Goal: Information Seeking & Learning: Learn about a topic

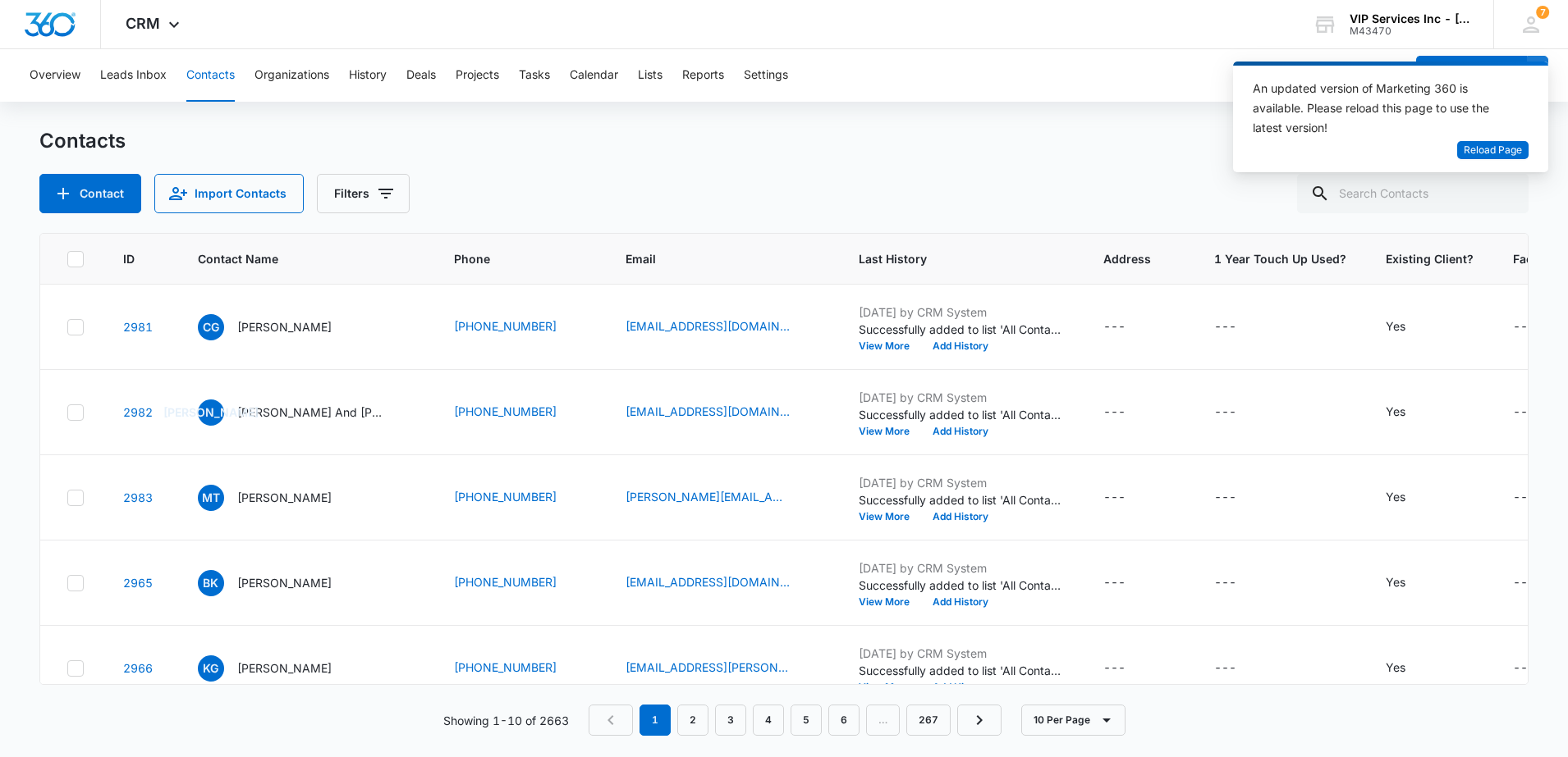
scroll to position [0, 558]
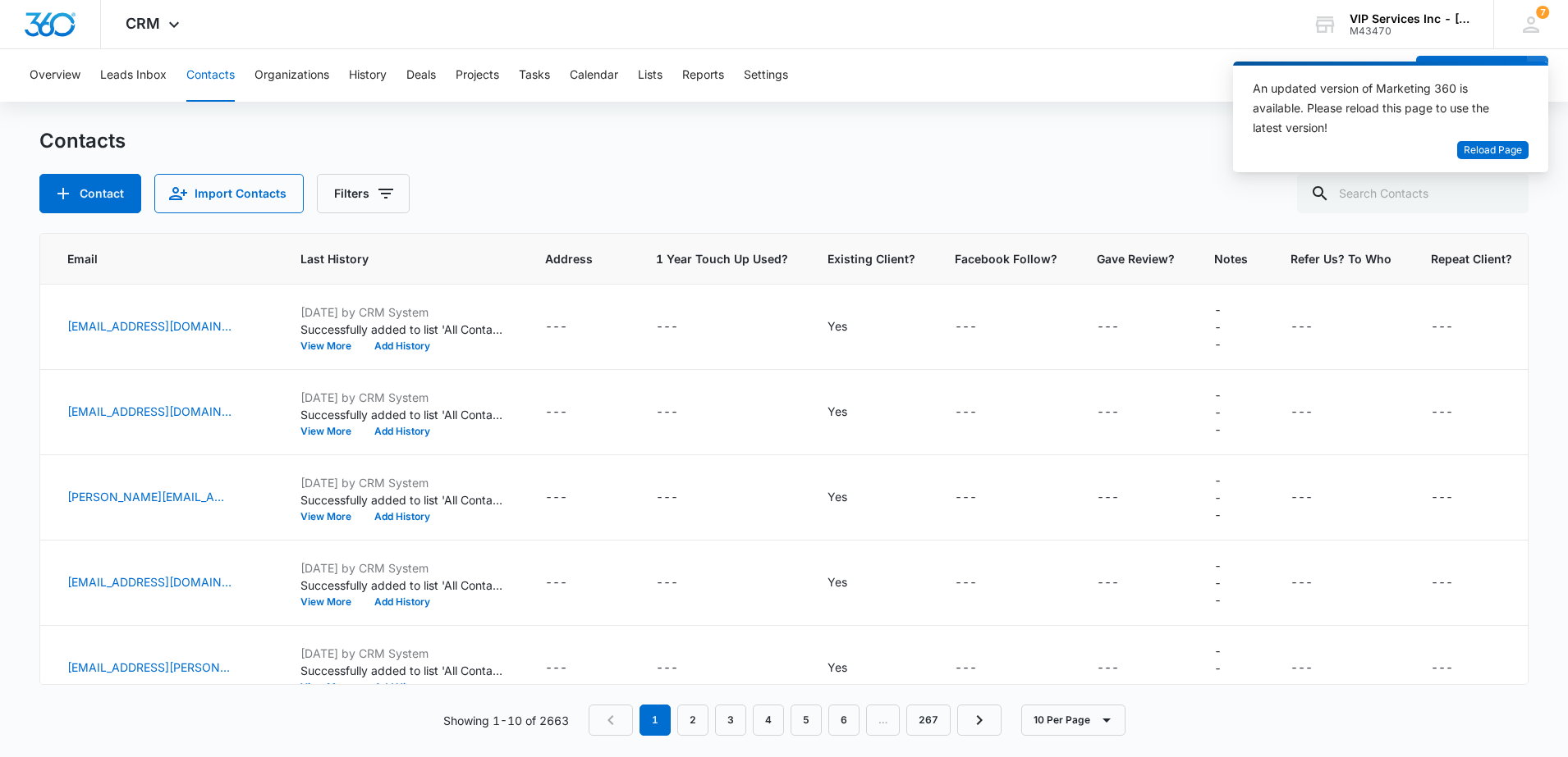
click at [121, 37] on div "CRM Apps Reputation Websites Forms CRM Email Social Payments POS Content Ads In…" at bounding box center [154, 24] width 108 height 48
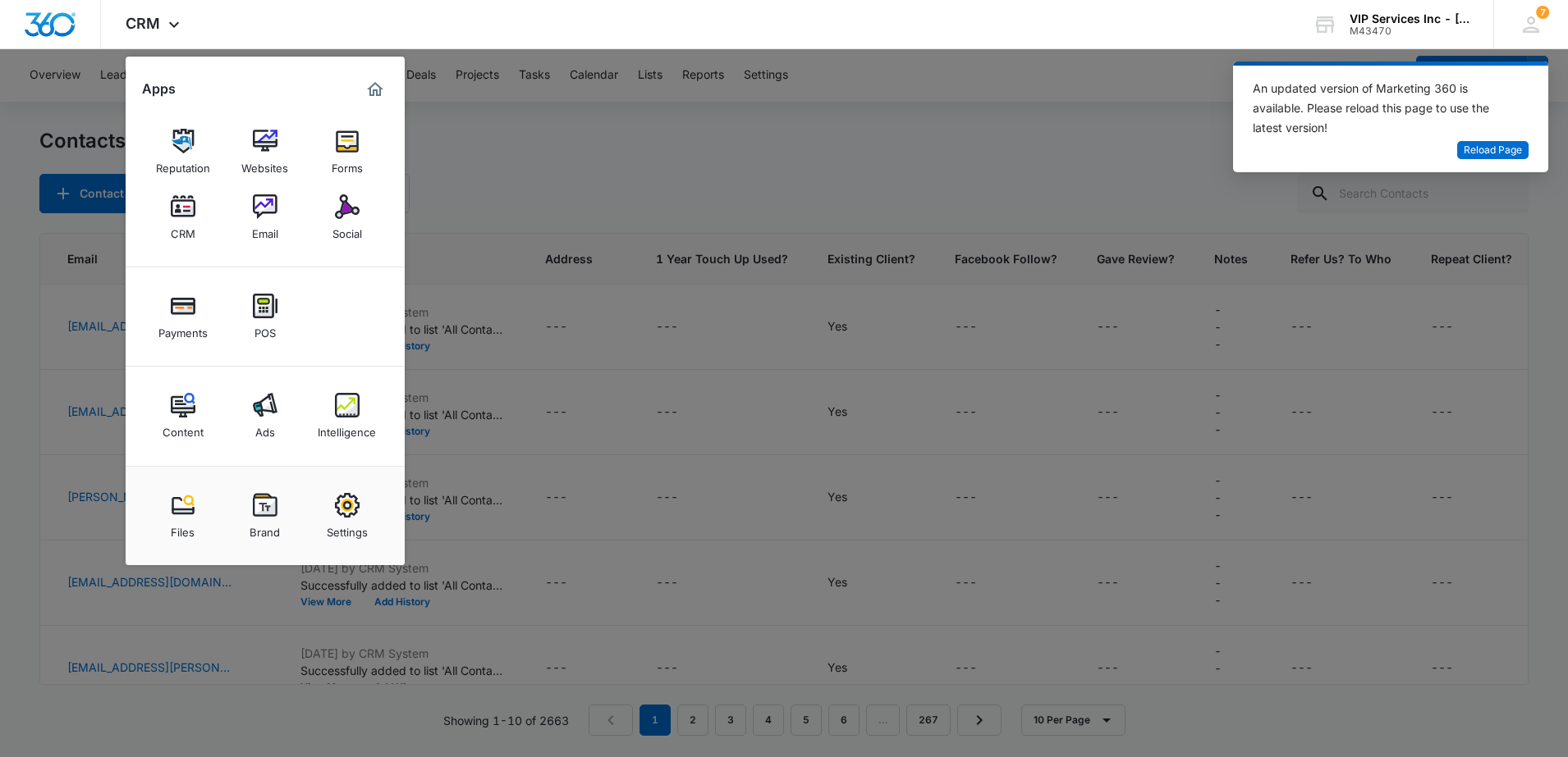
click at [264, 416] on img at bounding box center [264, 405] width 24 height 24
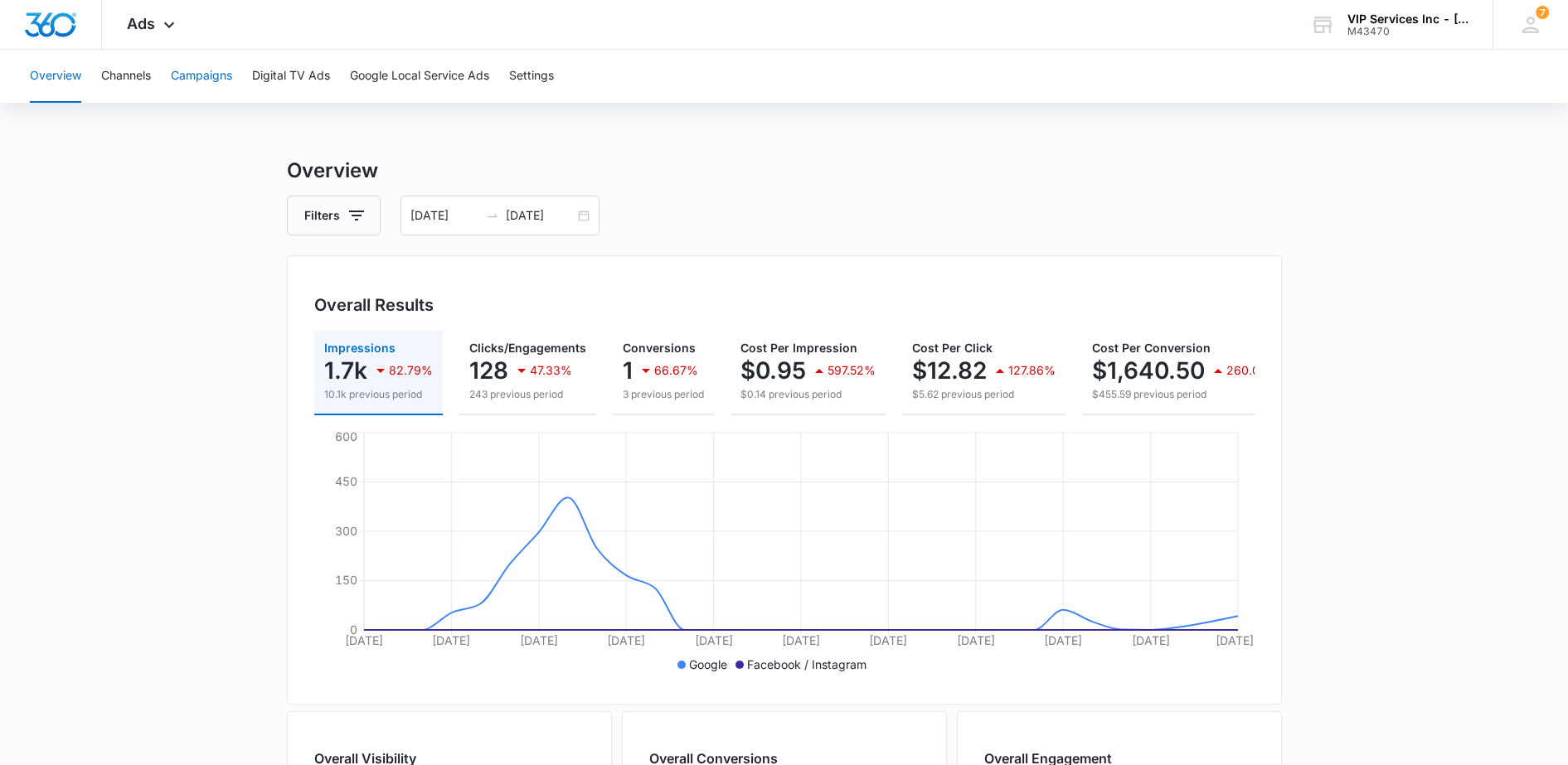
click at [213, 79] on button "Campaigns" at bounding box center [202, 76] width 62 height 53
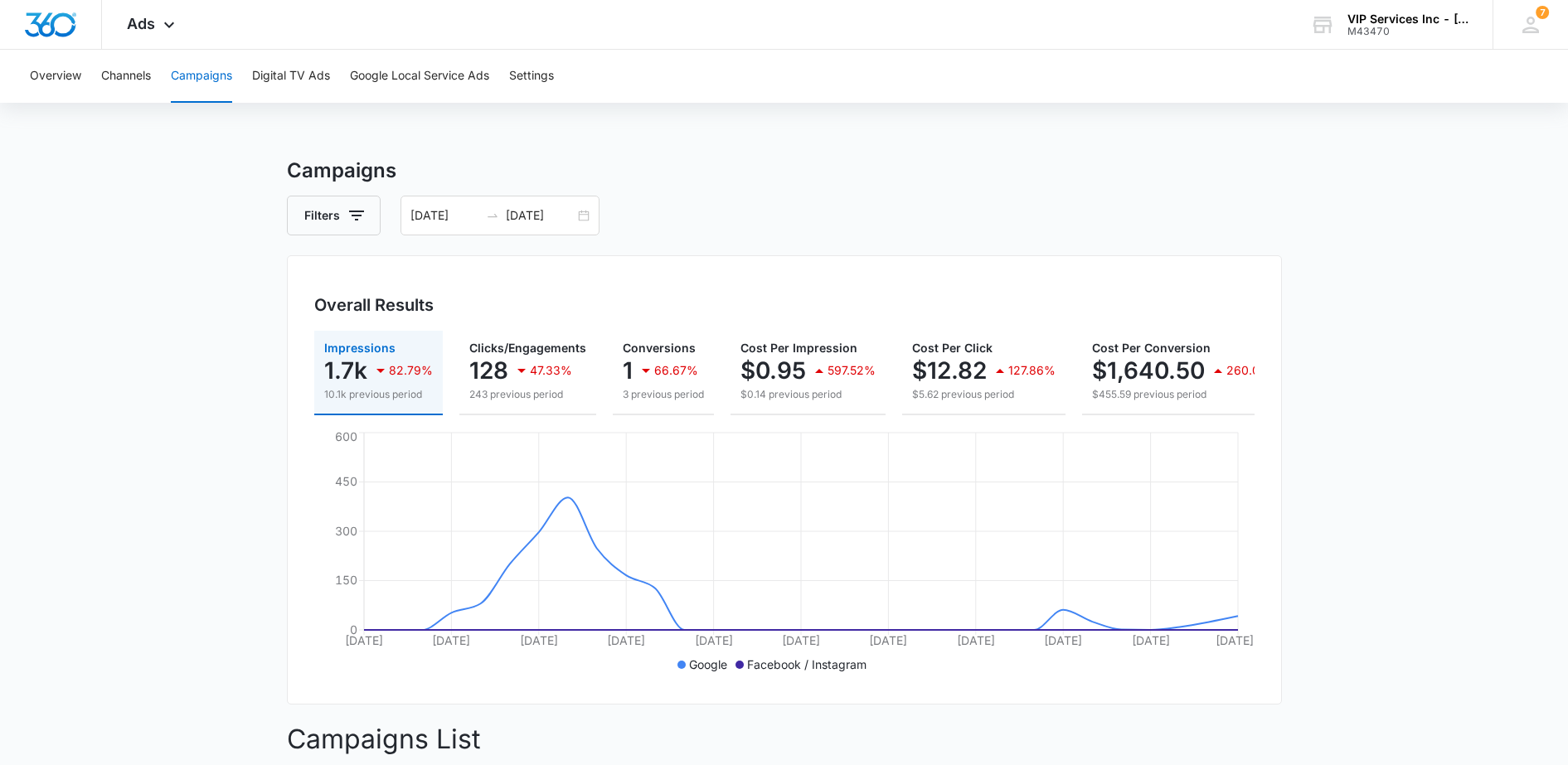
click at [464, 216] on input "[DATE]" at bounding box center [444, 215] width 69 height 19
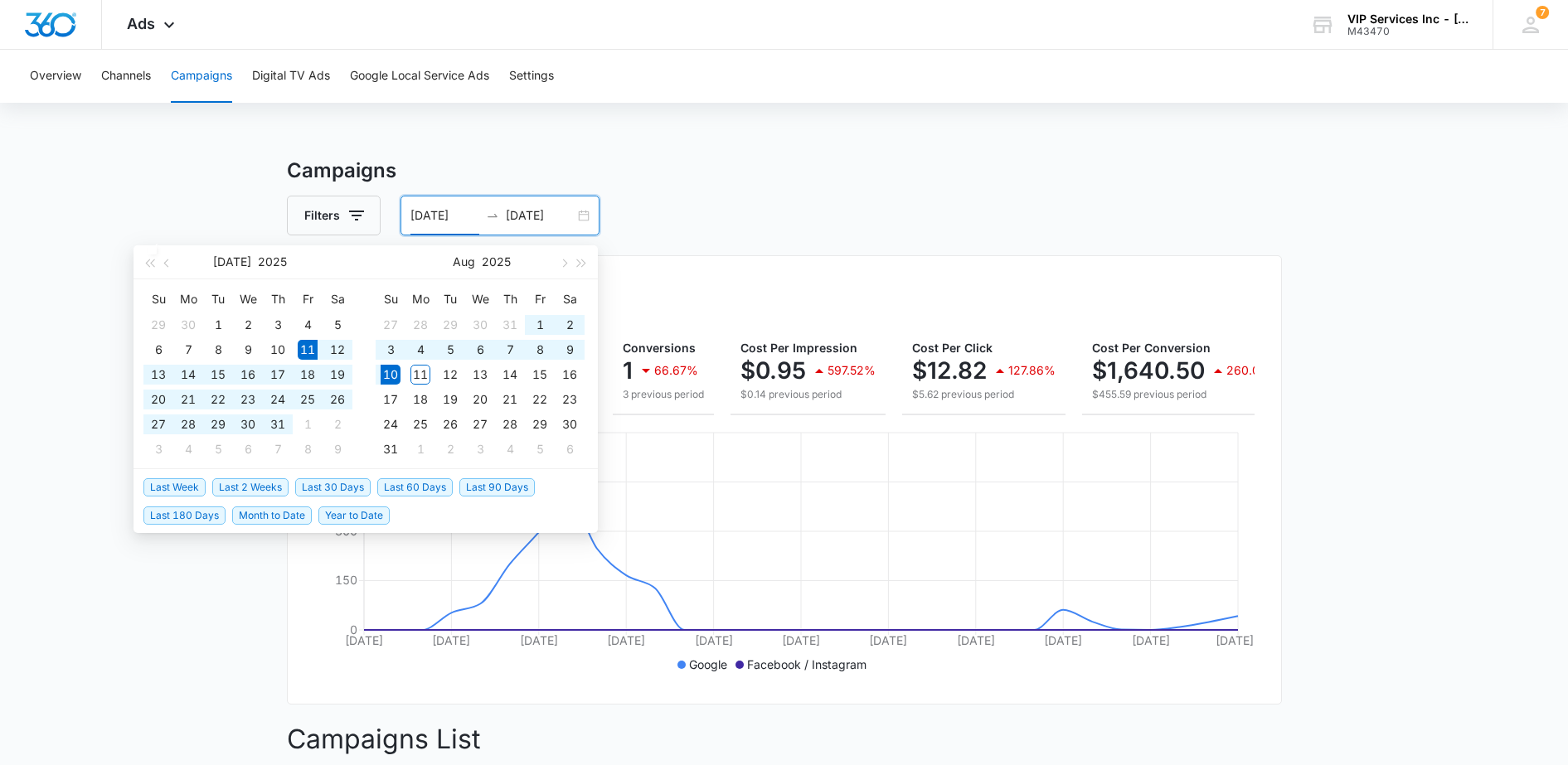
click at [147, 263] on span "button" at bounding box center [149, 262] width 8 height 8
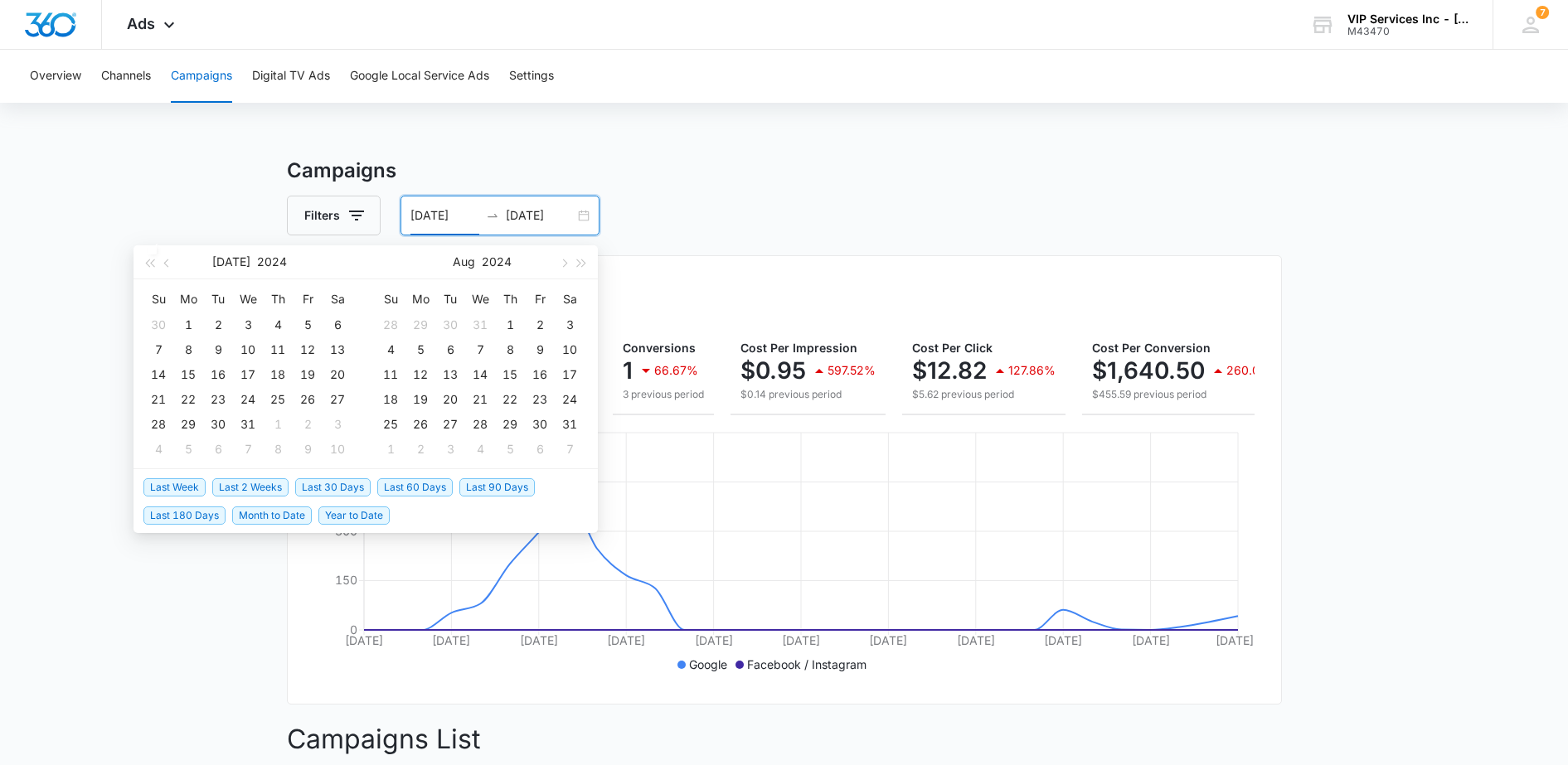
type input "[DATE]"
click at [186, 318] on div "1" at bounding box center [188, 325] width 20 height 20
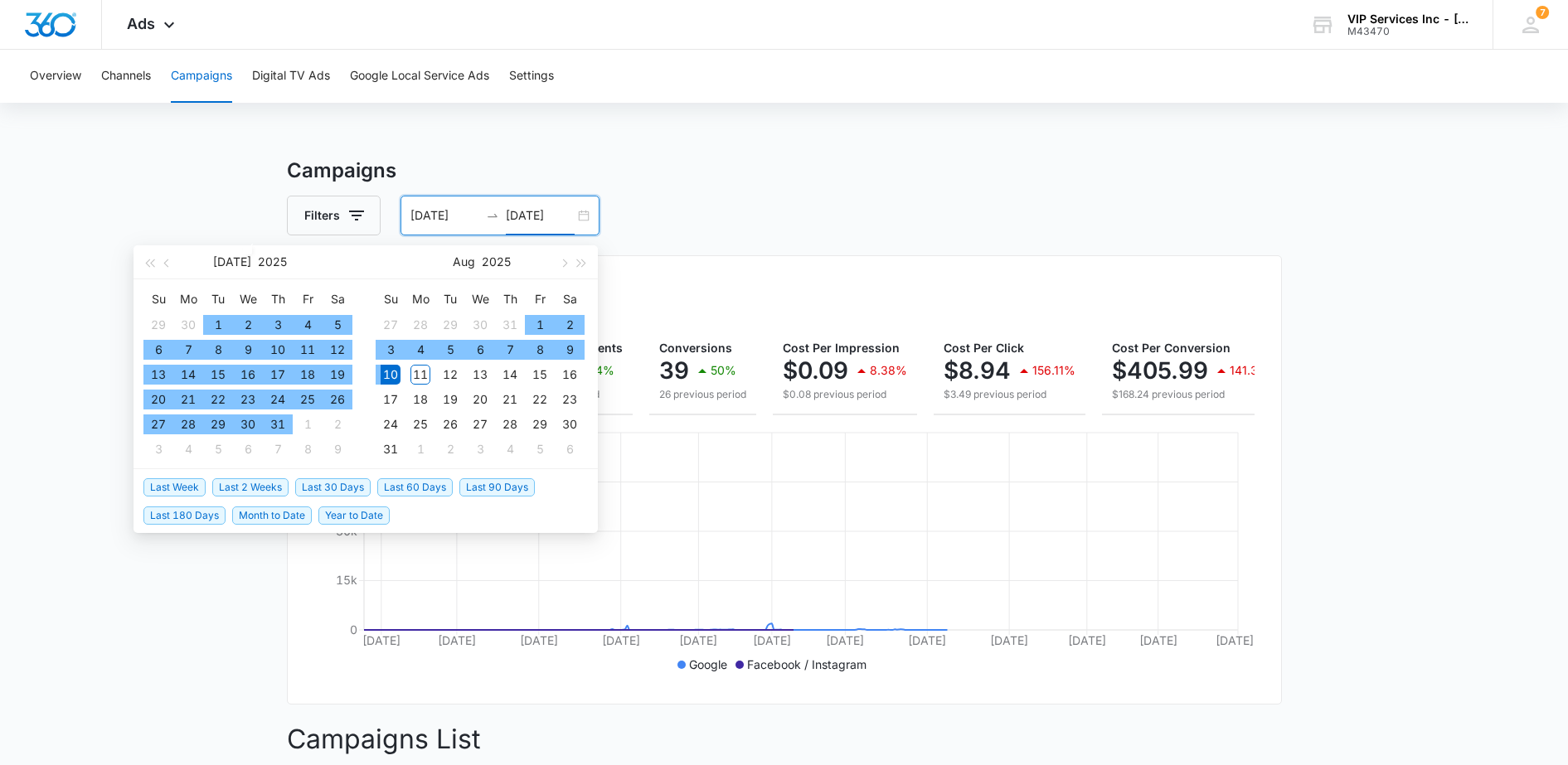
type input "08/10/2025"
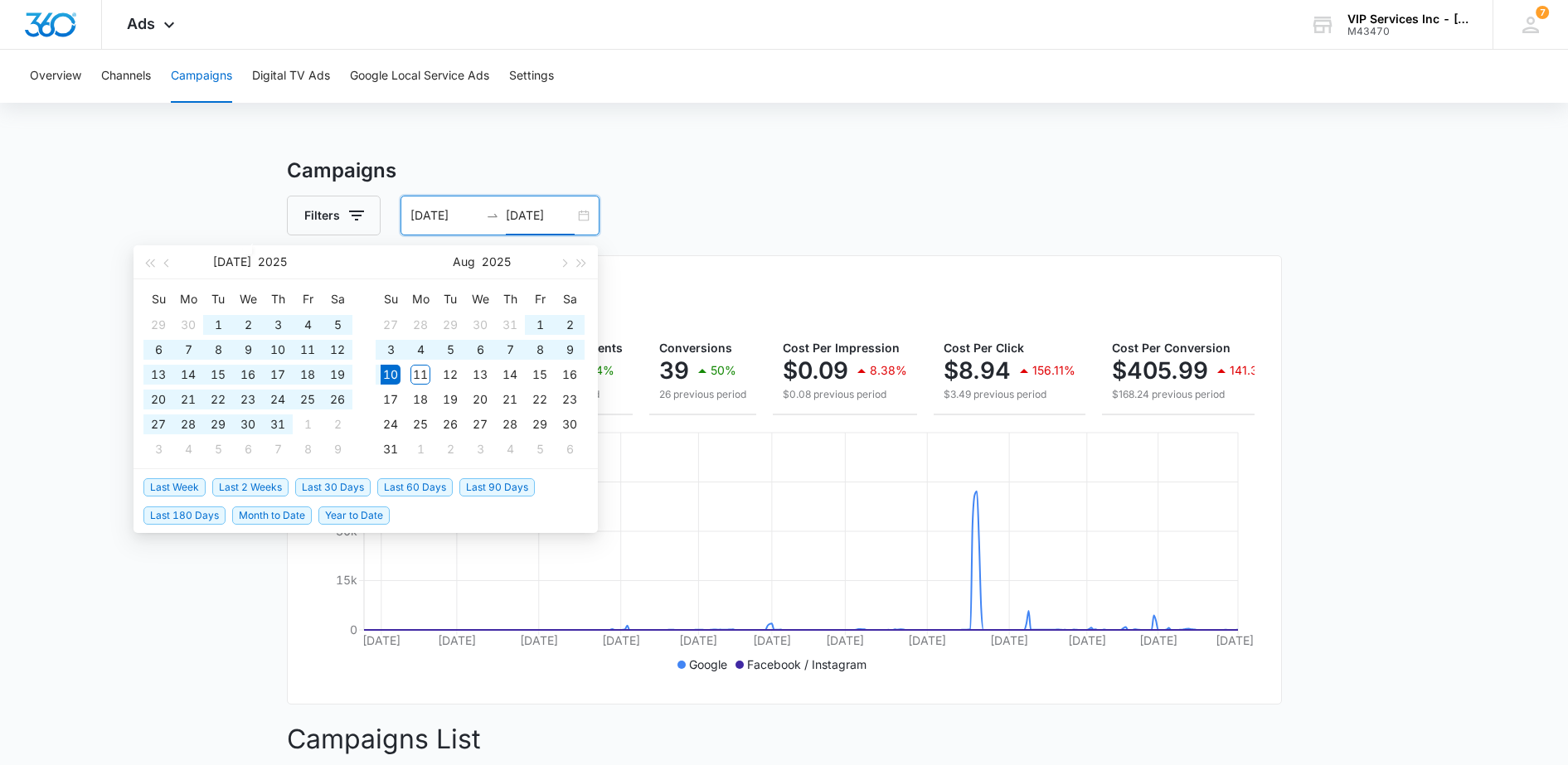
click at [578, 218] on div "07/01/2024 08/10/2025" at bounding box center [499, 215] width 199 height 40
click at [537, 214] on input "08/10/2025" at bounding box center [540, 215] width 69 height 19
click at [688, 200] on div "Filters 07/01/2024 08/10/2025" at bounding box center [784, 215] width 995 height 40
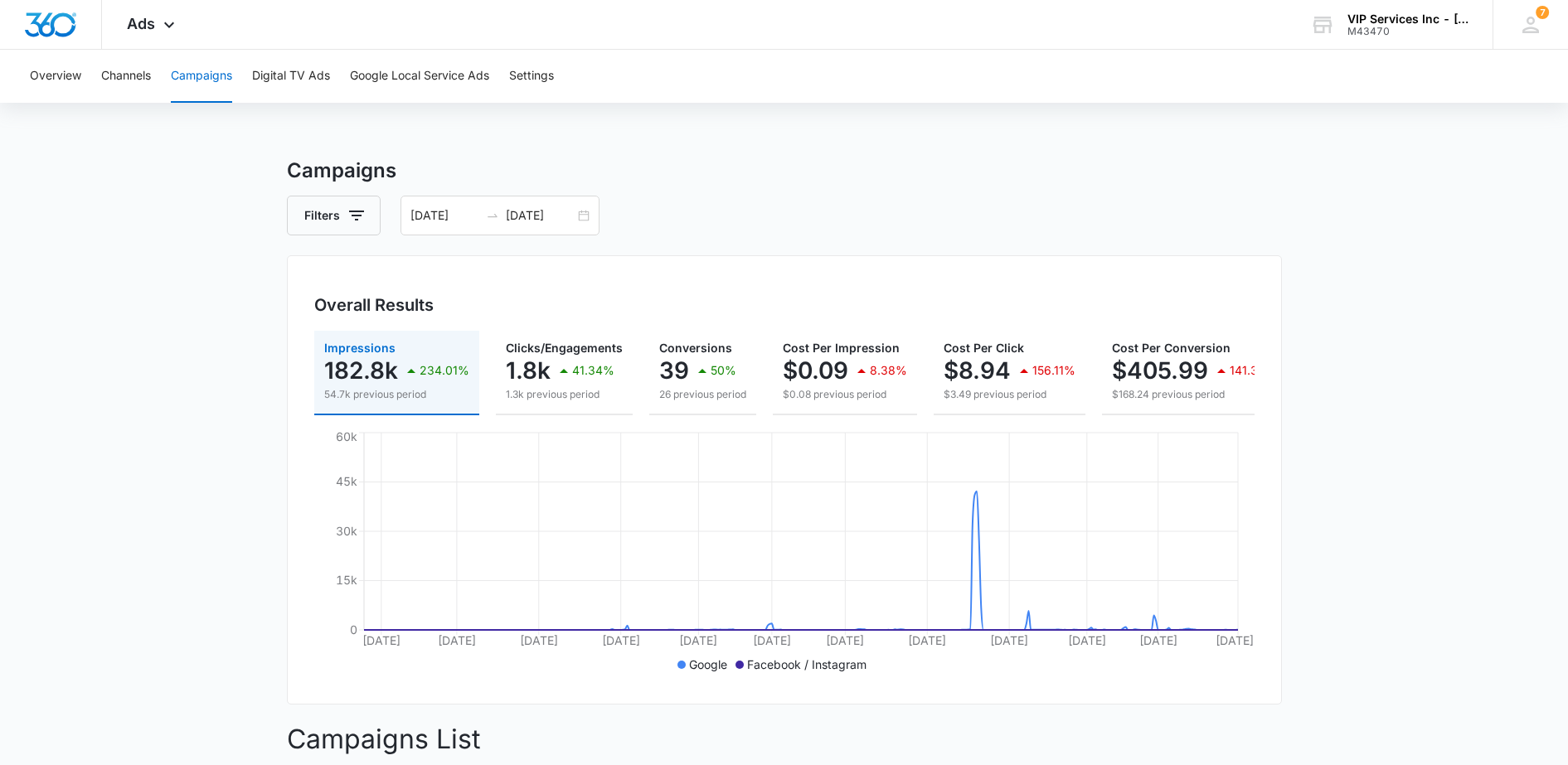
click at [441, 220] on input "07/01/2024" at bounding box center [444, 215] width 69 height 19
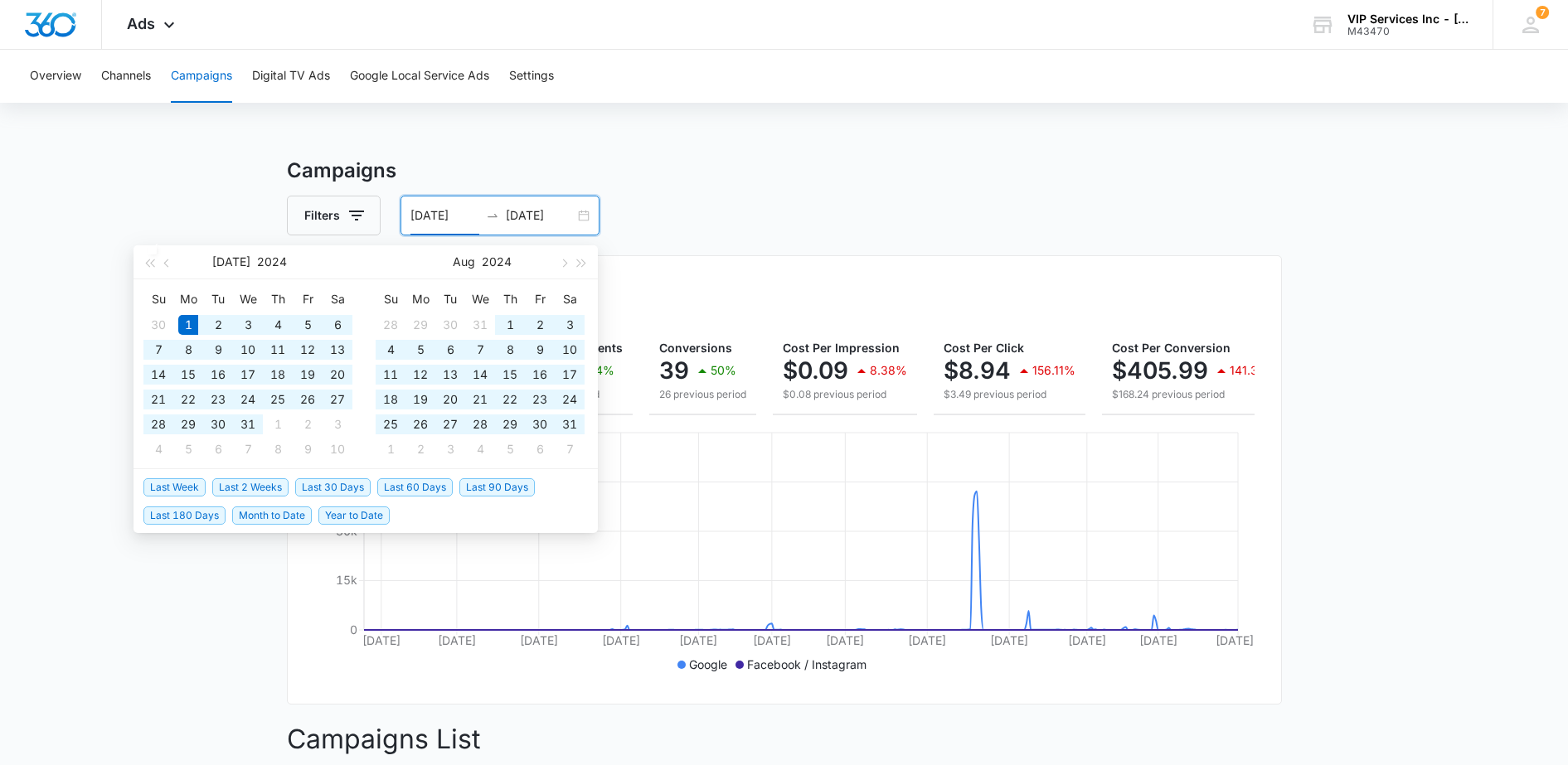
click at [465, 215] on input "07/01/2024" at bounding box center [444, 215] width 69 height 19
type input "07/01/2023"
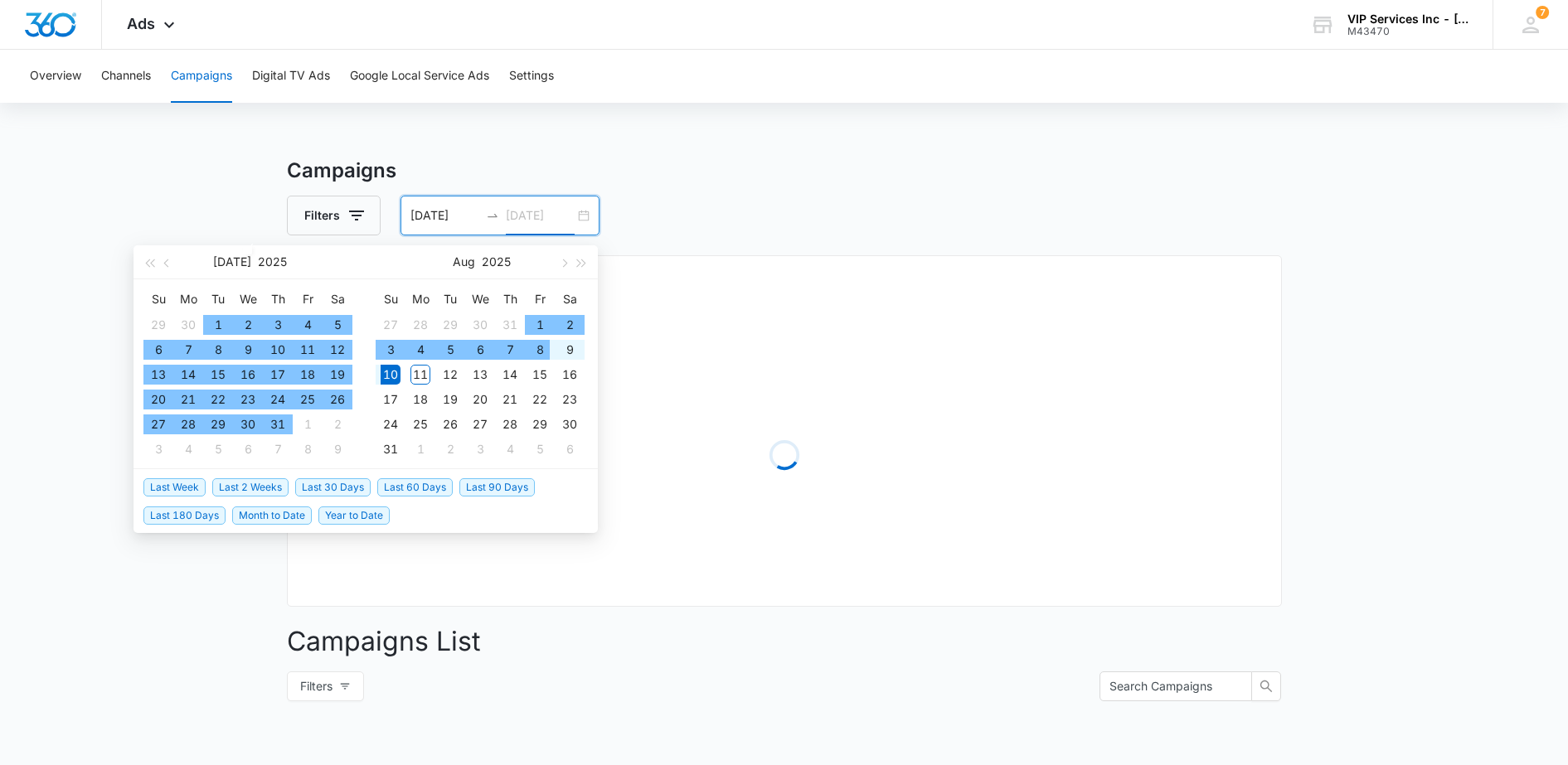
type input "08/10/2025"
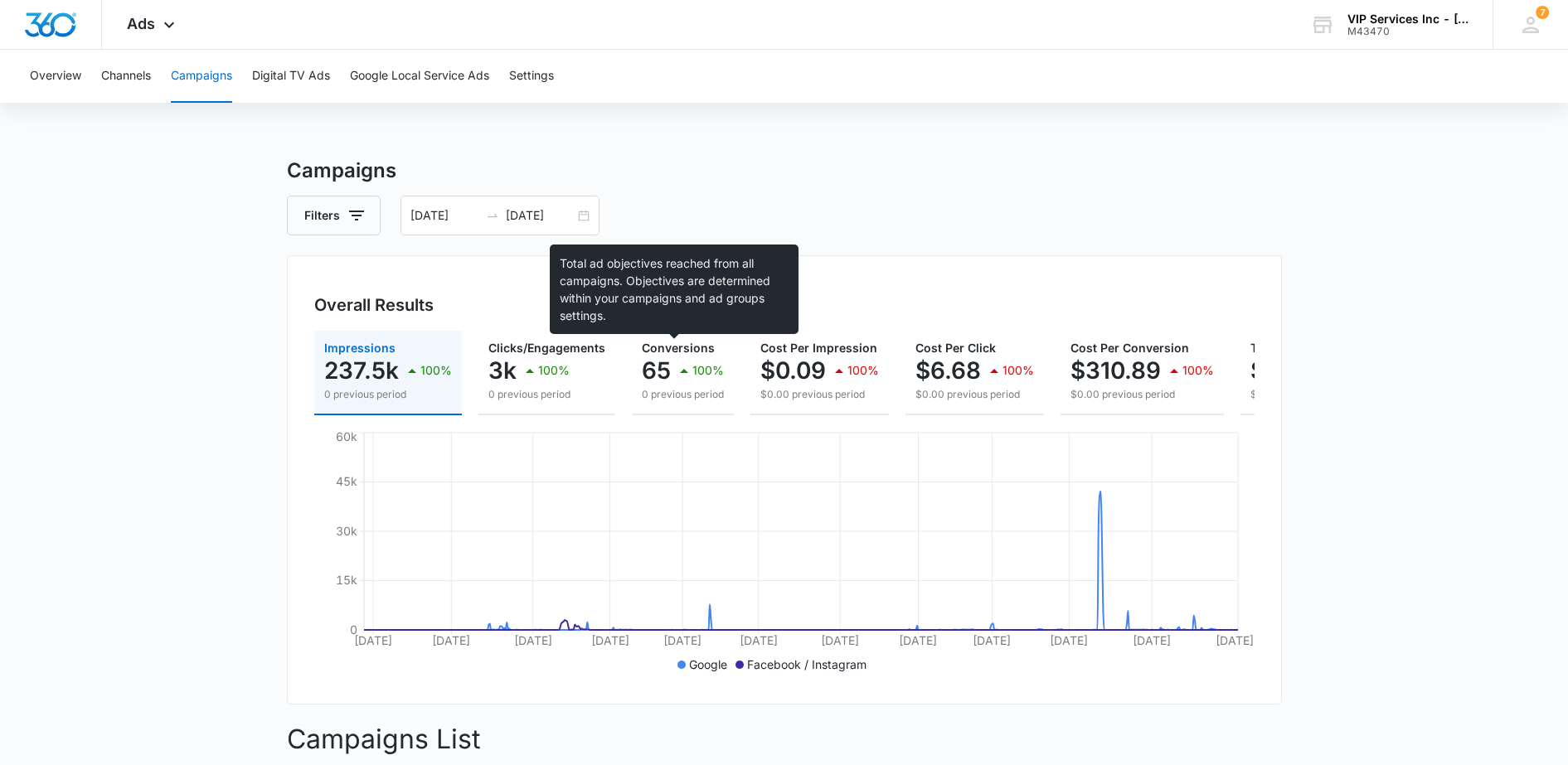
click at [669, 347] on span "Conversions" at bounding box center [678, 347] width 73 height 14
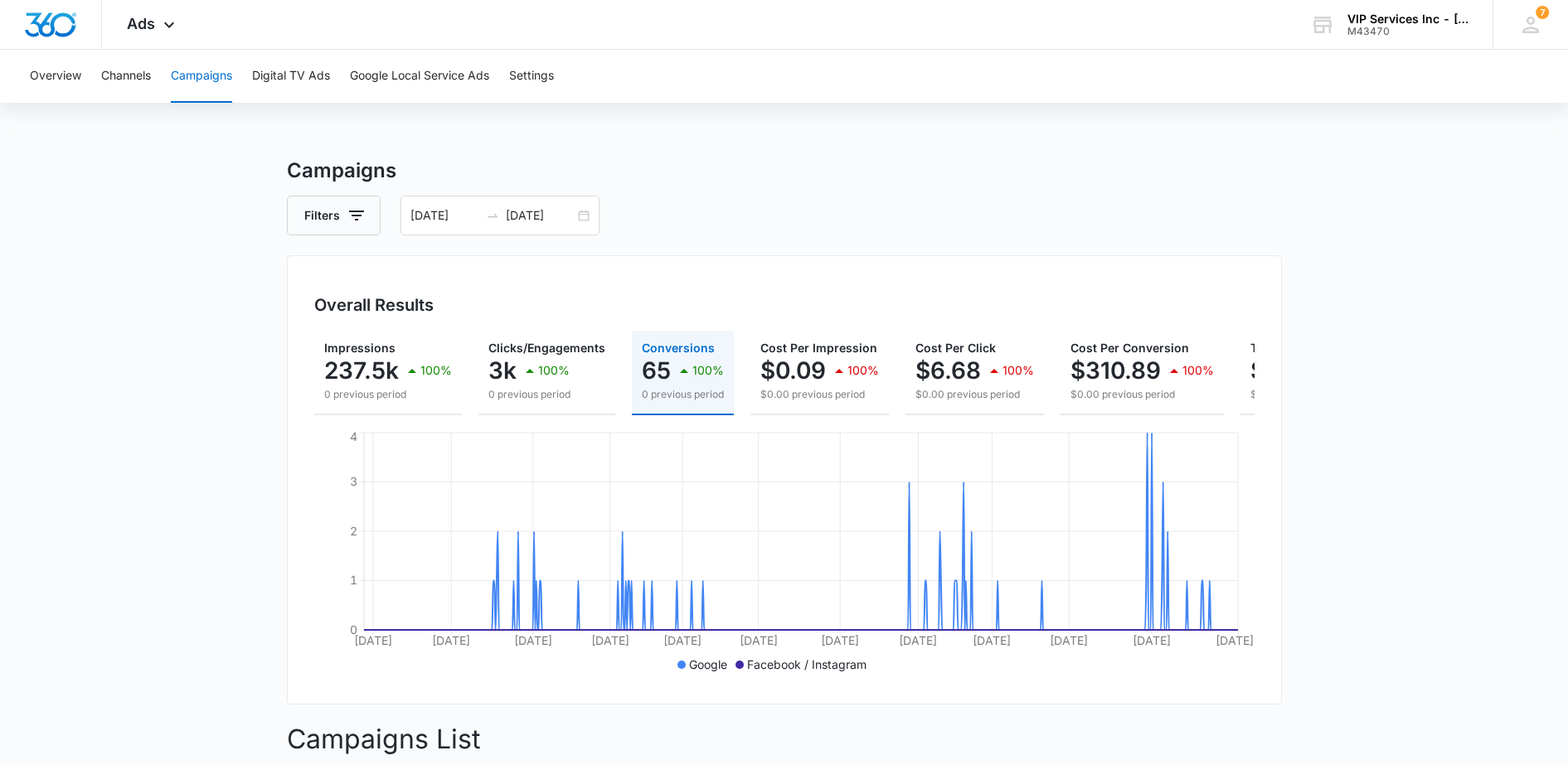
click at [149, 35] on div "Ads Apps Reputation Websites Forms CRM Email Social Payments POS Content Ads In…" at bounding box center [153, 24] width 102 height 49
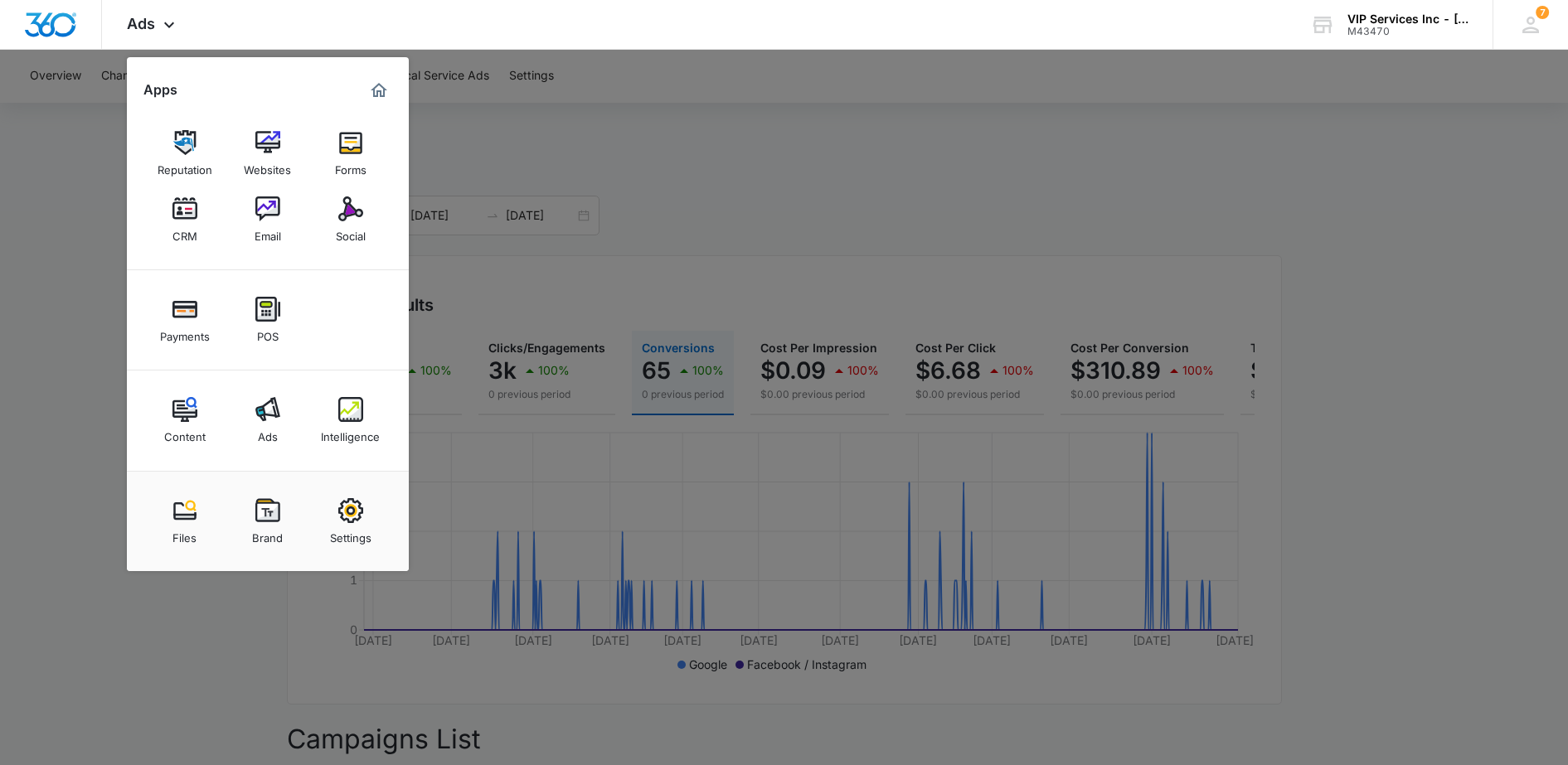
click at [361, 419] on img at bounding box center [350, 409] width 24 height 24
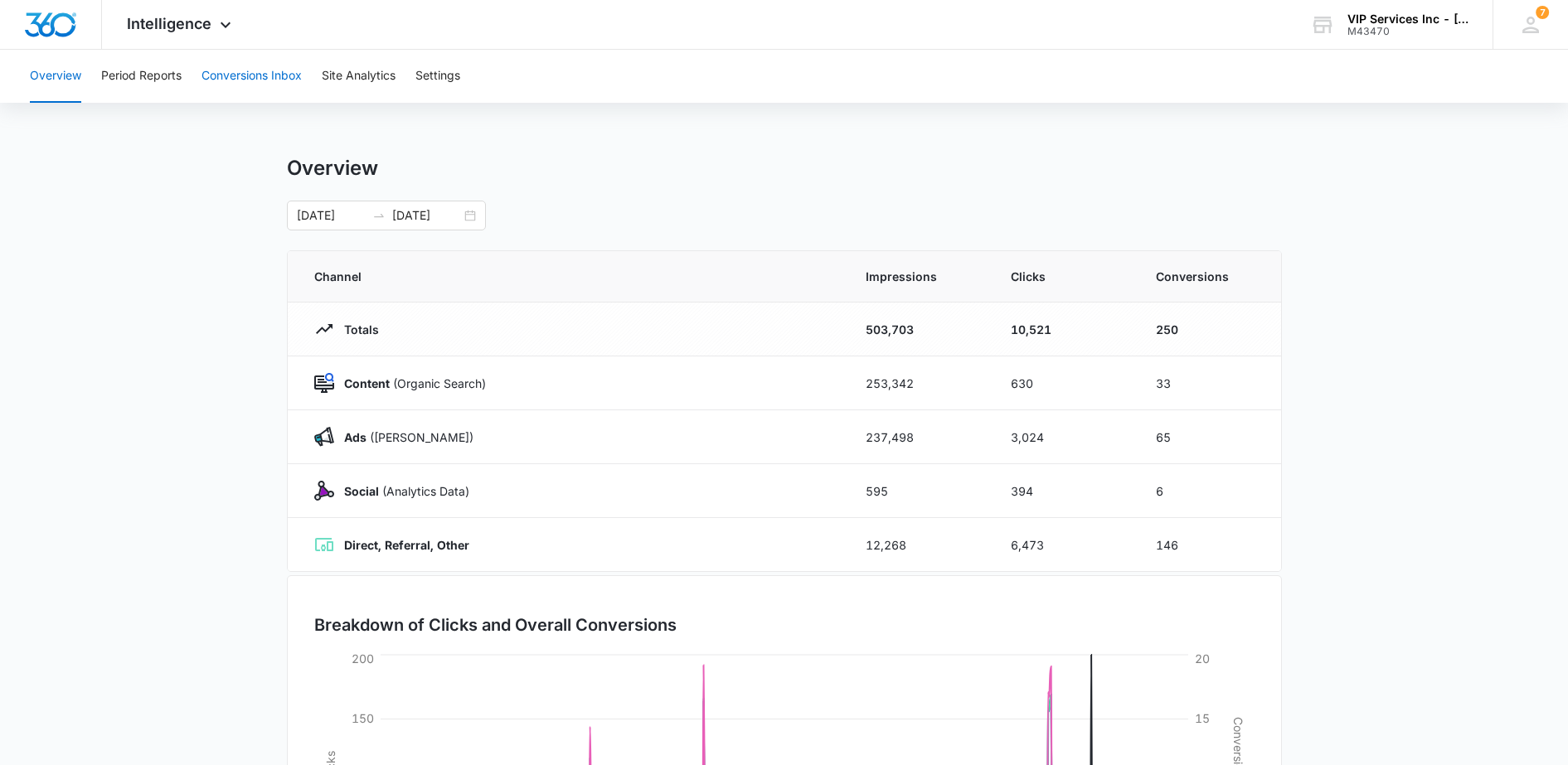
click at [269, 79] on button "Conversions Inbox" at bounding box center [252, 76] width 101 height 53
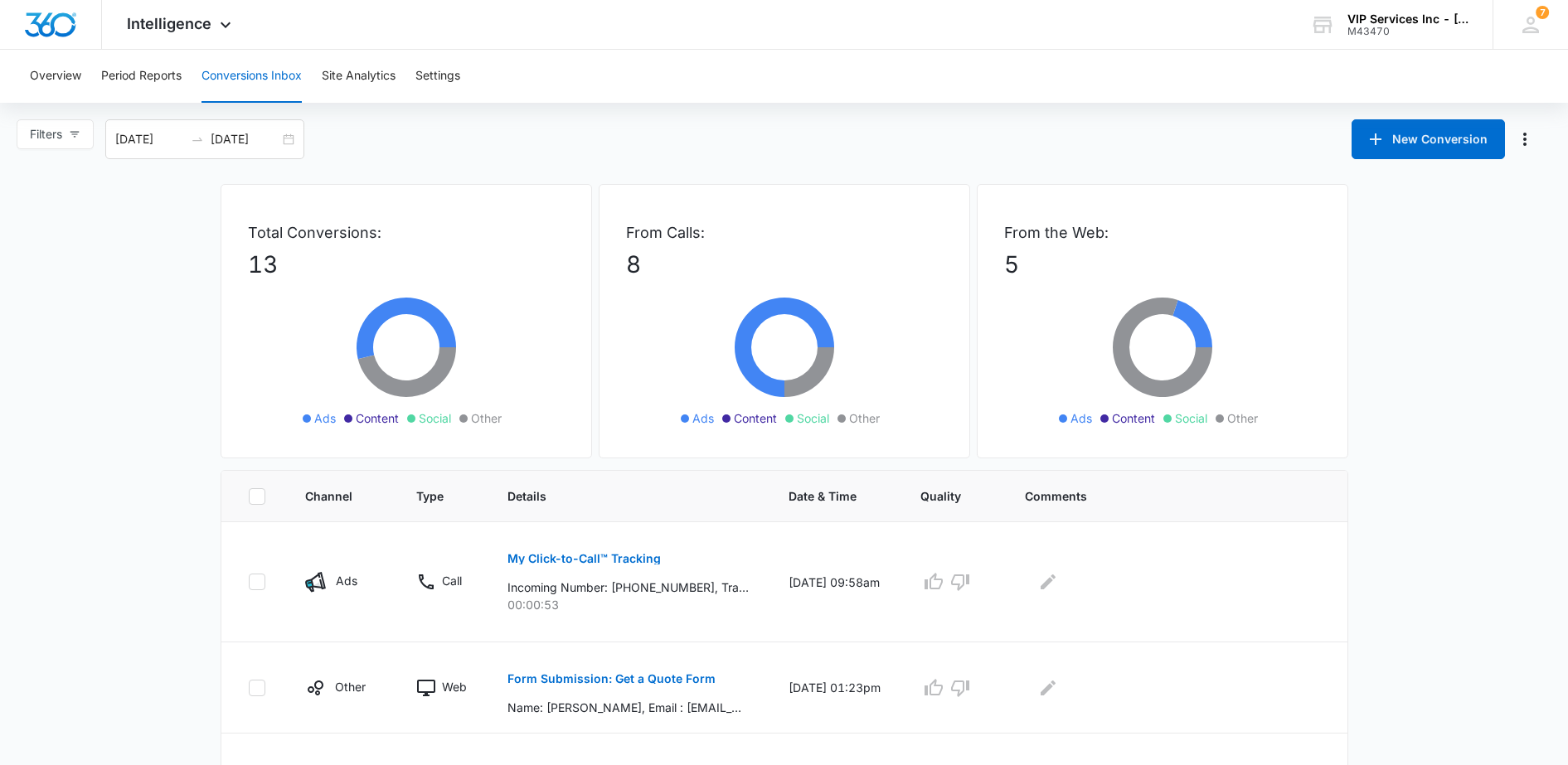
click at [208, 143] on div at bounding box center [197, 140] width 26 height 14
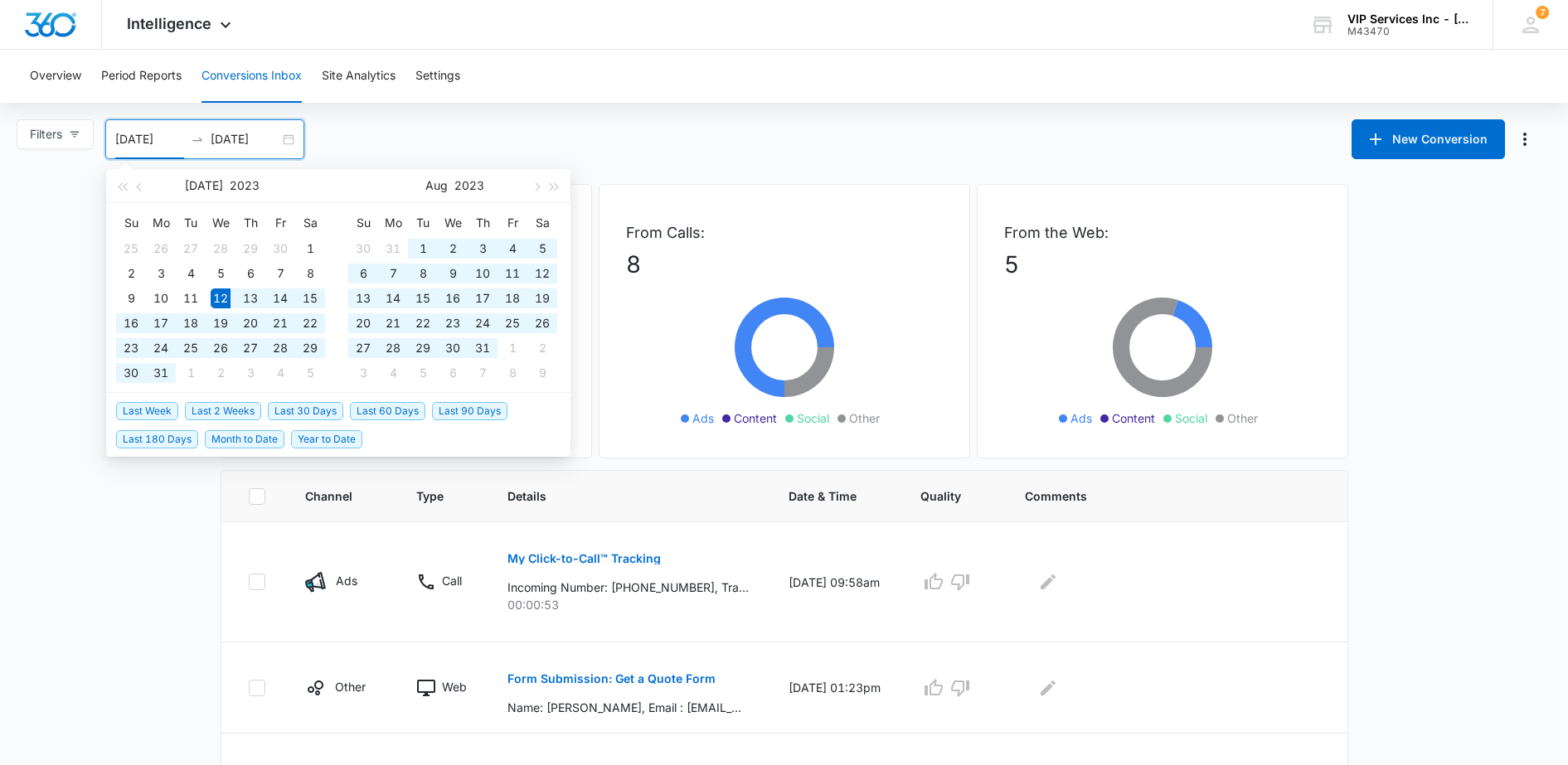
type input "07/12/2023"
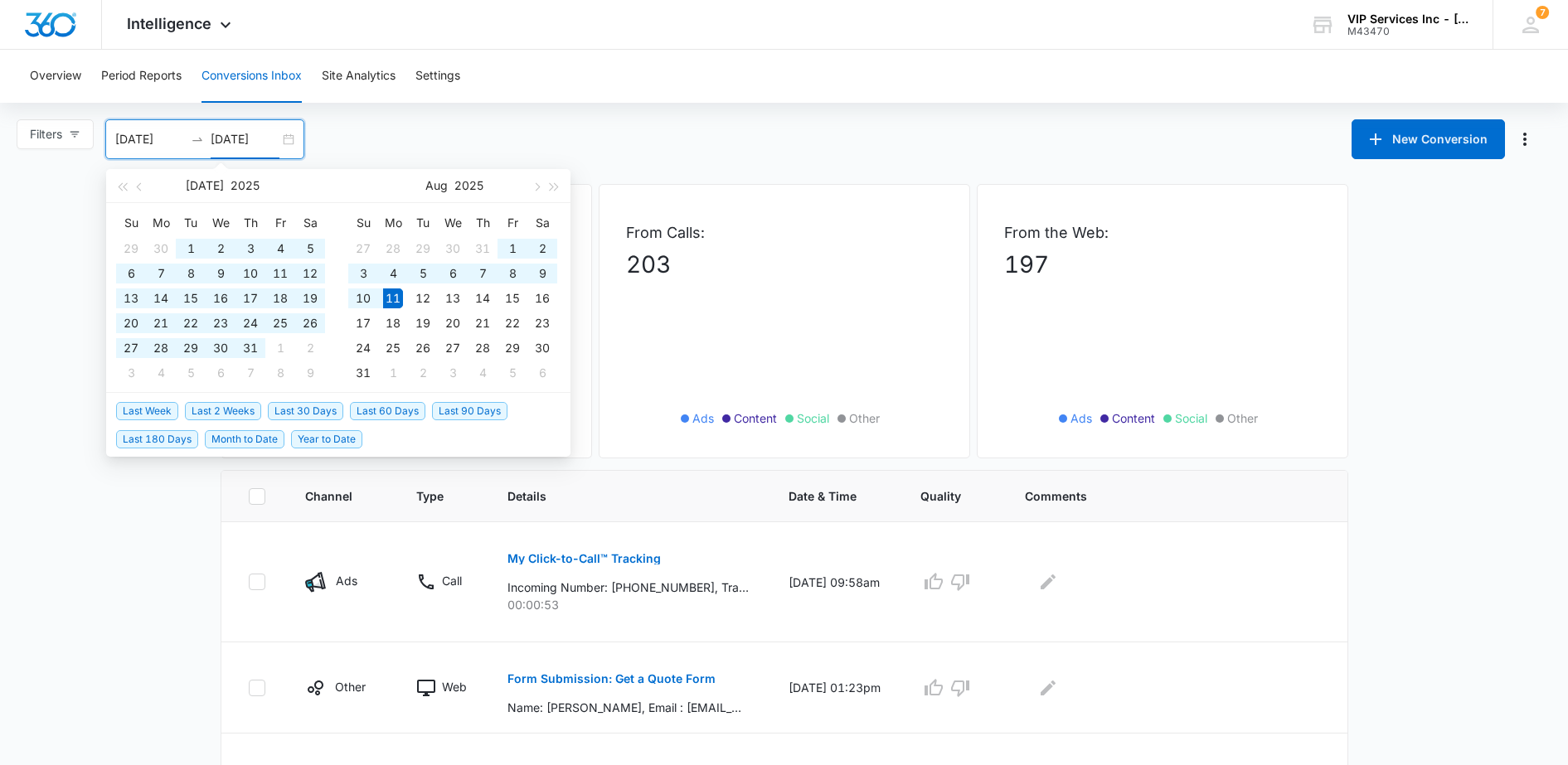
type input "08/11/2025"
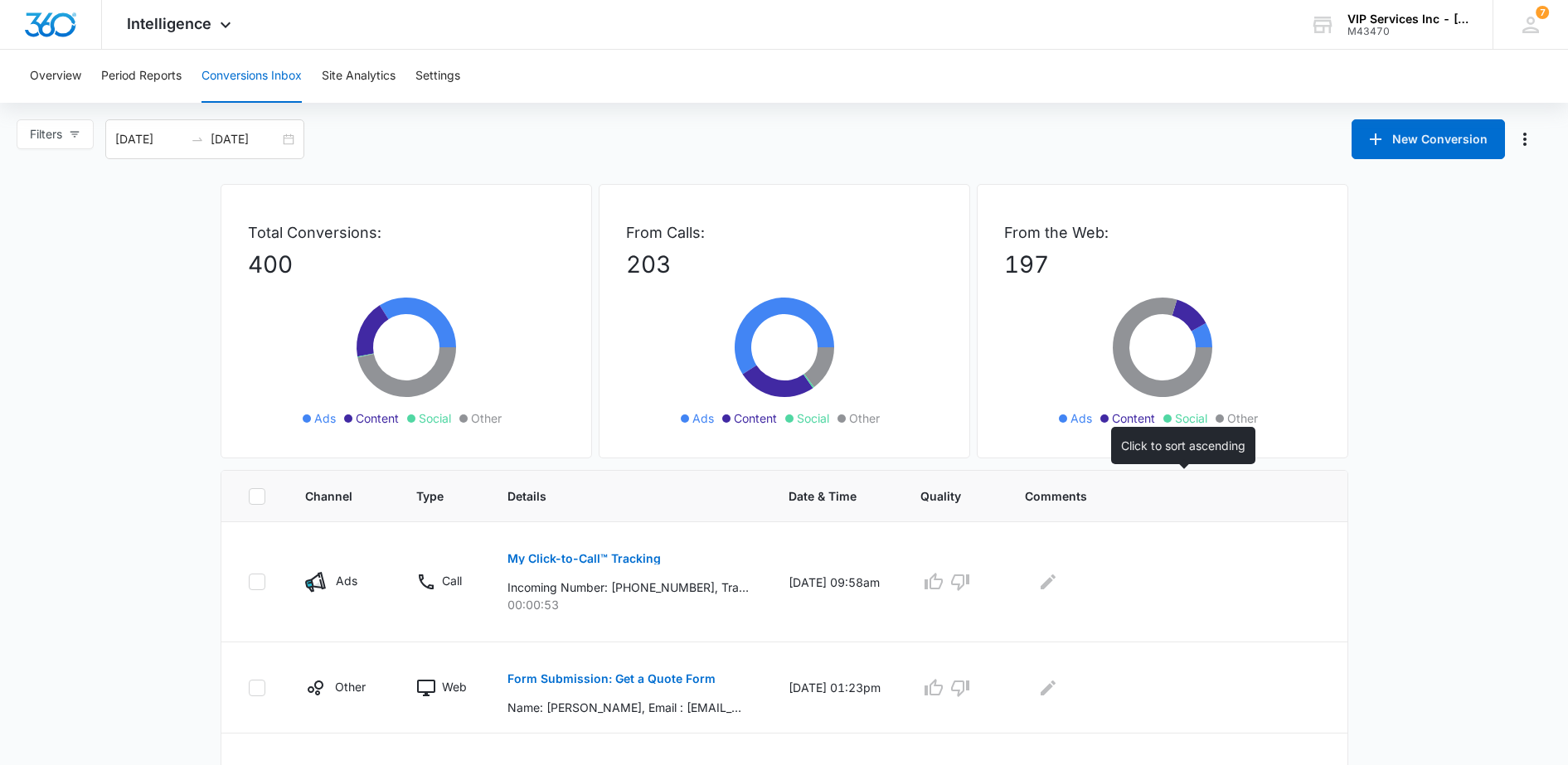
click at [1070, 502] on span "Comments" at bounding box center [1161, 496] width 272 height 18
click at [1078, 498] on span "Comments" at bounding box center [1161, 496] width 272 height 18
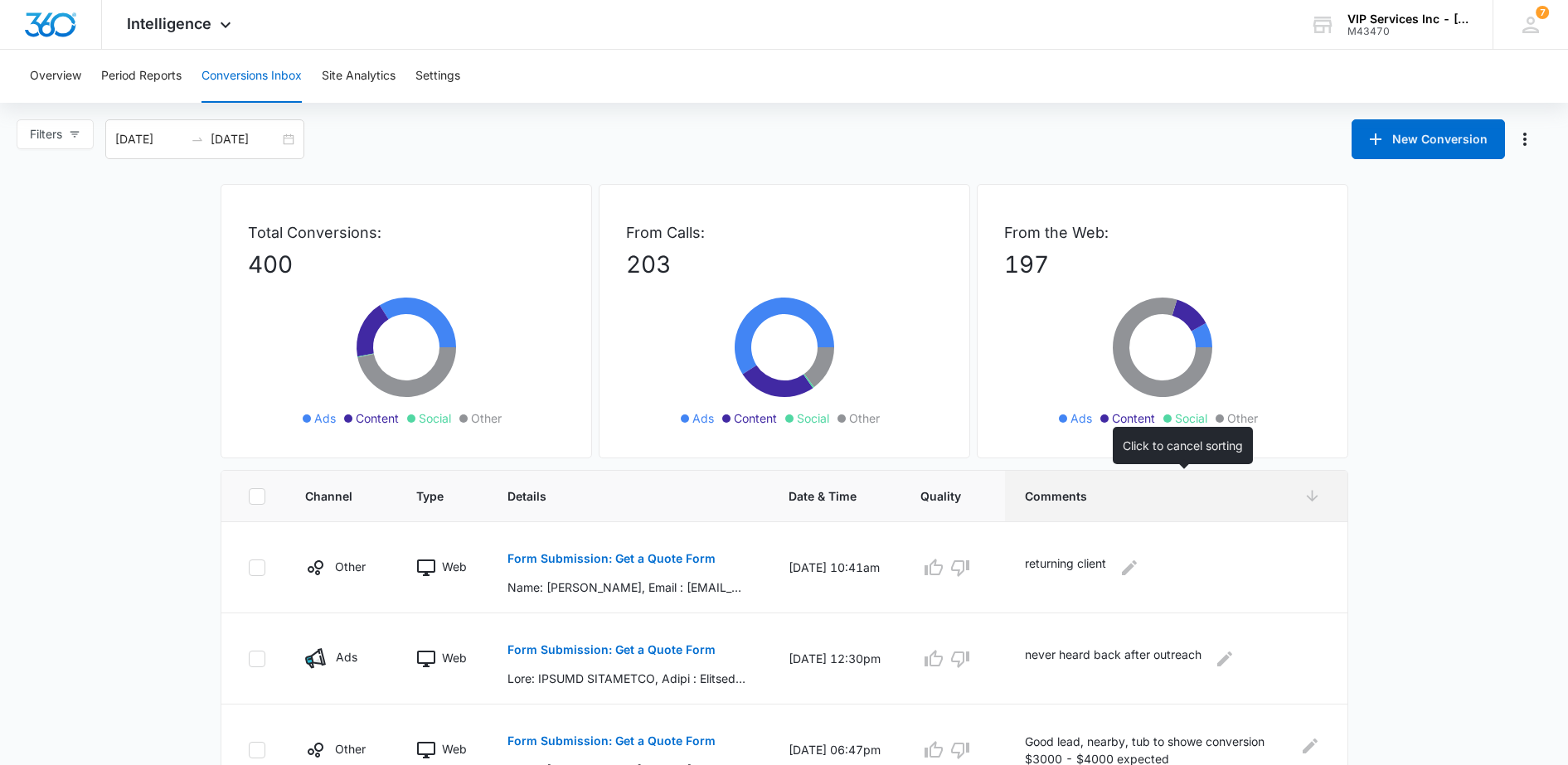
click at [1074, 498] on span "Comments" at bounding box center [1161, 496] width 272 height 18
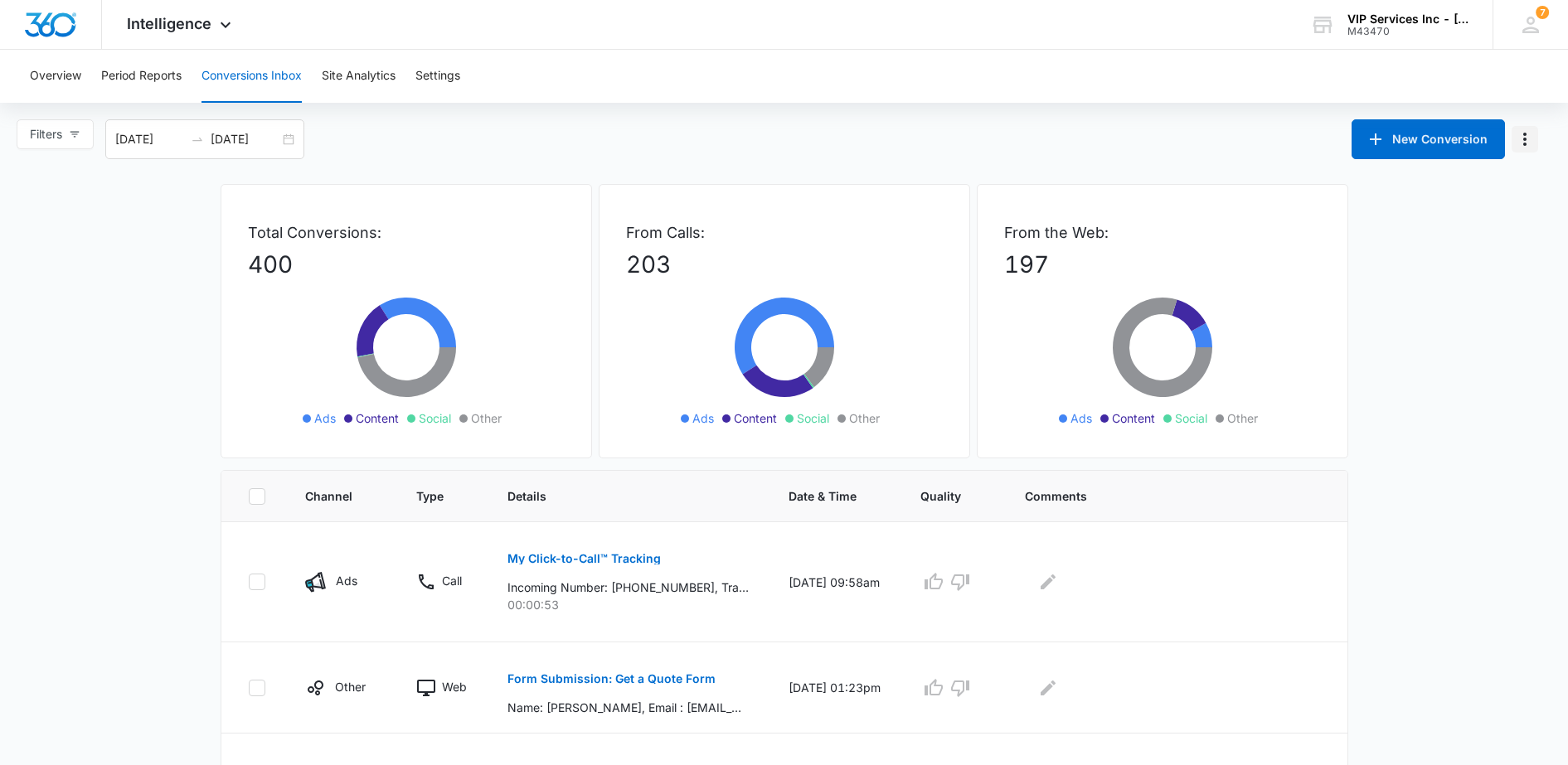
click at [1516, 141] on icon "Manage Numbers" at bounding box center [1525, 139] width 20 height 20
click at [954, 503] on span "Quality" at bounding box center [942, 496] width 41 height 18
click at [953, 497] on span "Quality" at bounding box center [942, 496] width 41 height 18
click at [948, 508] on th "Quality" at bounding box center [952, 496] width 105 height 52
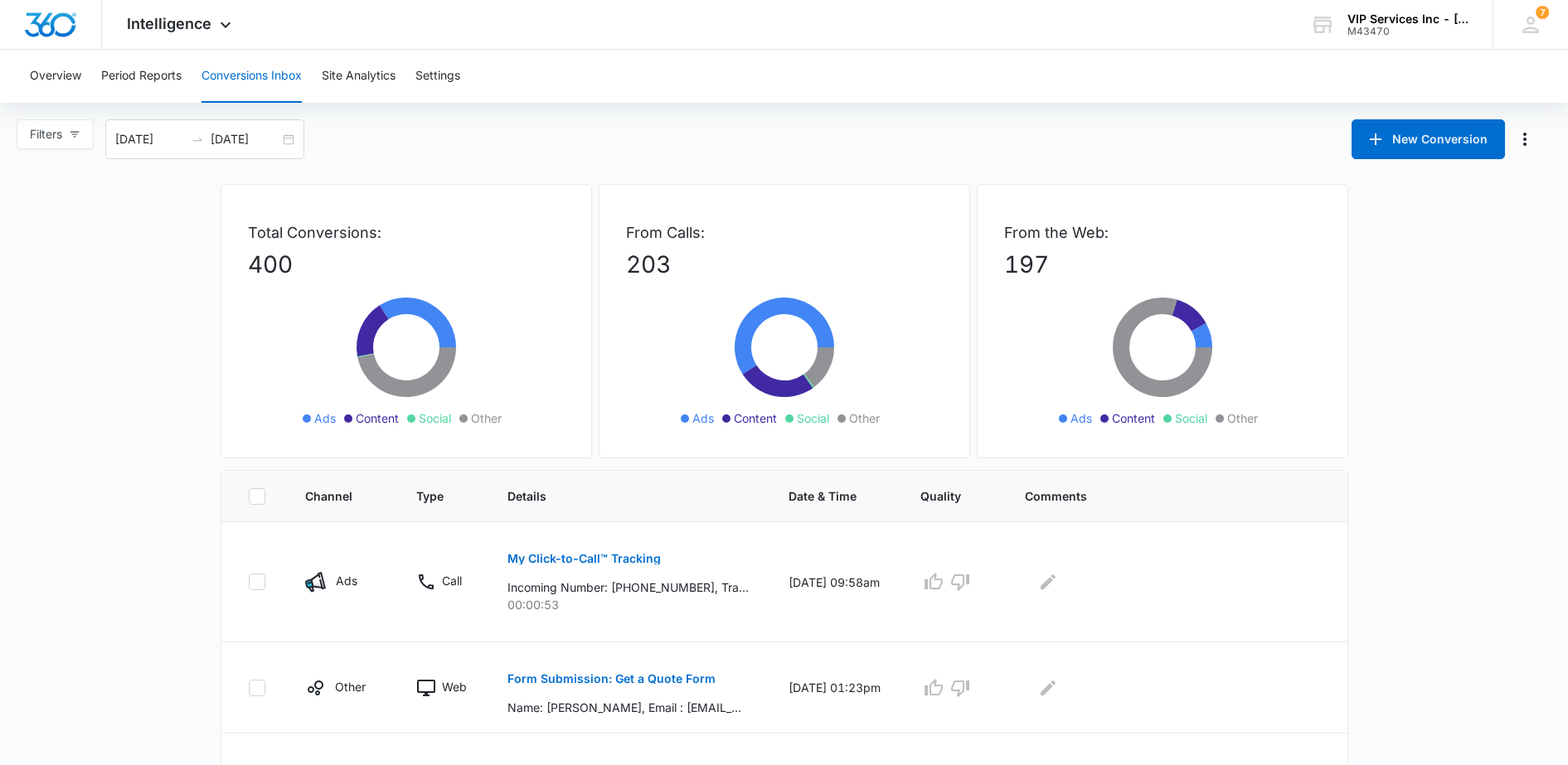
click at [258, 498] on icon at bounding box center [256, 496] width 15 height 15
click at [249, 497] on input "checkbox" at bounding box center [248, 496] width 1 height 1
checkbox input "true"
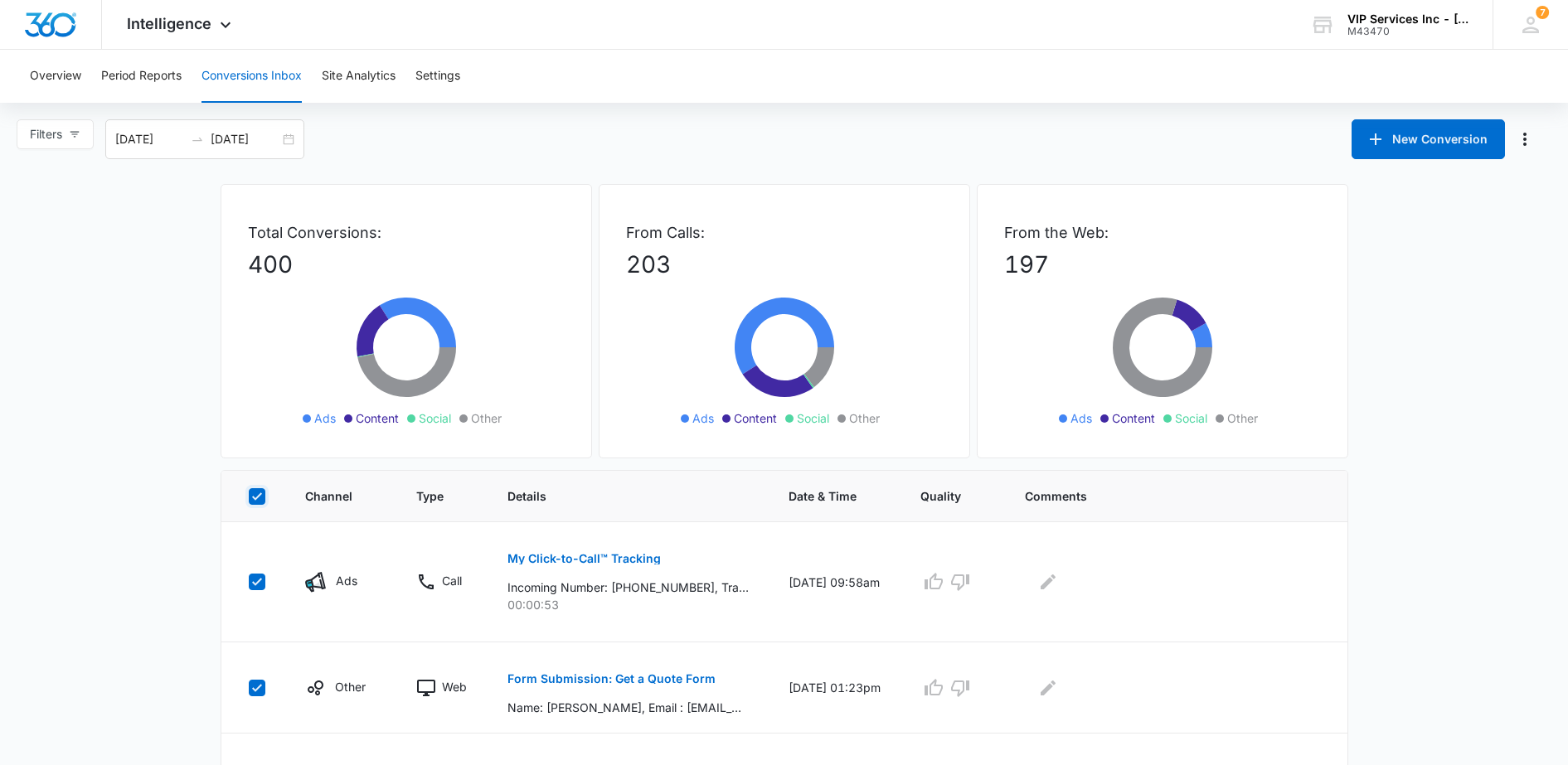
checkbox input "true"
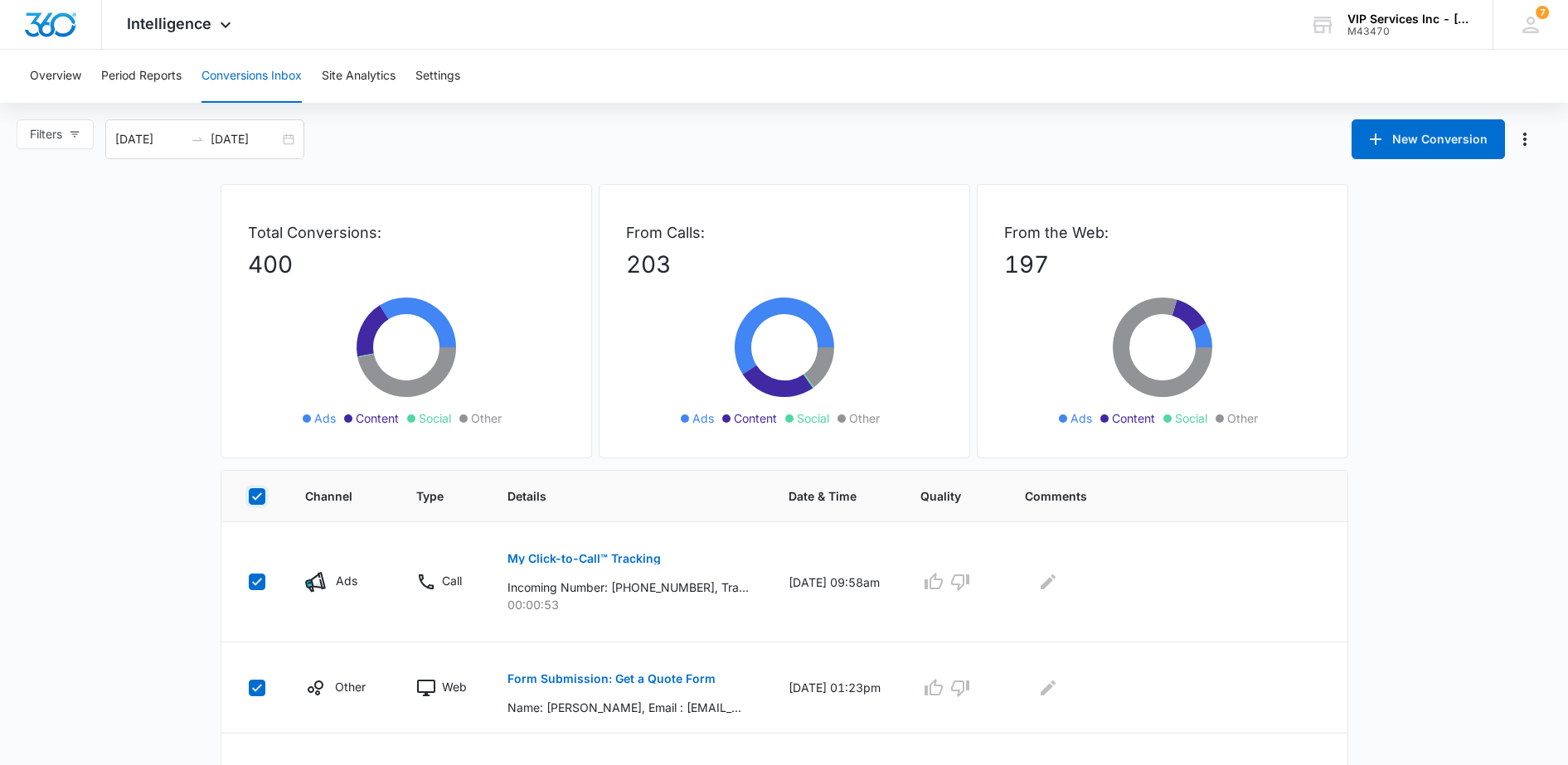
checkbox input "true"
click at [254, 498] on icon at bounding box center [257, 496] width 10 height 8
click at [249, 497] on input "checkbox" at bounding box center [248, 496] width 1 height 1
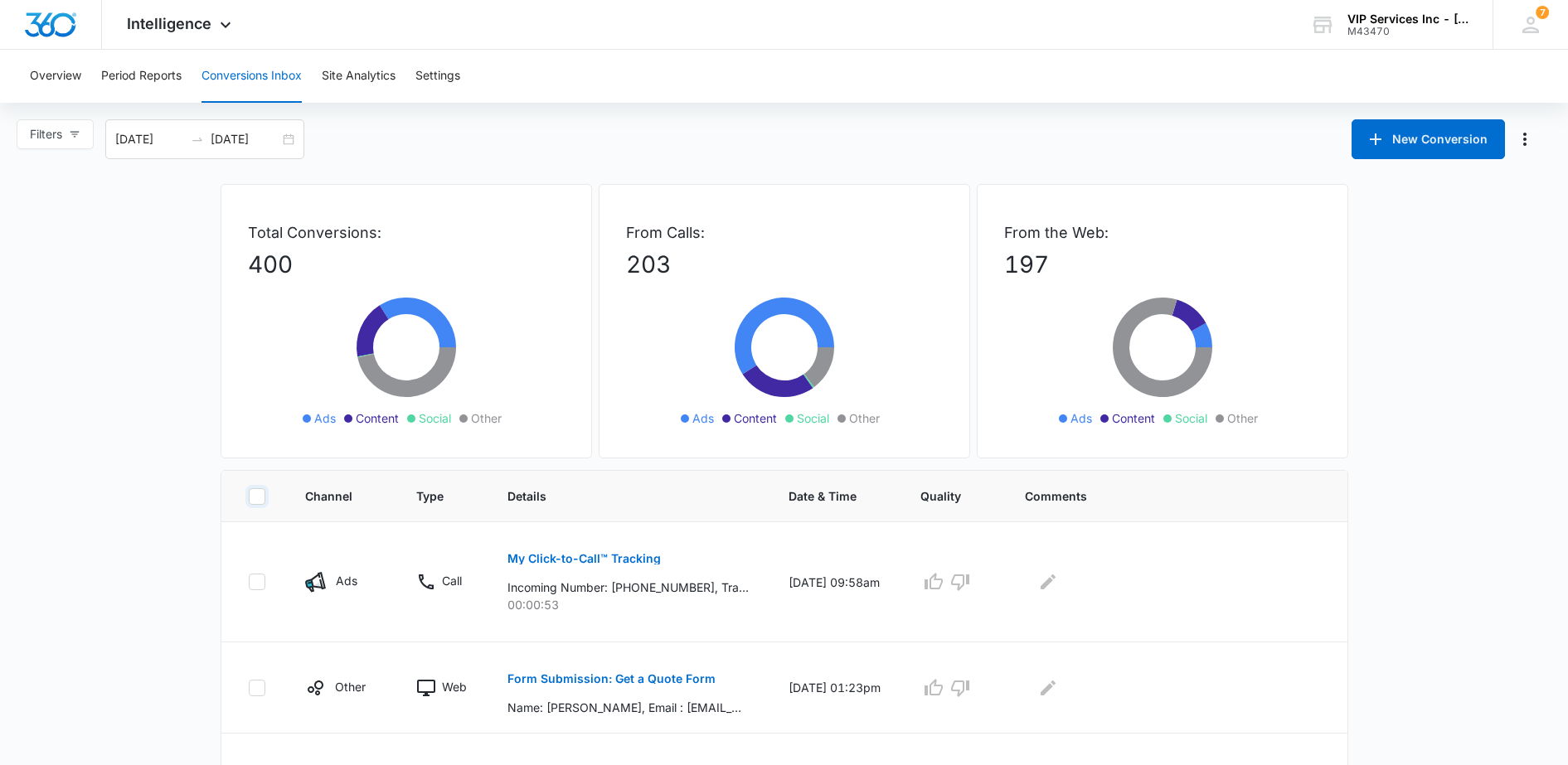
checkbox input "false"
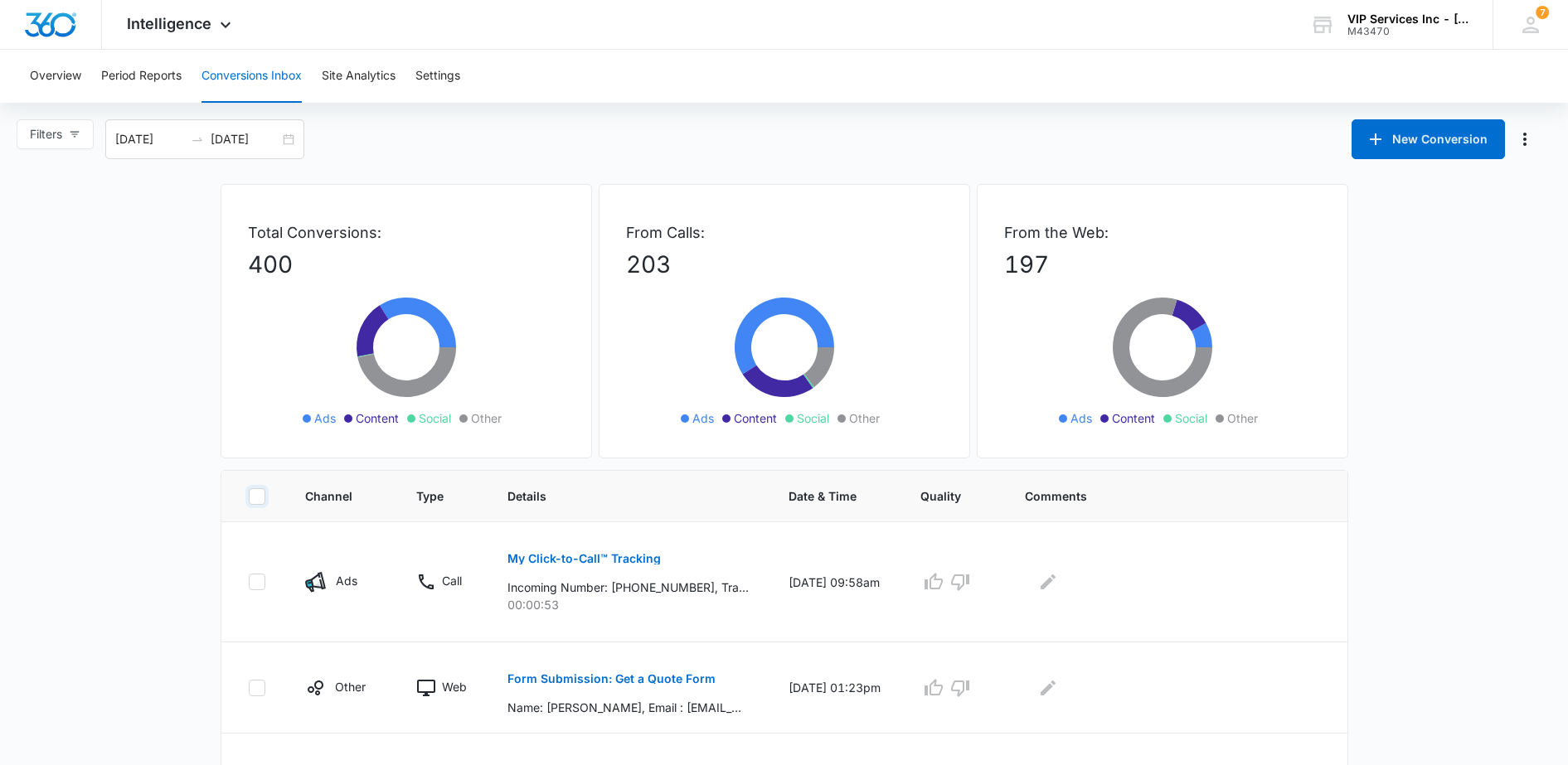
checkbox input "false"
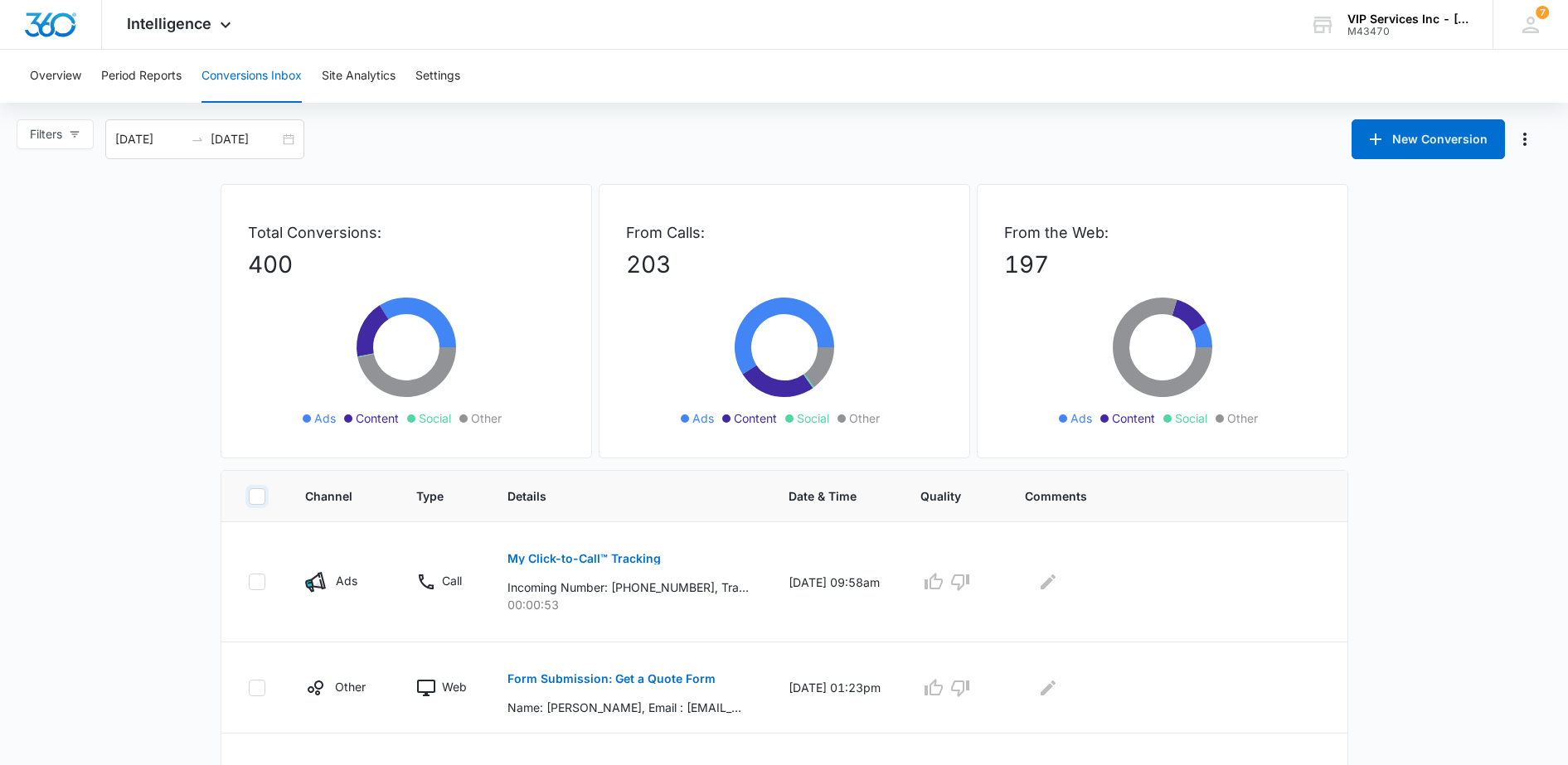
checkbox input "false"
click at [420, 308] on icon at bounding box center [417, 322] width 76 height 50
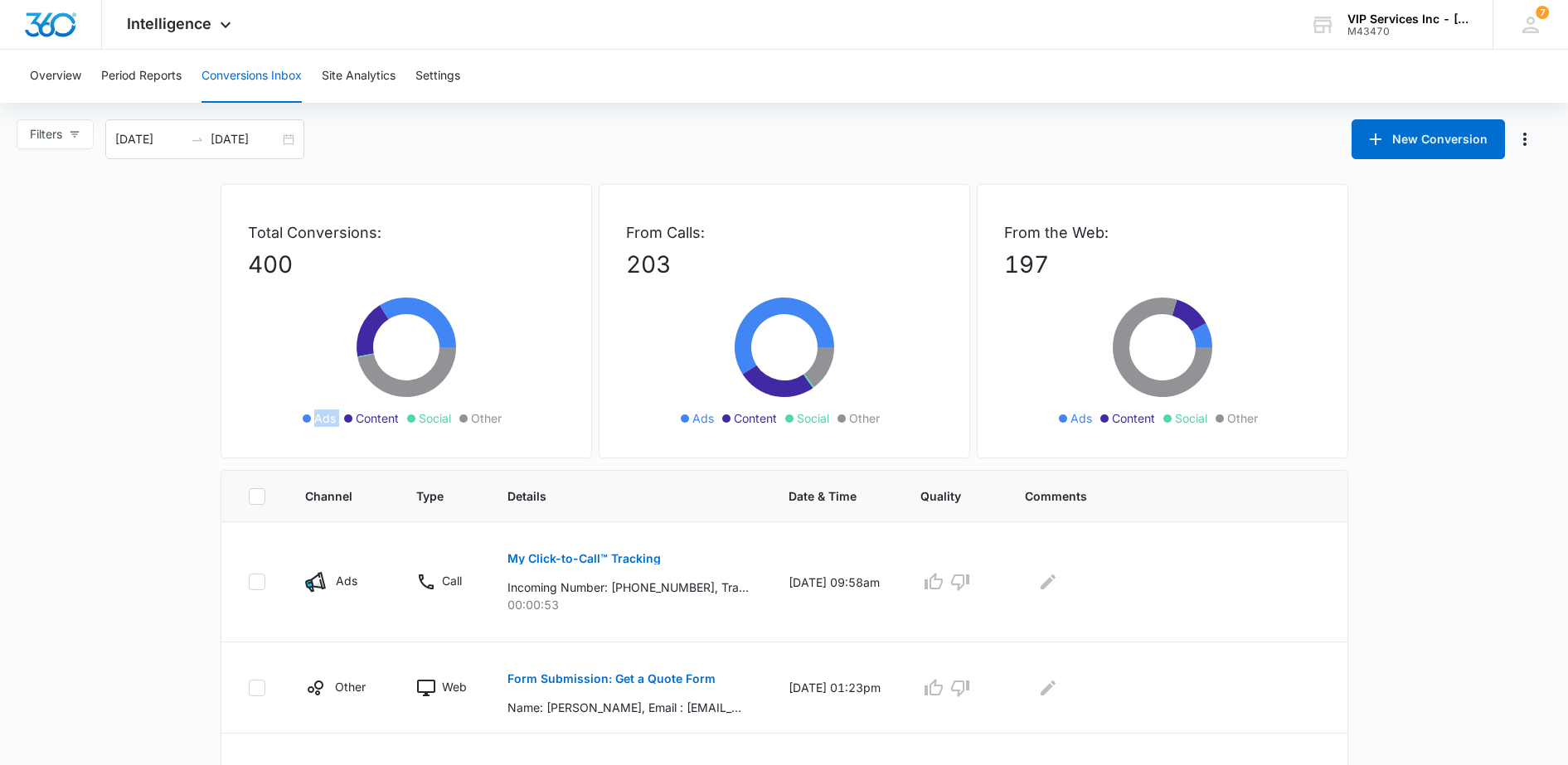
click at [420, 308] on icon at bounding box center [417, 322] width 76 height 50
drag, startPoint x: 420, startPoint y: 308, endPoint x: 231, endPoint y: 337, distance: 191.2
click at [233, 336] on div "Total Conversions: 400 Ads Content Social Other" at bounding box center [406, 321] width 372 height 274
click at [347, 77] on button "Site Analytics" at bounding box center [358, 76] width 73 height 53
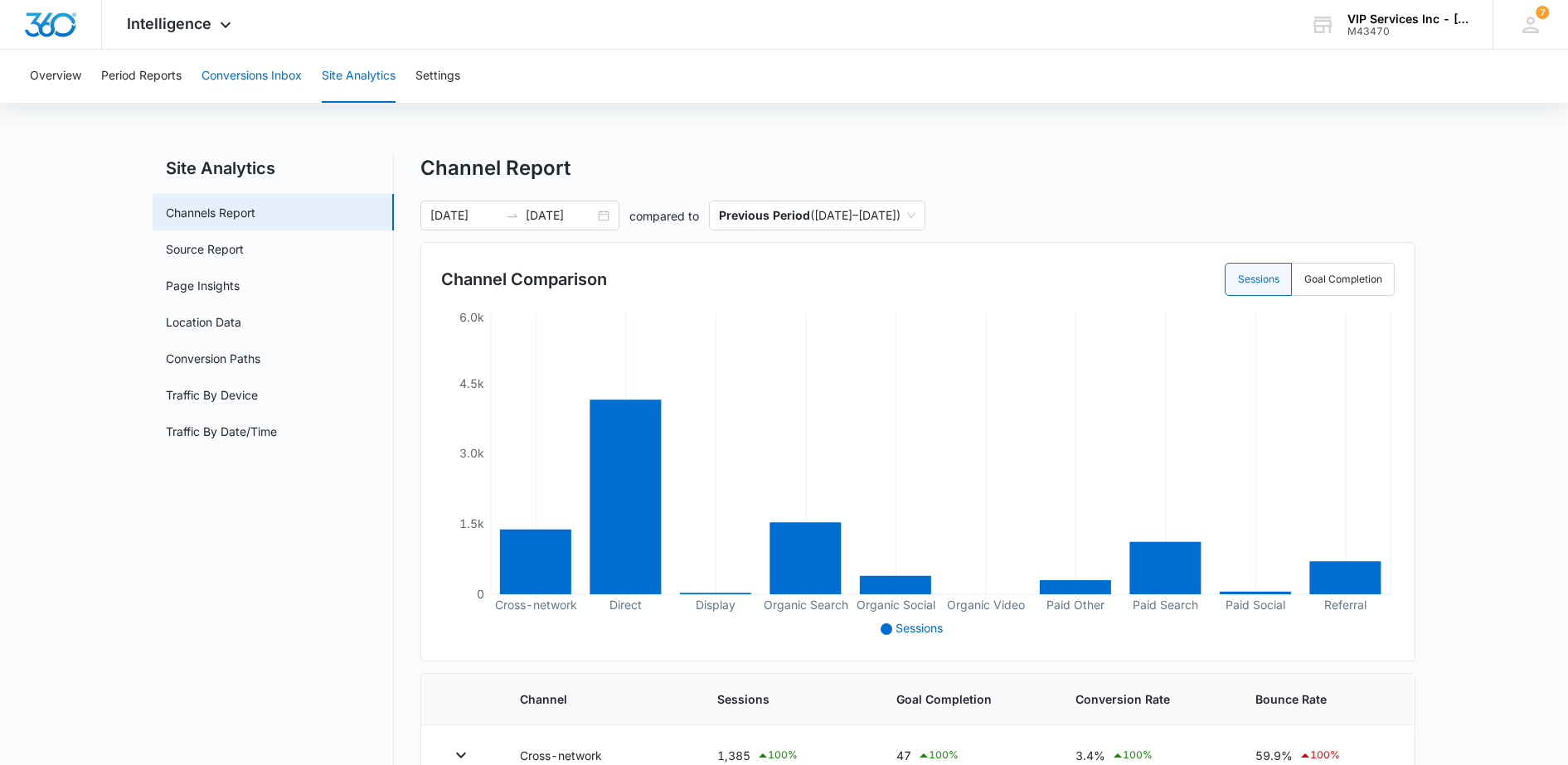
click at [225, 83] on button "Conversions Inbox" at bounding box center [252, 76] width 101 height 53
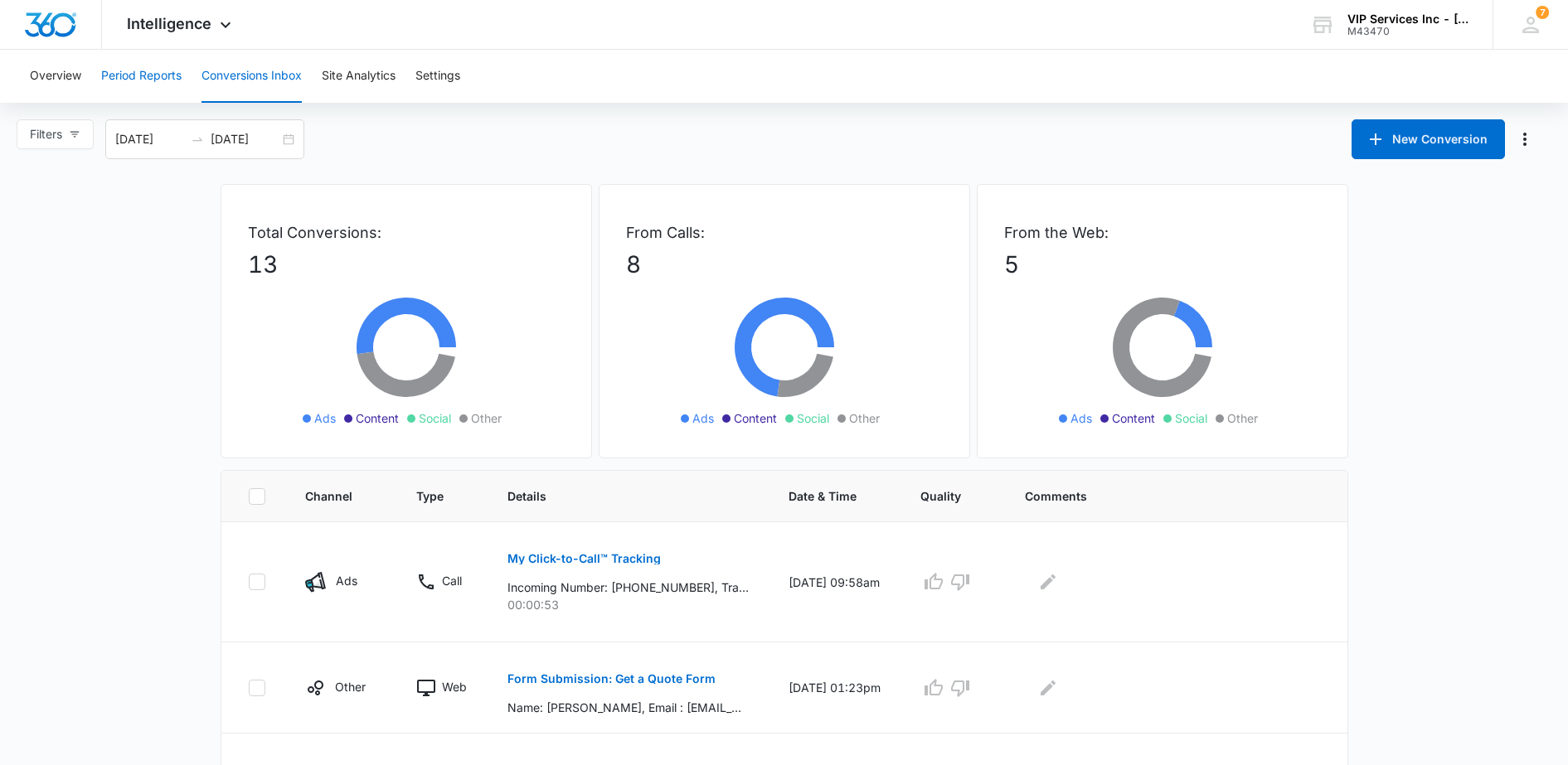
click at [152, 88] on button "Period Reports" at bounding box center [141, 76] width 80 height 53
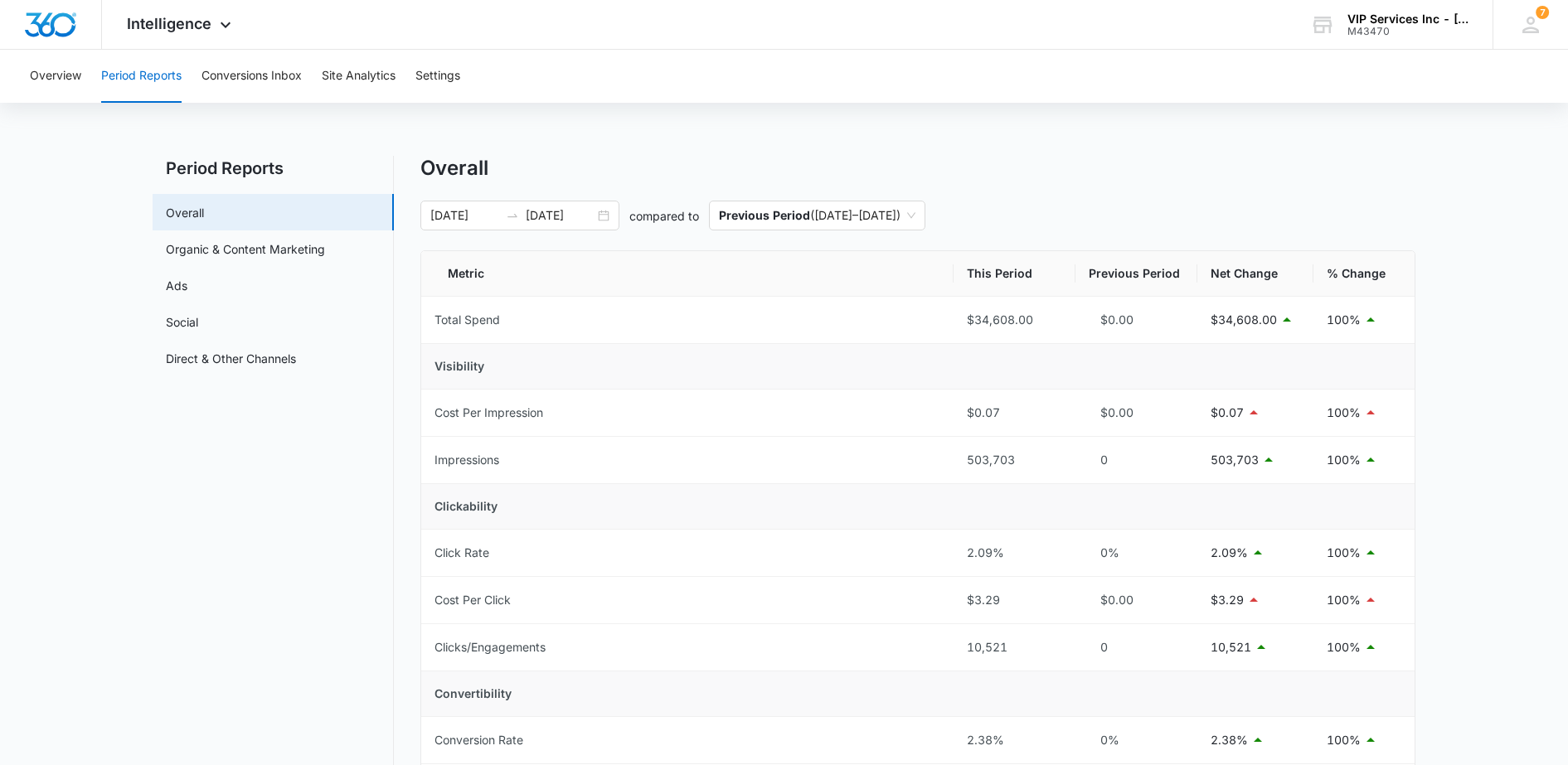
click at [231, 241] on link "Organic & Content Marketing" at bounding box center [245, 249] width 160 height 18
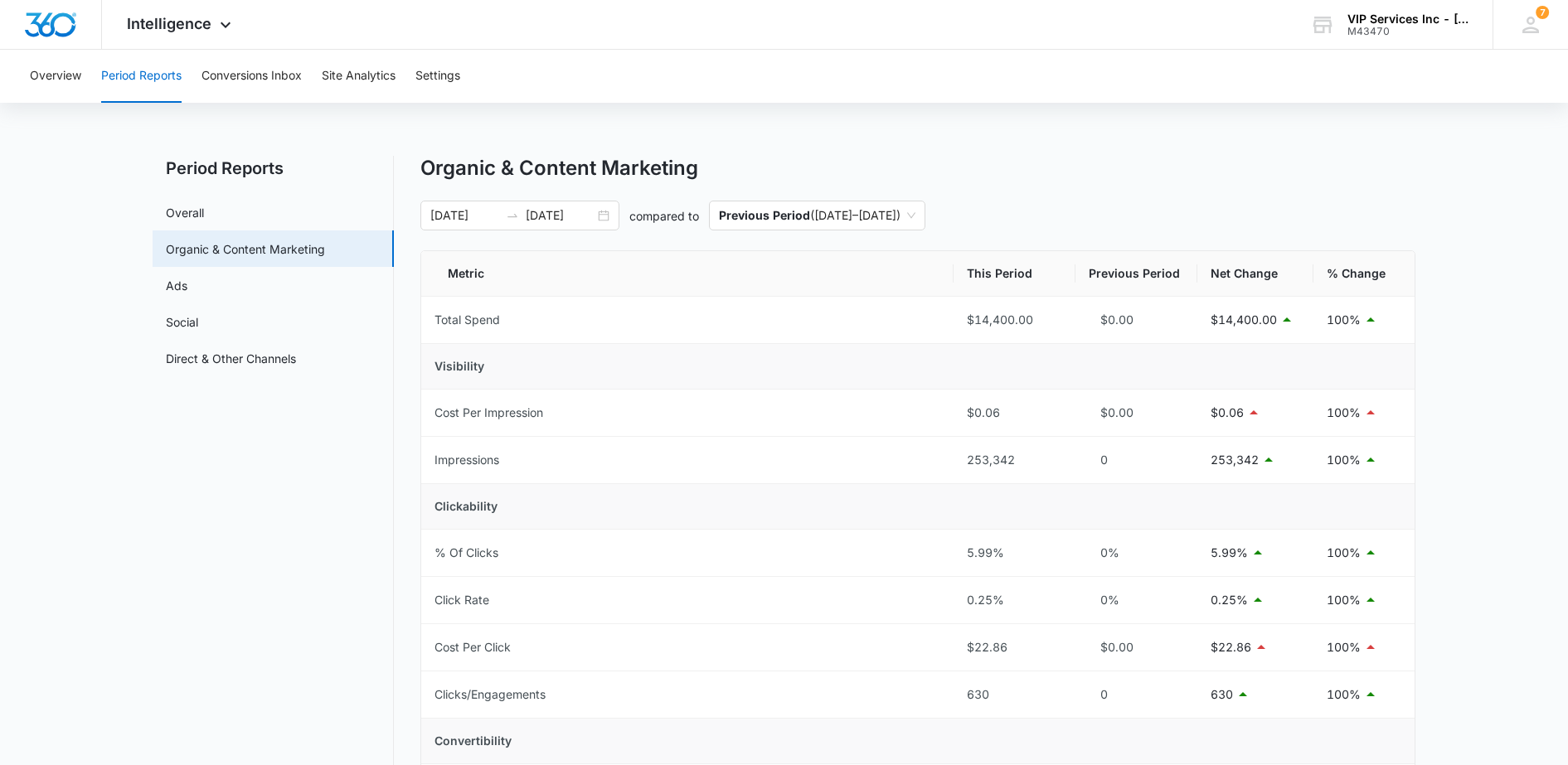
click at [188, 289] on link "Ads" at bounding box center [176, 286] width 22 height 18
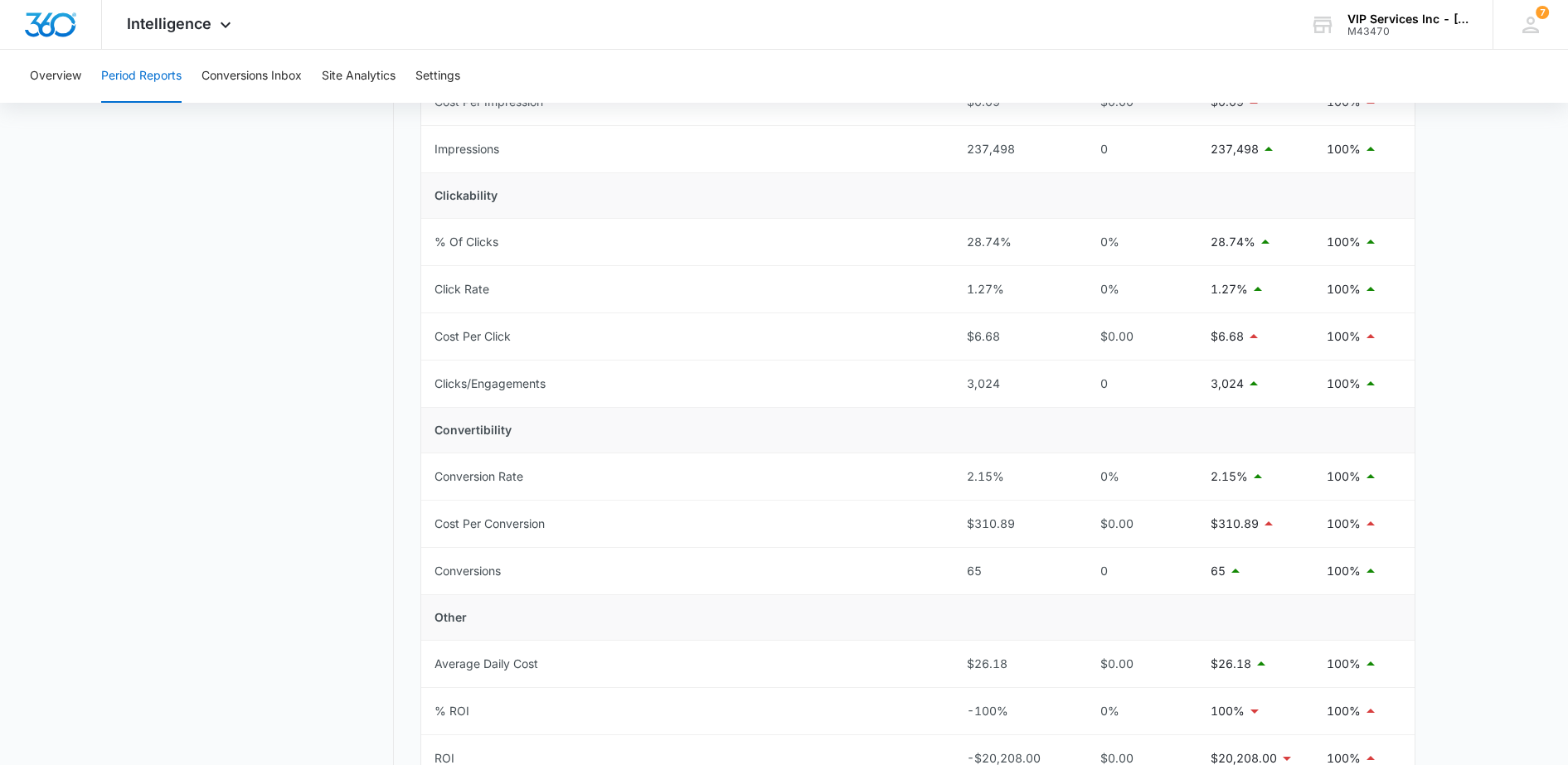
scroll to position [415, 0]
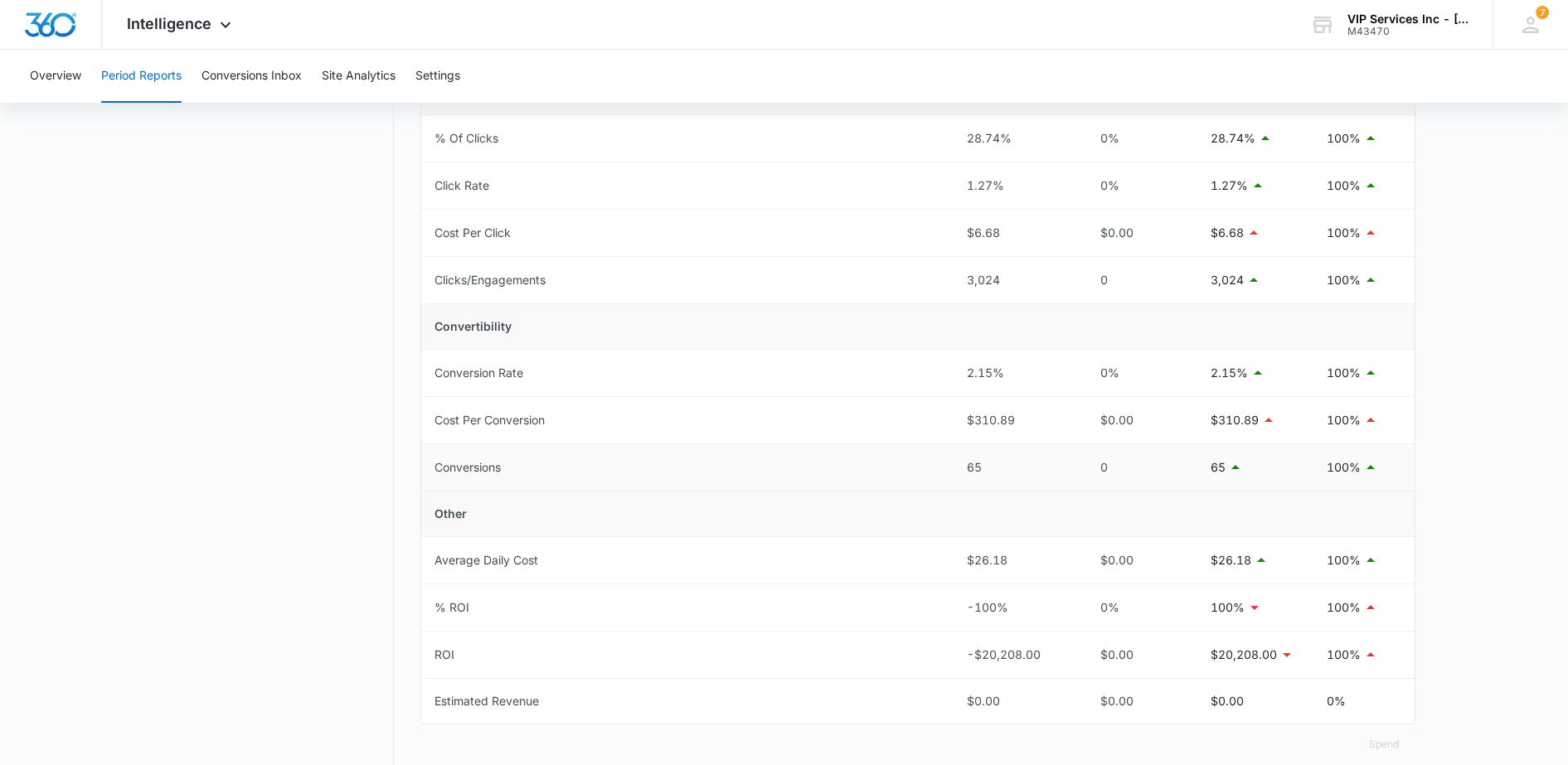
click at [981, 469] on div "65" at bounding box center [1014, 468] width 95 height 19
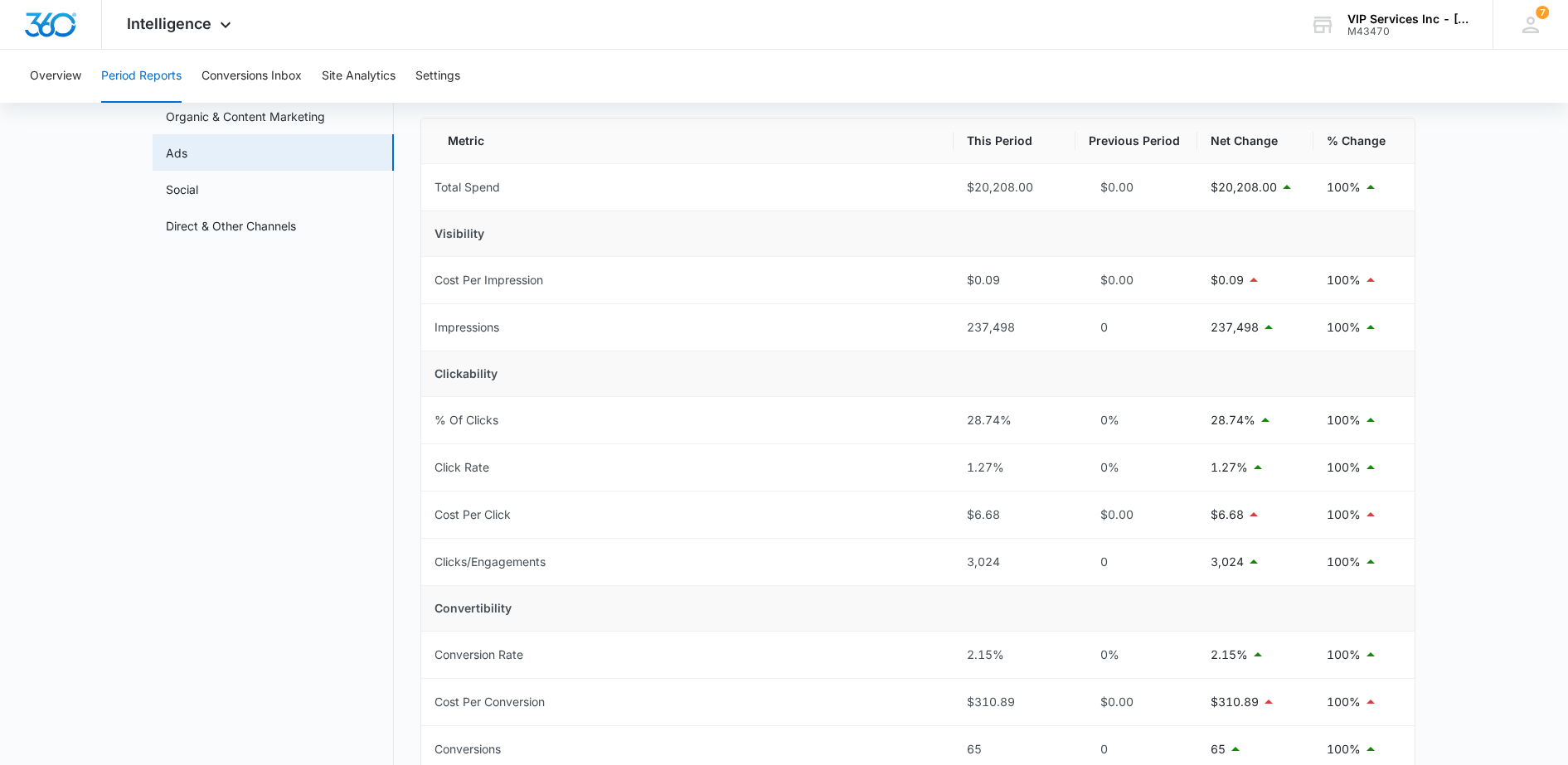
scroll to position [0, 0]
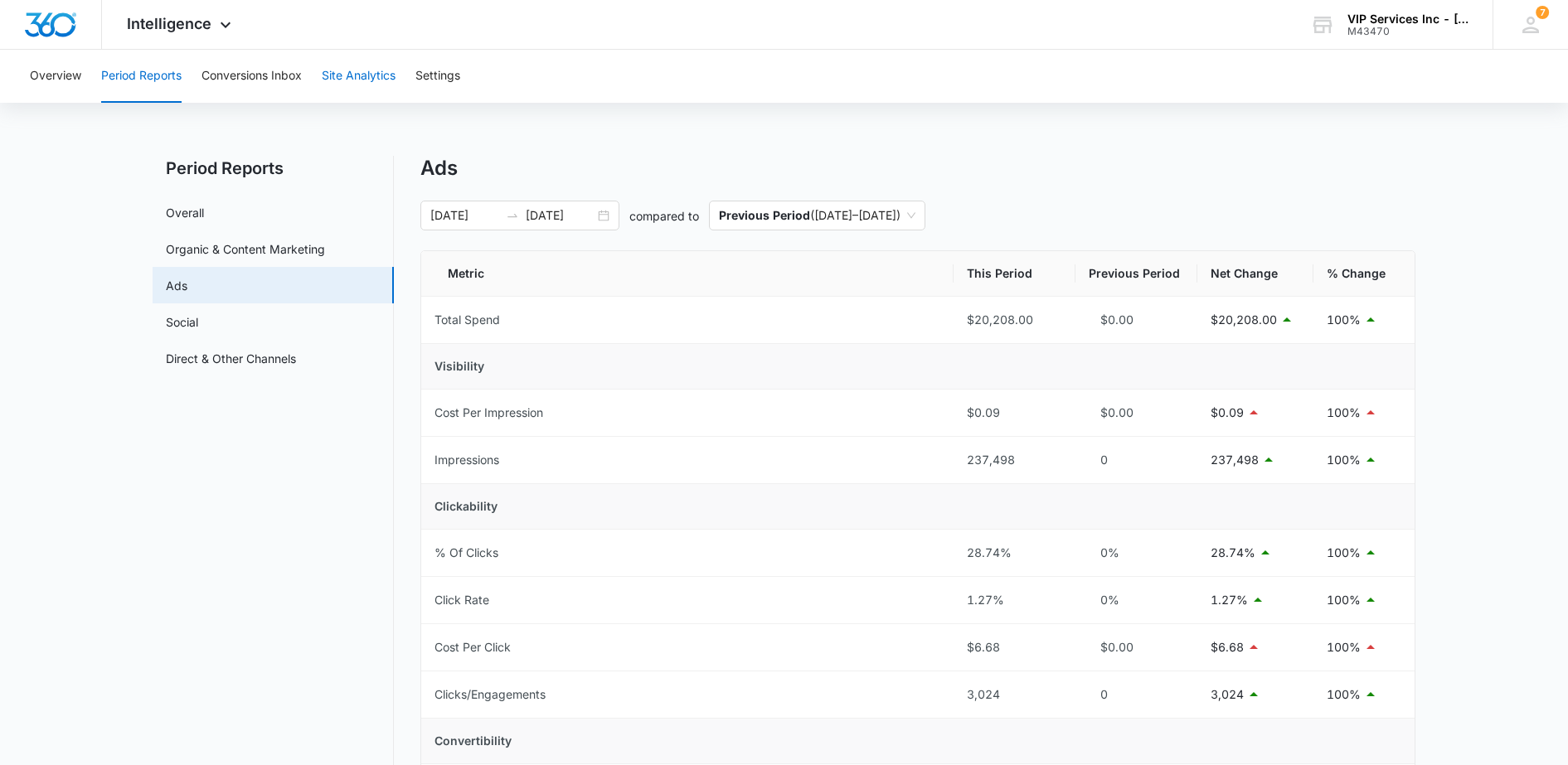
click at [372, 84] on button "Site Analytics" at bounding box center [358, 76] width 73 height 53
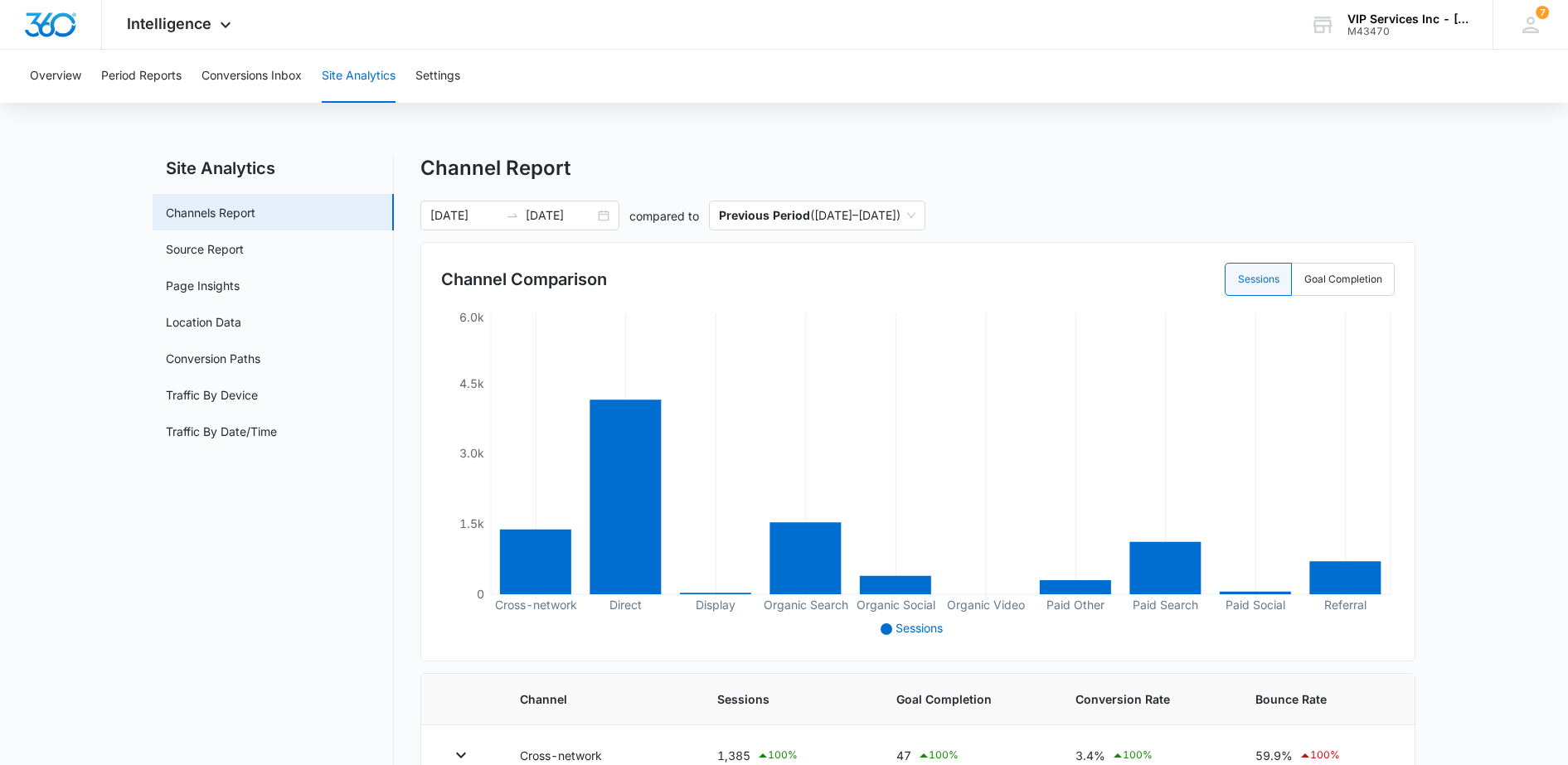
click at [203, 30] on span "Intelligence" at bounding box center [169, 23] width 84 height 18
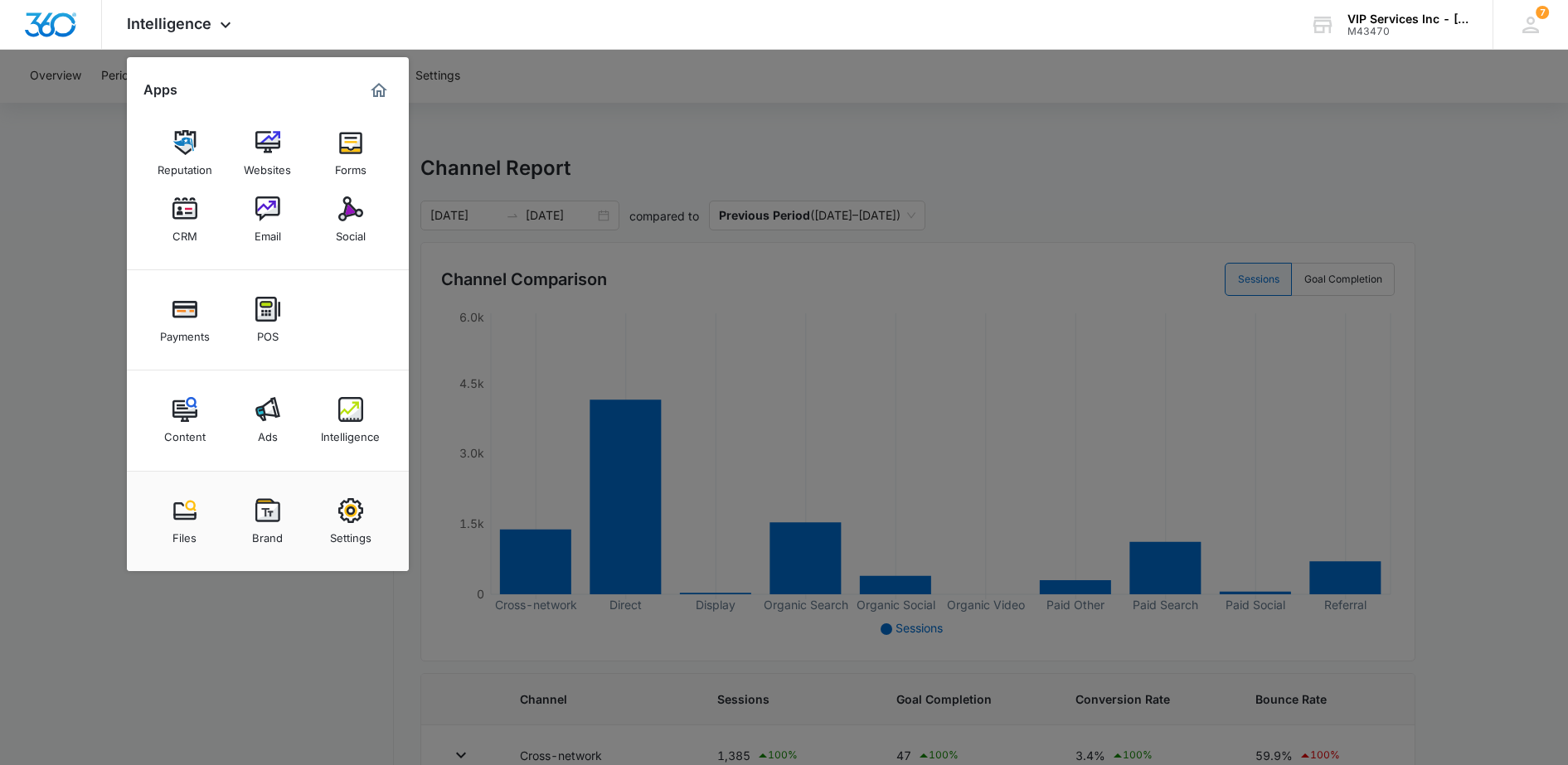
click at [186, 427] on div "Content" at bounding box center [185, 432] width 41 height 22
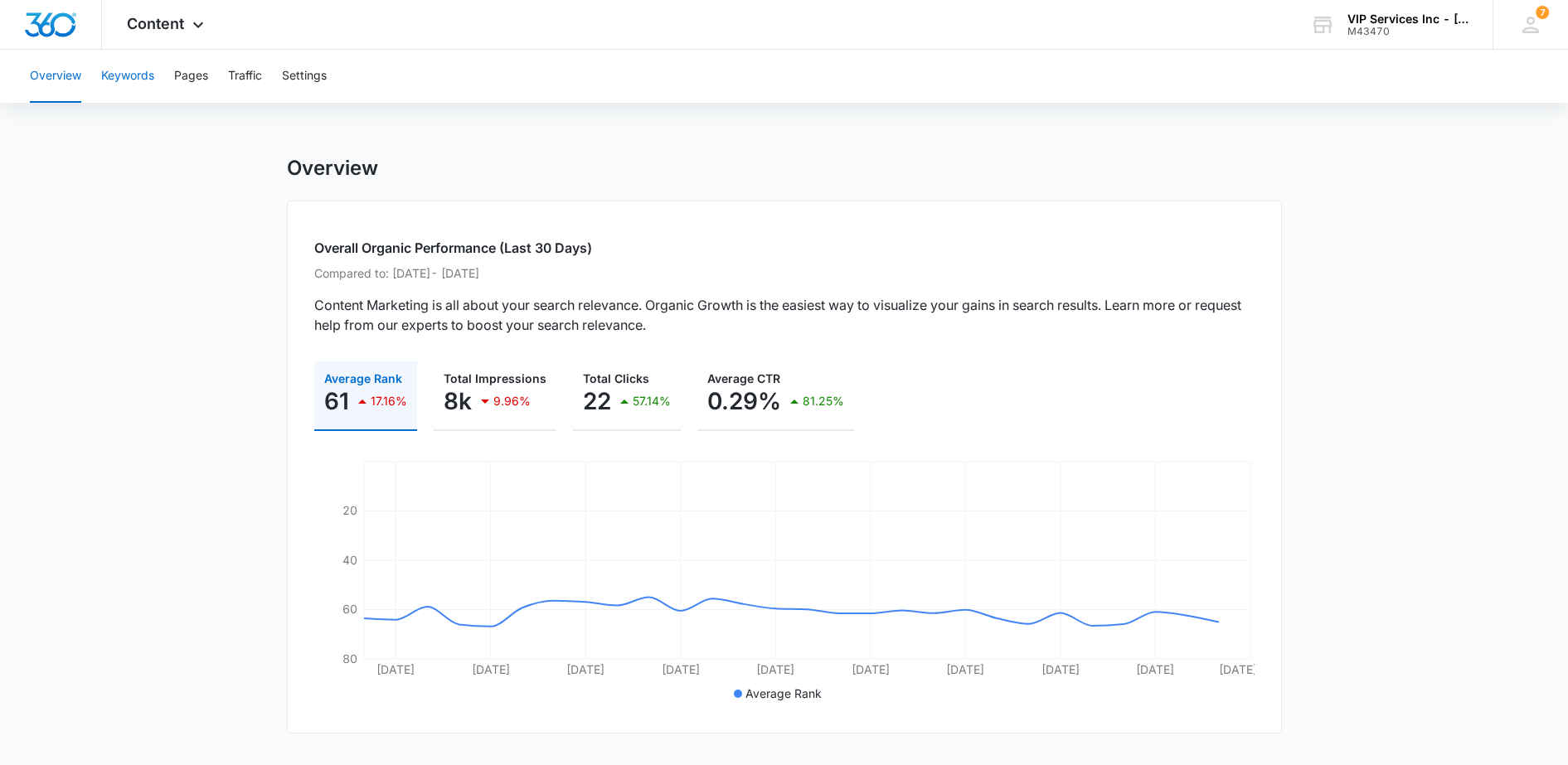
click at [148, 73] on button "Keywords" at bounding box center [127, 76] width 53 height 53
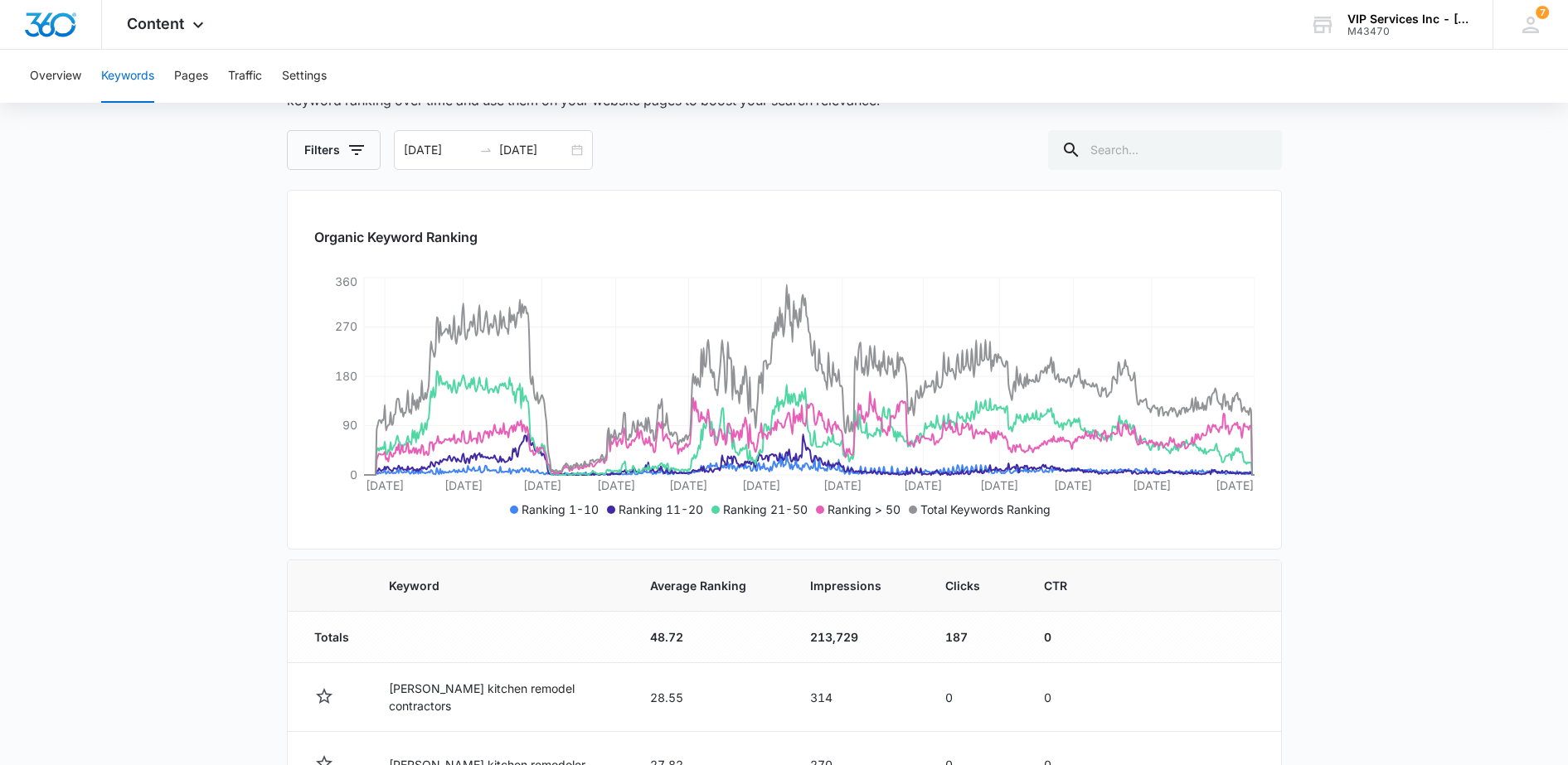
scroll to position [311, 0]
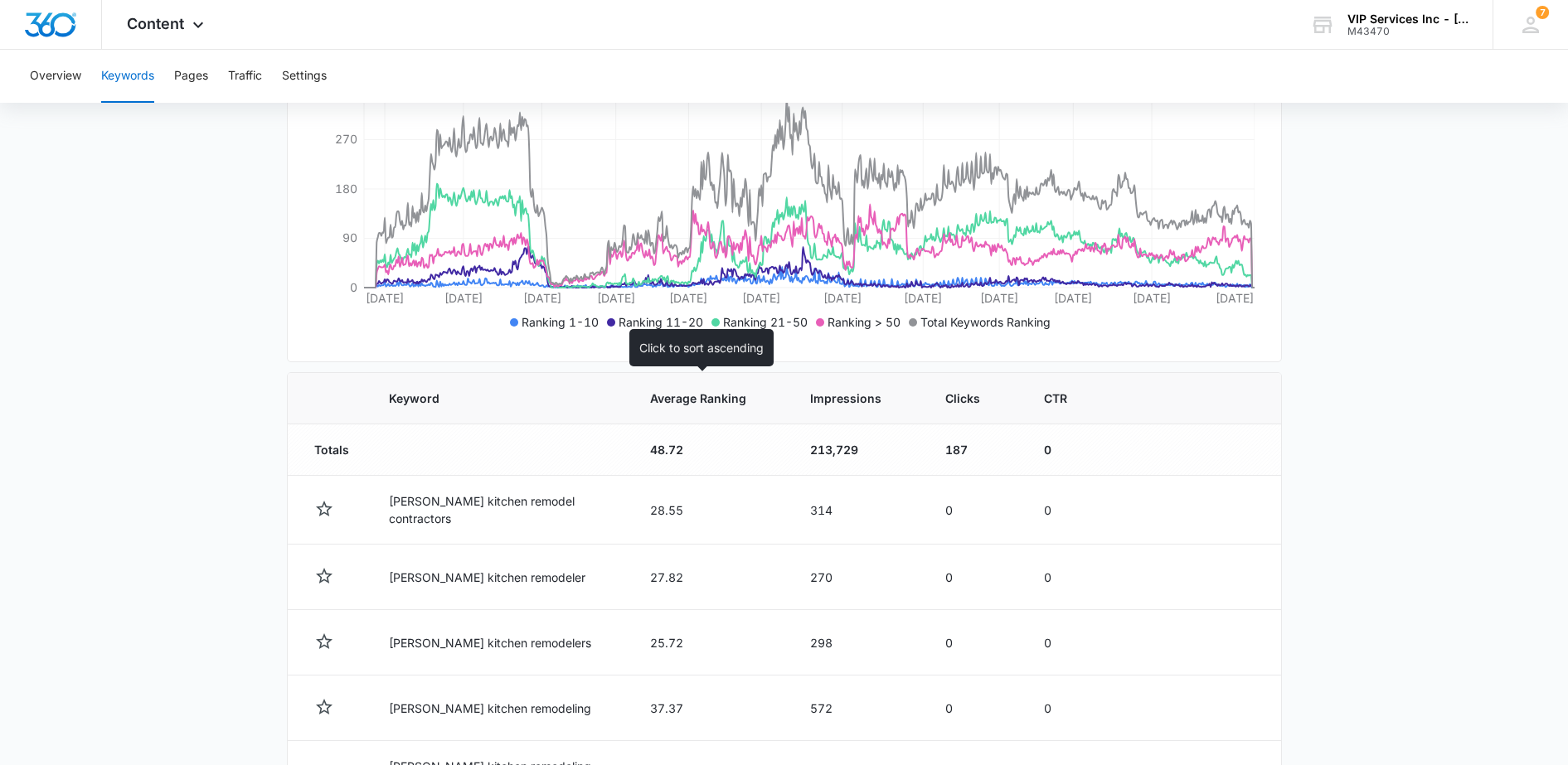
click at [661, 403] on span "Average Ranking" at bounding box center [698, 398] width 96 height 18
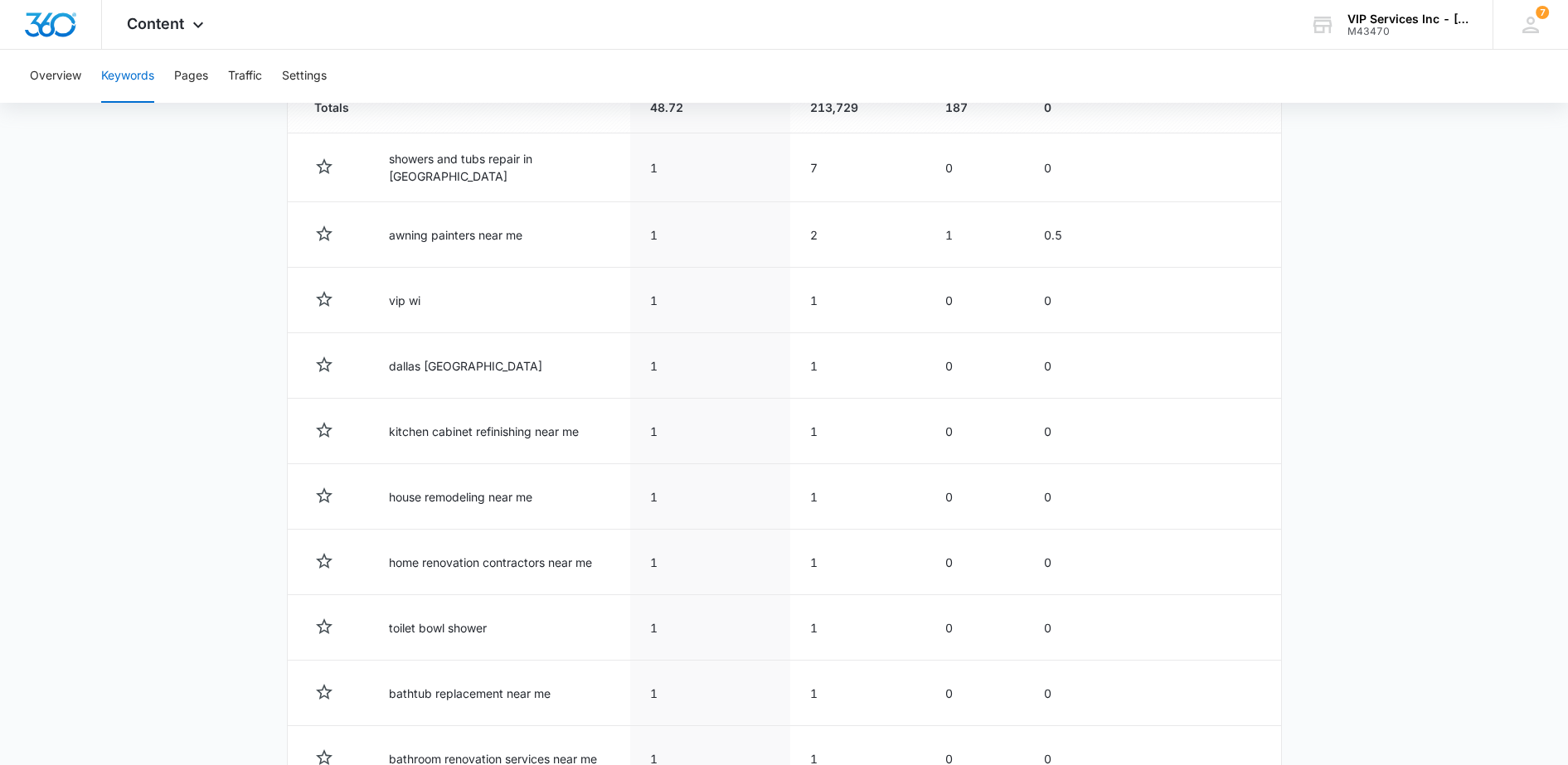
scroll to position [768, 0]
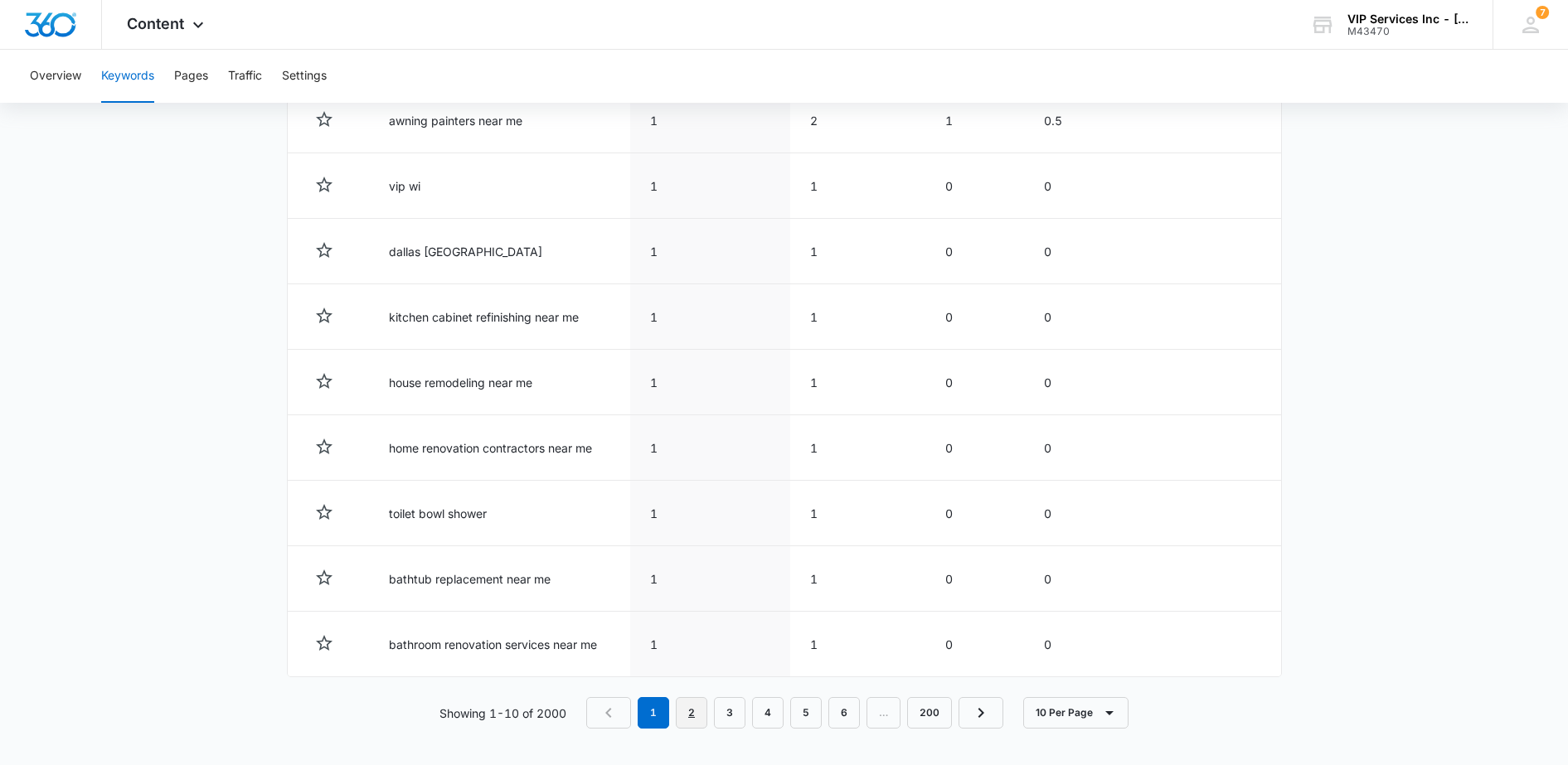
click at [691, 711] on link "2" at bounding box center [692, 713] width 31 height 31
click at [731, 717] on link "3" at bounding box center [734, 709] width 31 height 31
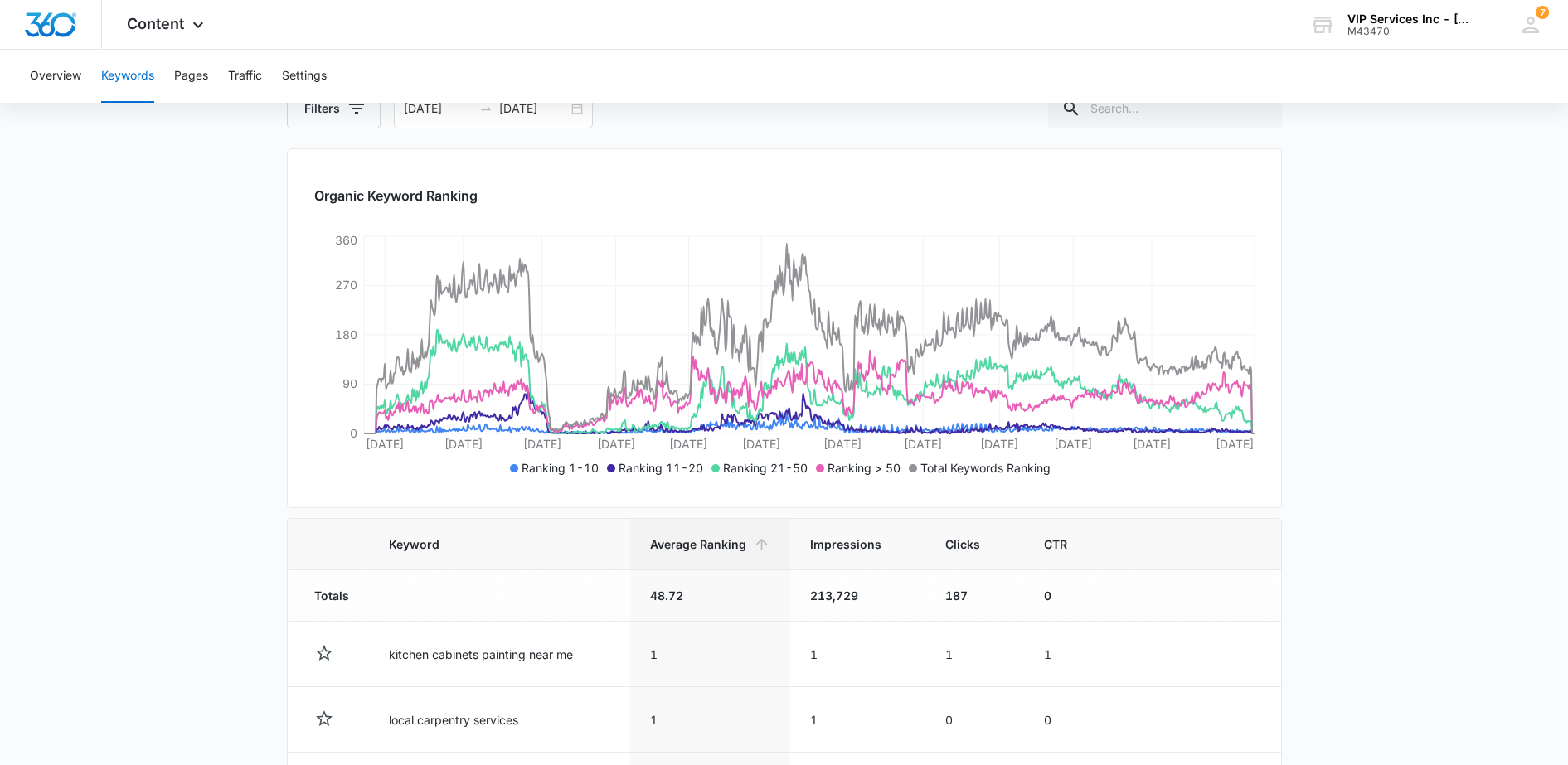
scroll to position [311, 0]
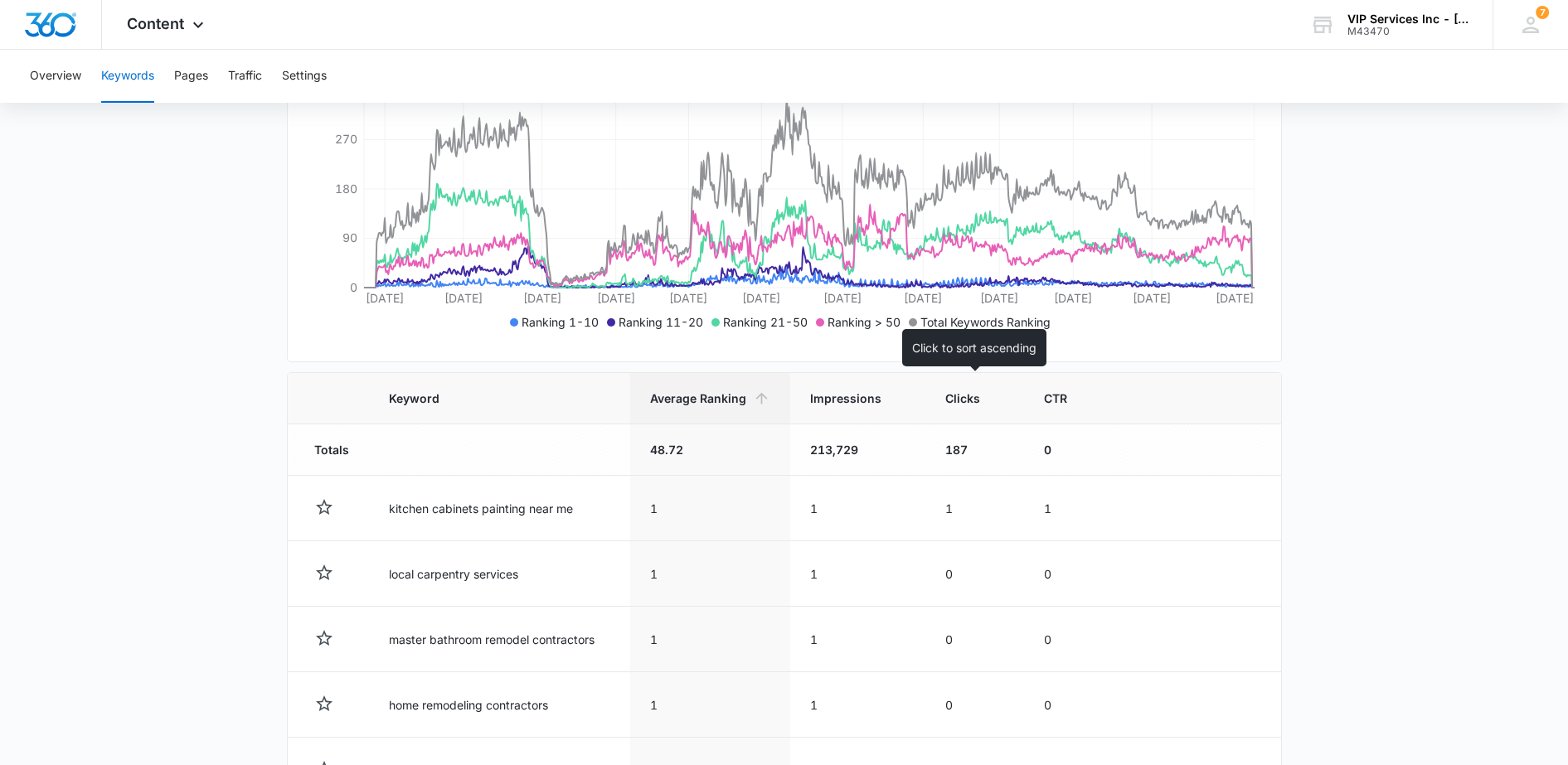
click at [958, 397] on span "Clicks" at bounding box center [963, 398] width 35 height 18
click at [959, 401] on span "Clicks" at bounding box center [963, 398] width 35 height 18
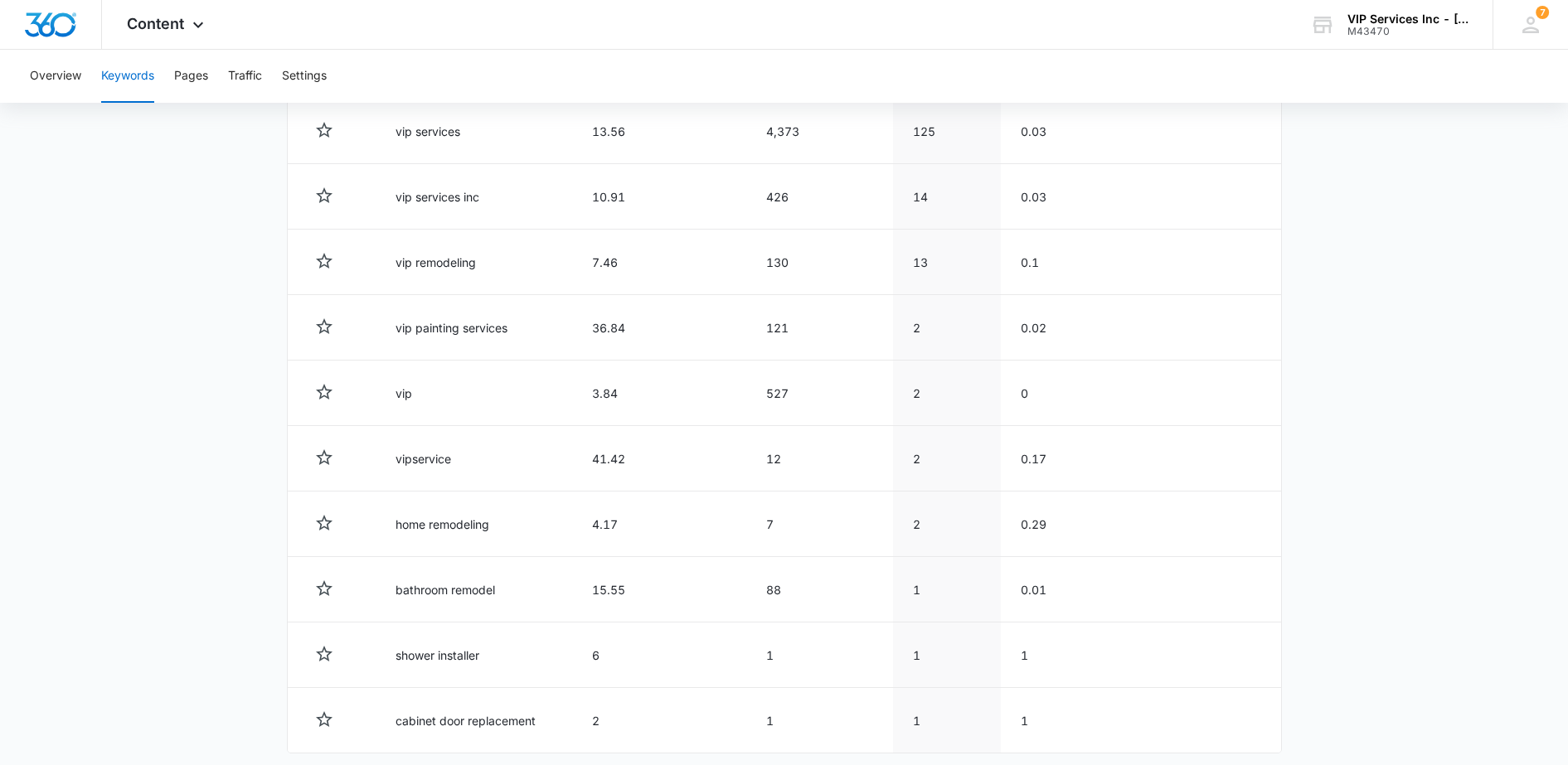
scroll to position [768, 0]
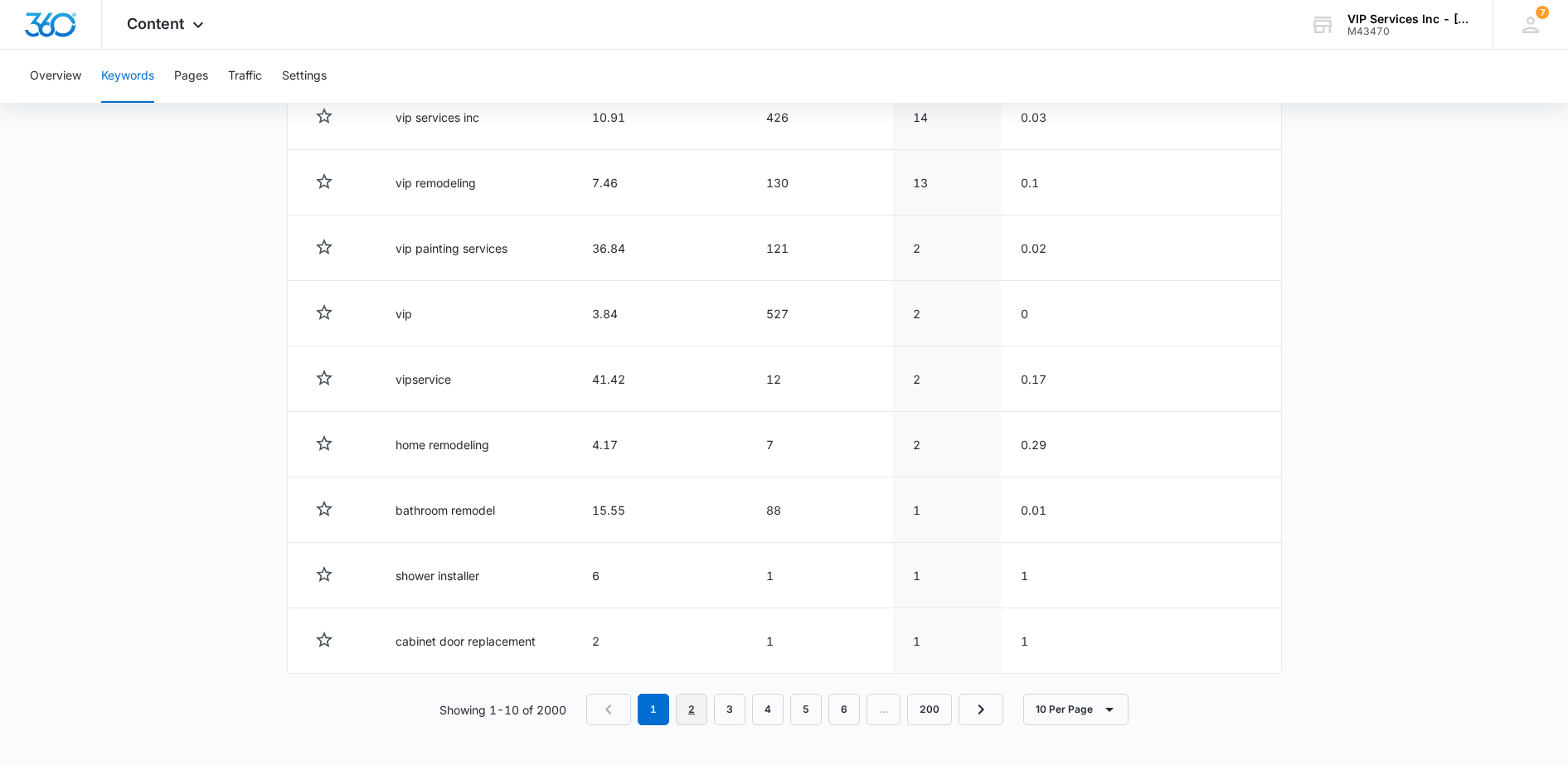
click at [695, 709] on link "2" at bounding box center [692, 709] width 31 height 31
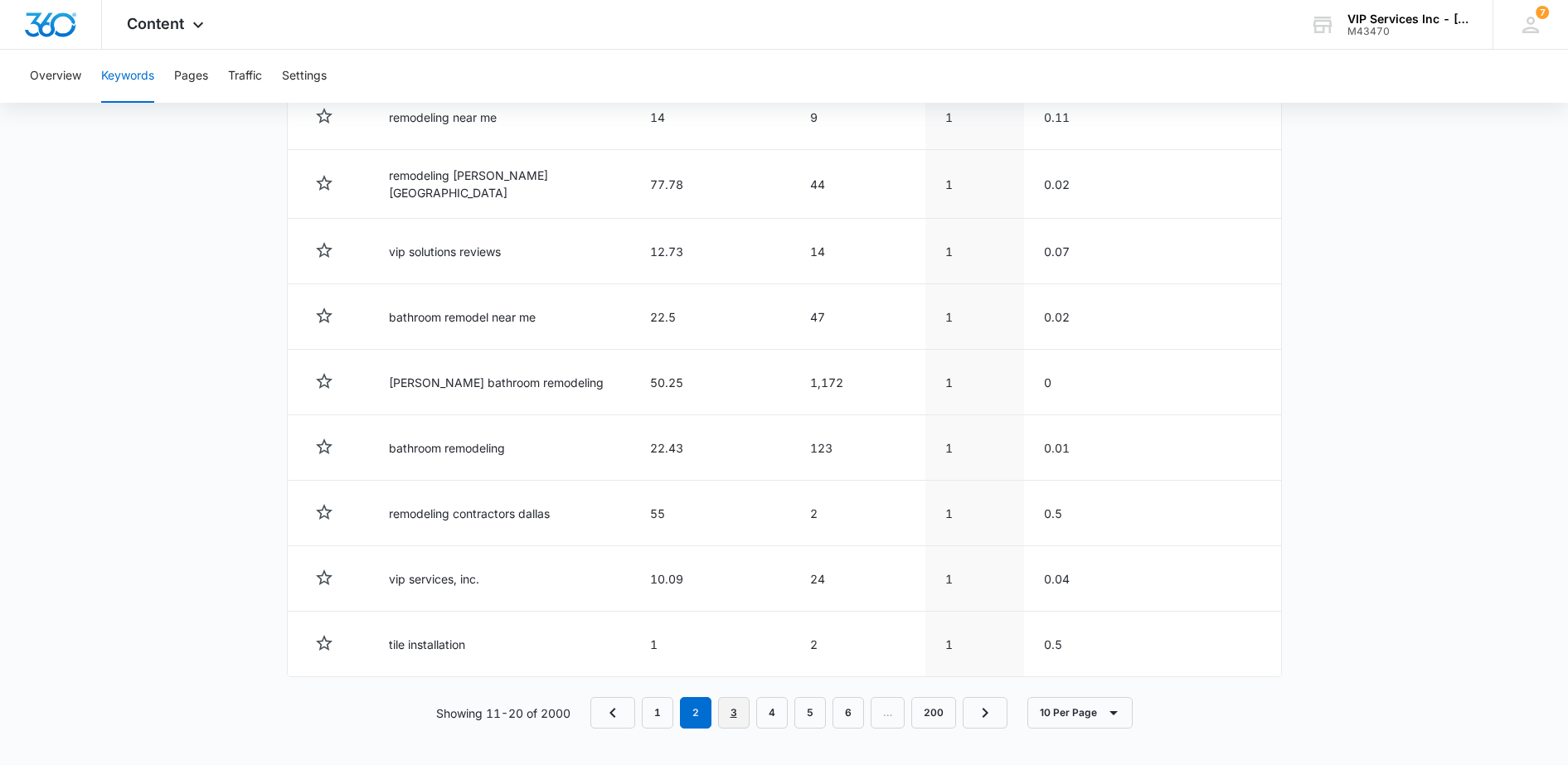
click at [740, 710] on link "3" at bounding box center [734, 713] width 31 height 31
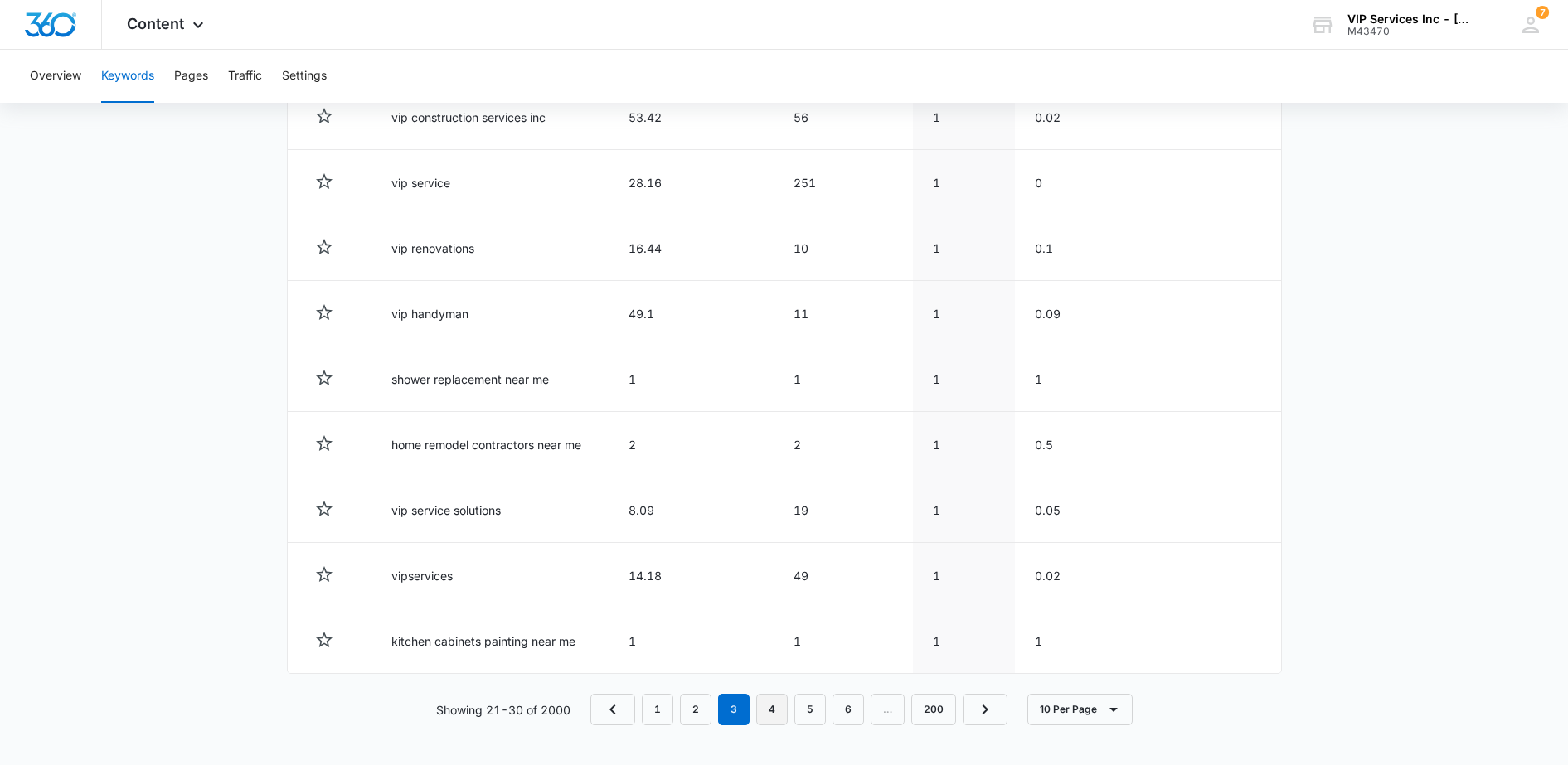
click at [764, 708] on link "4" at bounding box center [772, 709] width 31 height 31
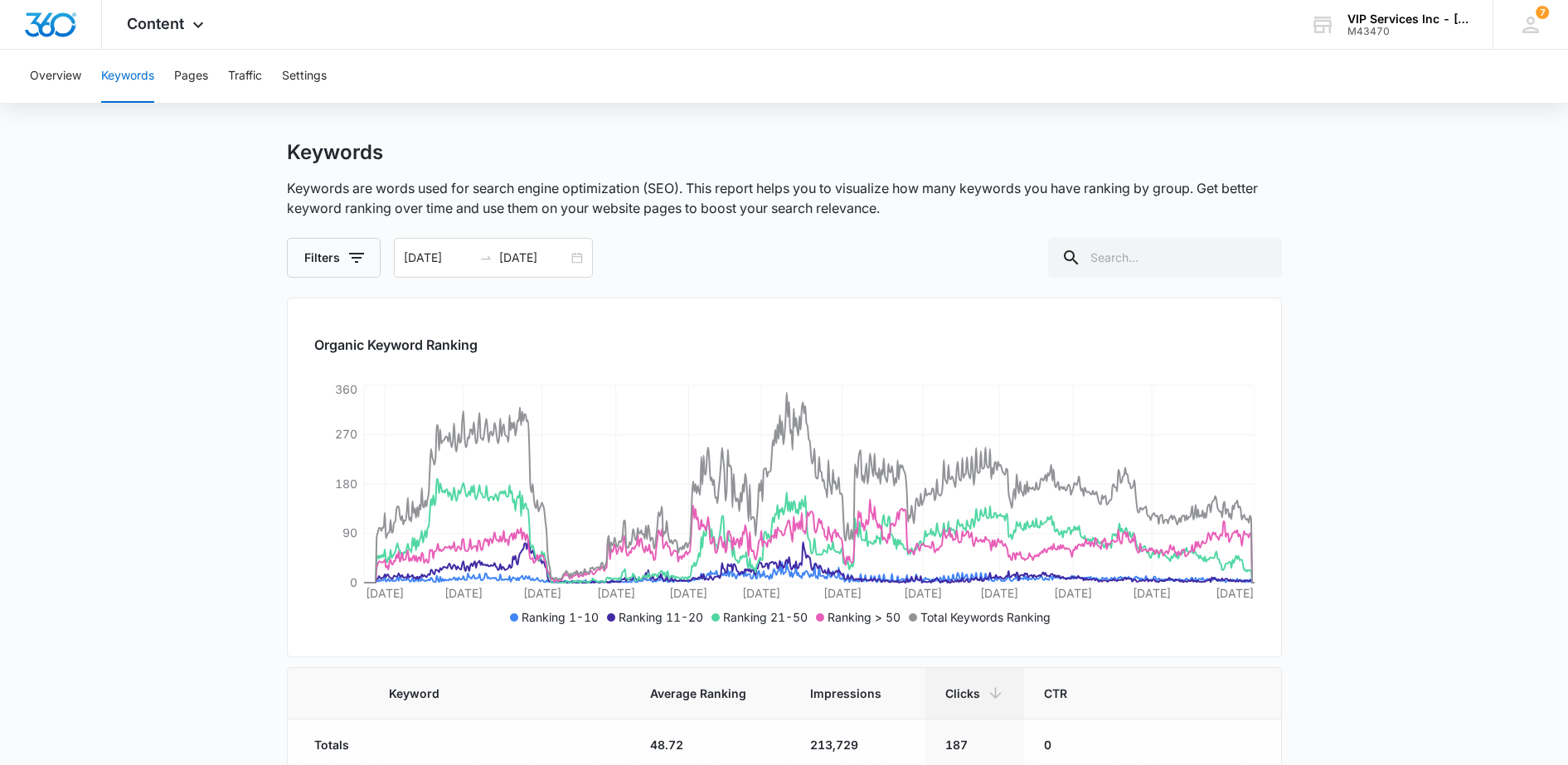
scroll to position [0, 0]
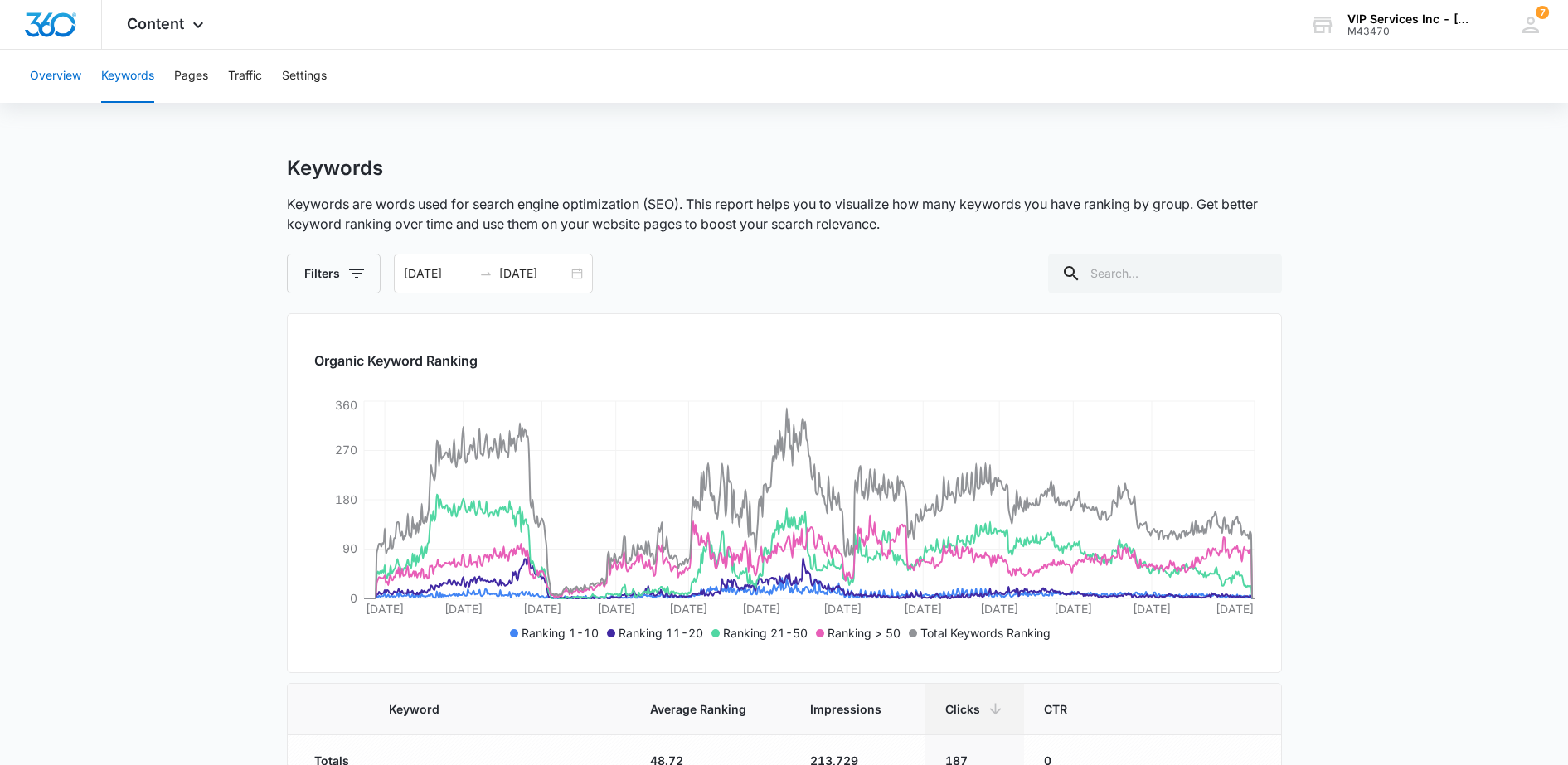
click at [54, 79] on button "Overview" at bounding box center [56, 76] width 52 height 53
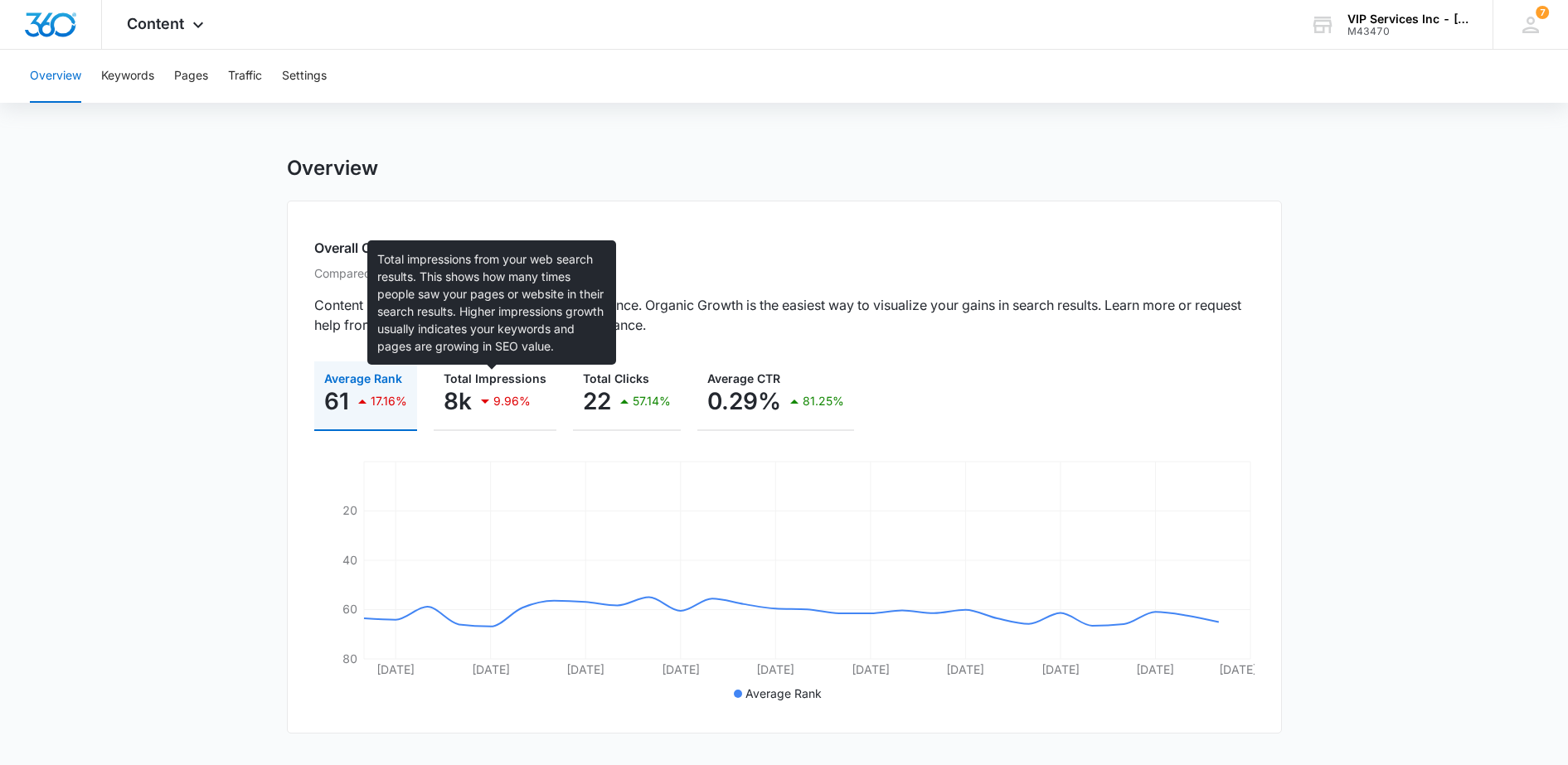
click at [484, 379] on span "Total Impressions" at bounding box center [494, 379] width 103 height 14
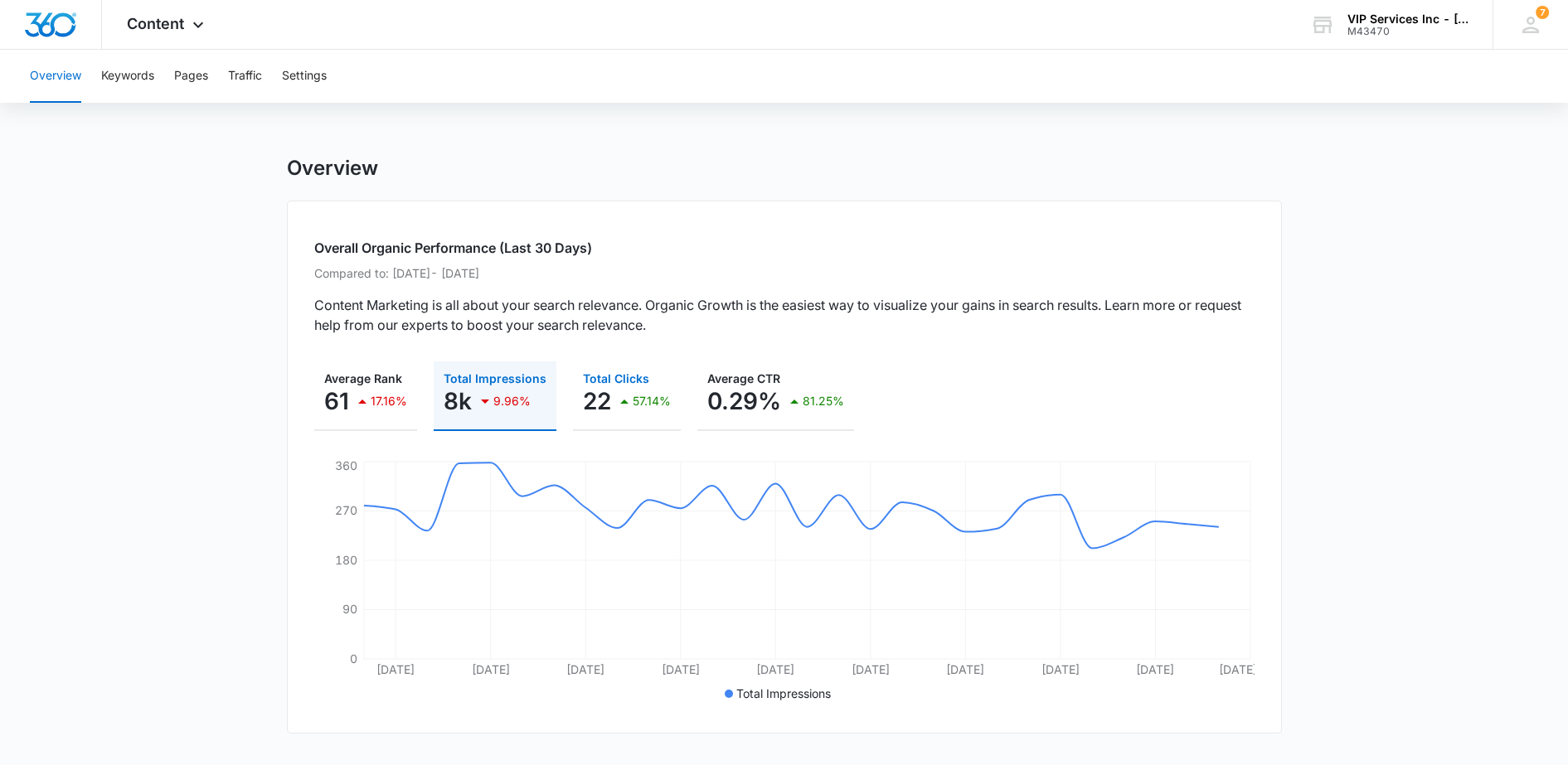
click at [618, 398] on icon "button" at bounding box center [624, 401] width 20 height 20
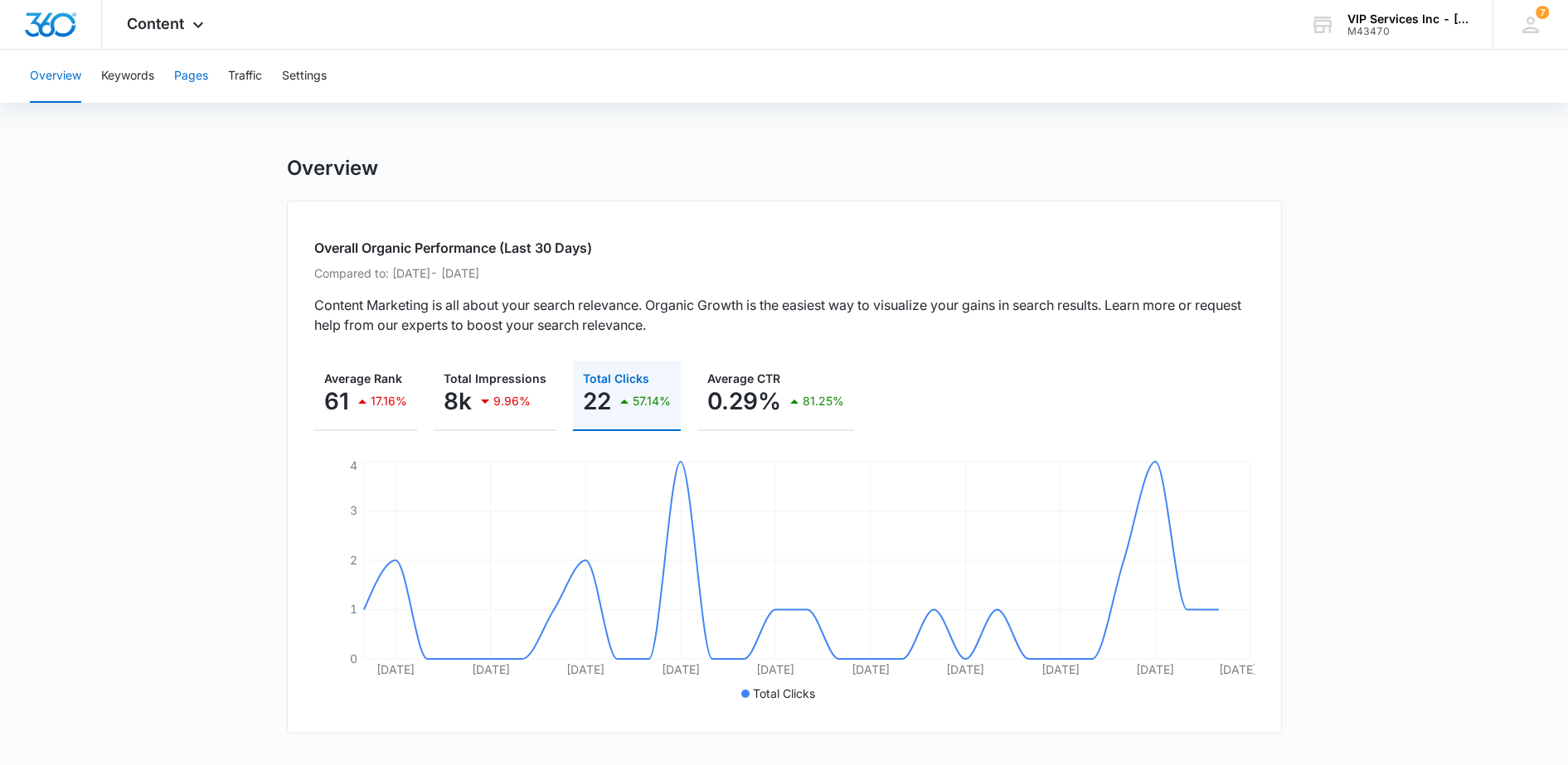
click at [192, 85] on button "Pages" at bounding box center [191, 76] width 34 height 53
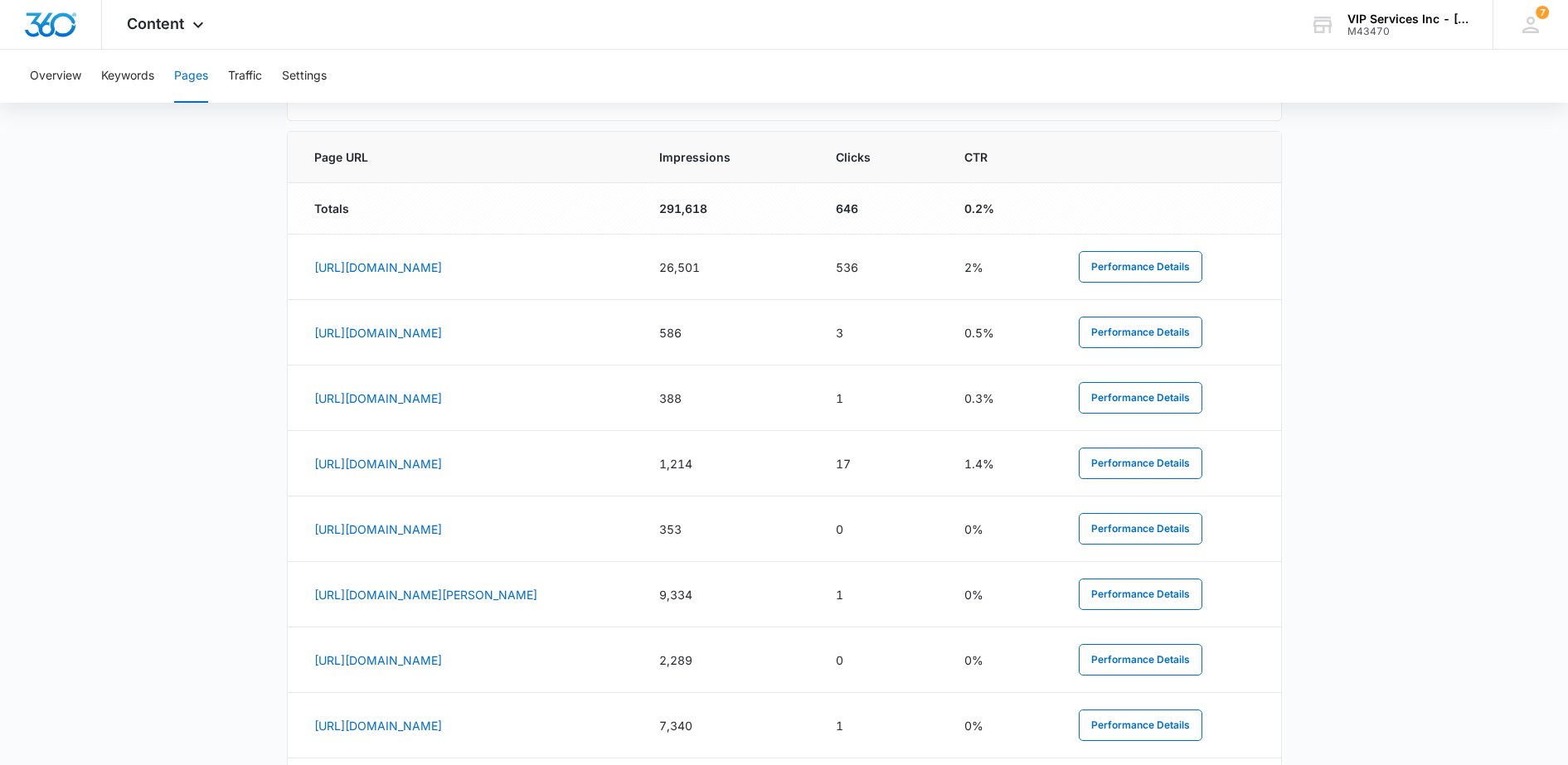
scroll to position [518, 0]
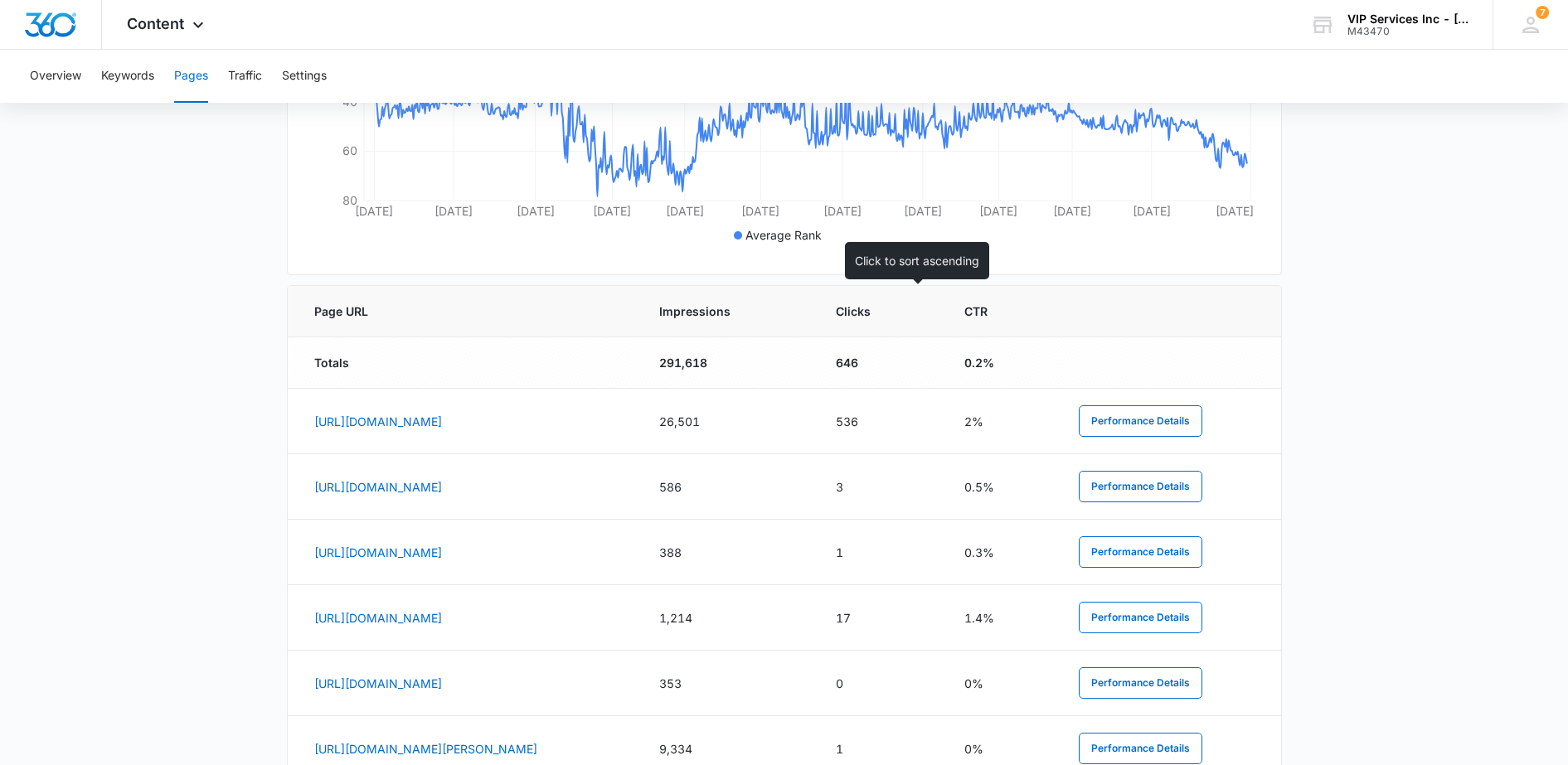
click at [889, 313] on span "Clicks" at bounding box center [868, 311] width 65 height 18
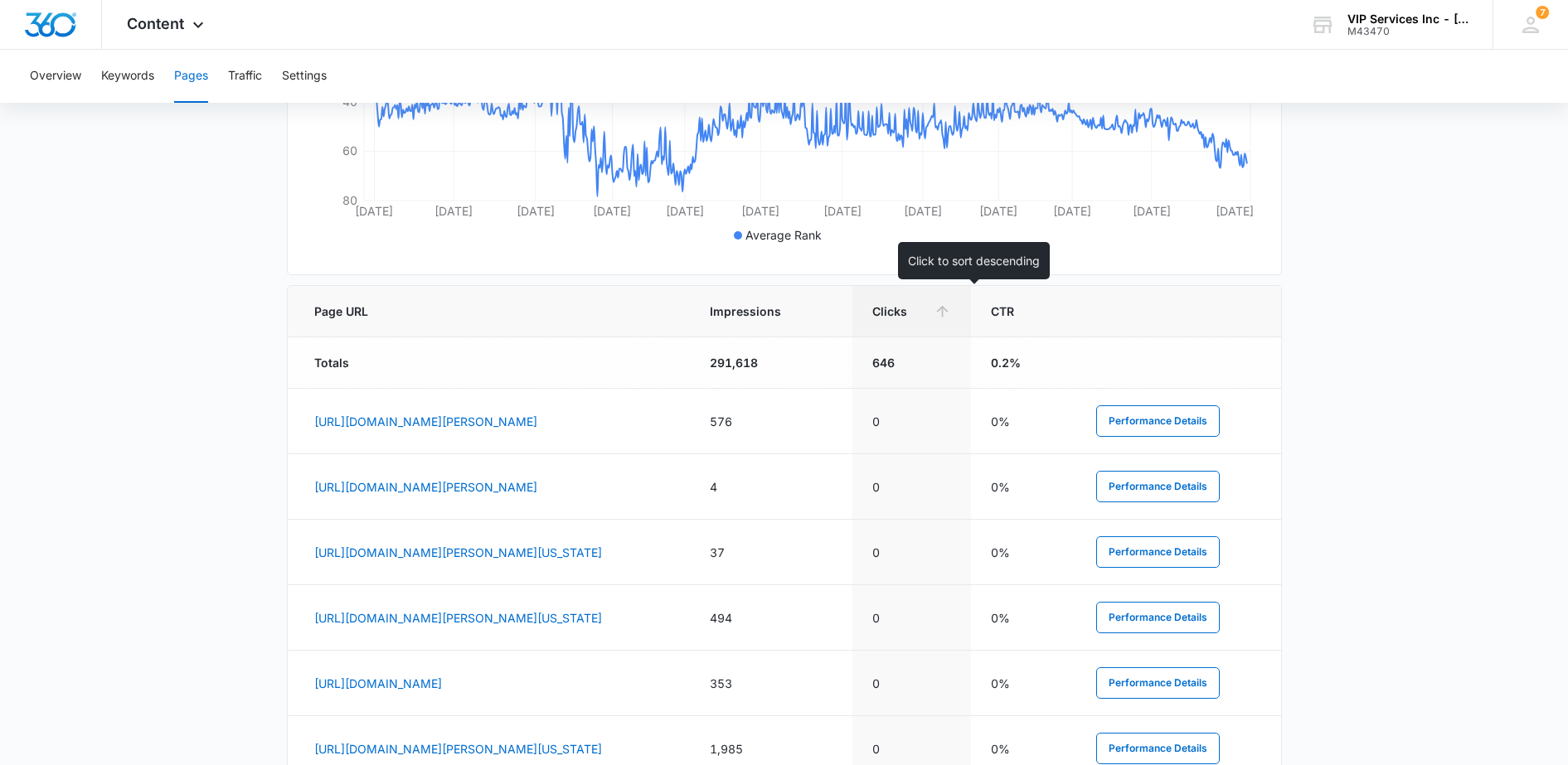
click at [927, 316] on span "Clicks" at bounding box center [899, 311] width 55 height 18
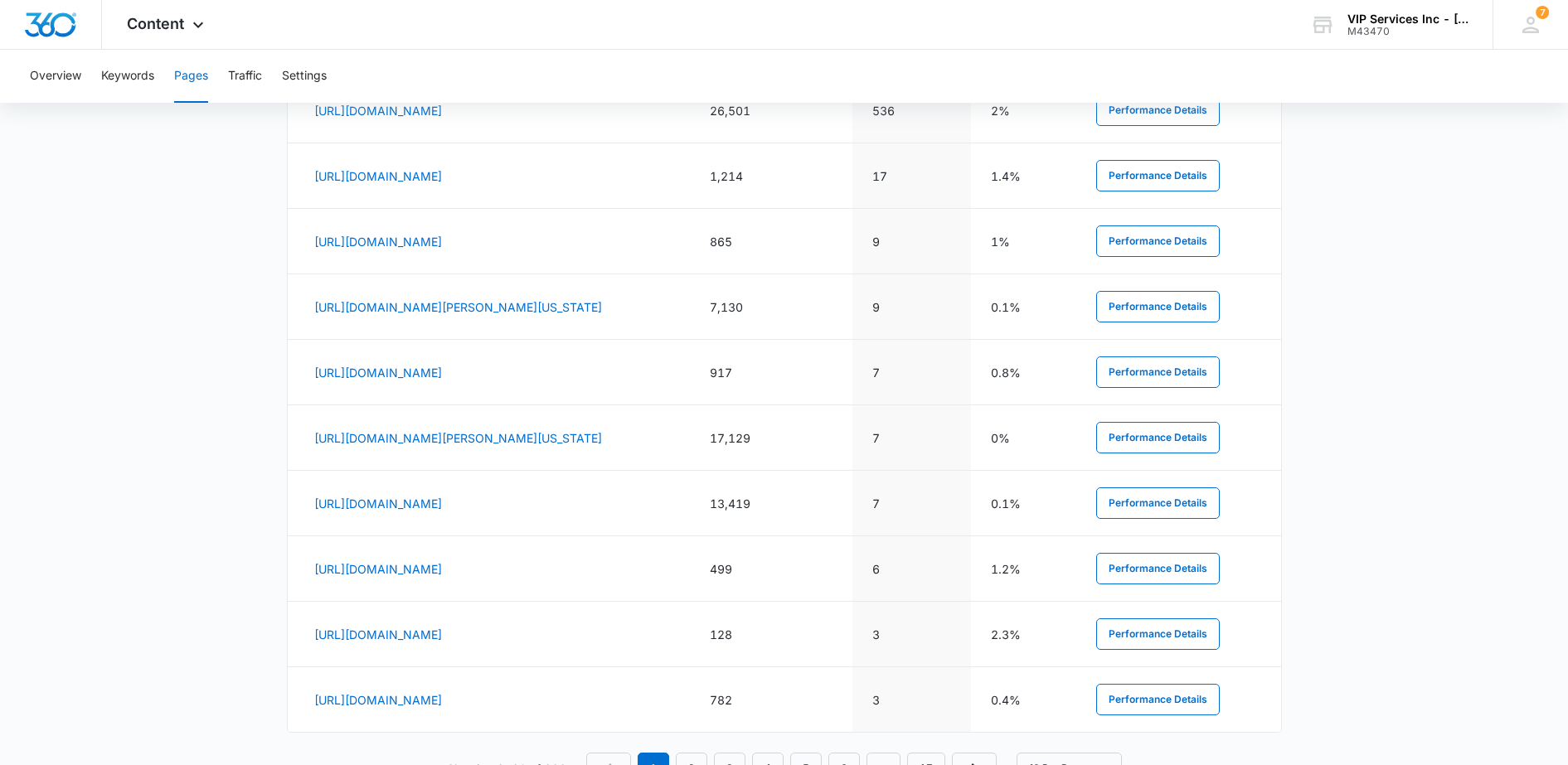
scroll to position [891, 0]
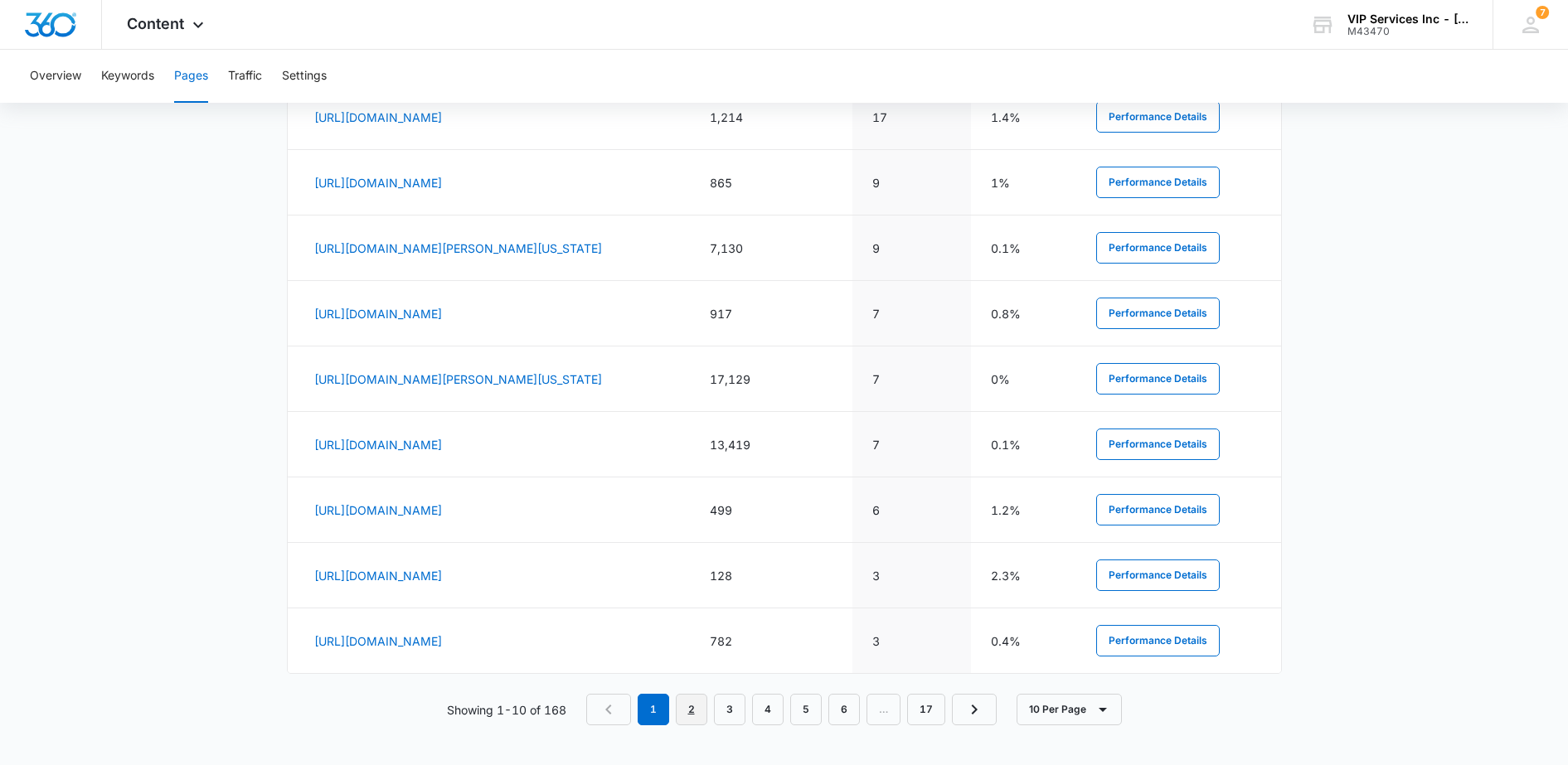
click at [689, 714] on link "2" at bounding box center [692, 709] width 31 height 31
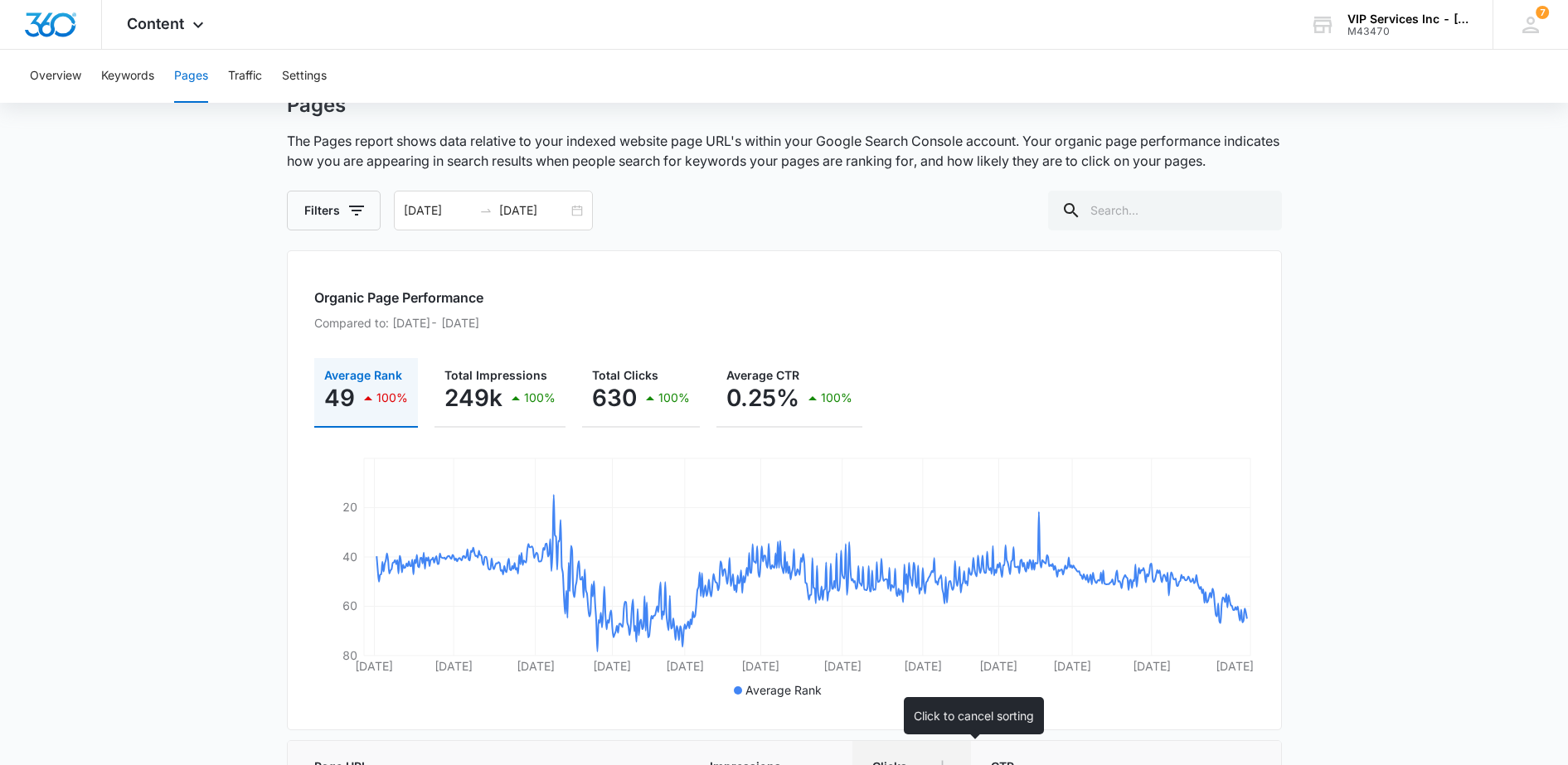
scroll to position [63, 0]
click at [456, 217] on input "07/01/2023" at bounding box center [438, 211] width 69 height 19
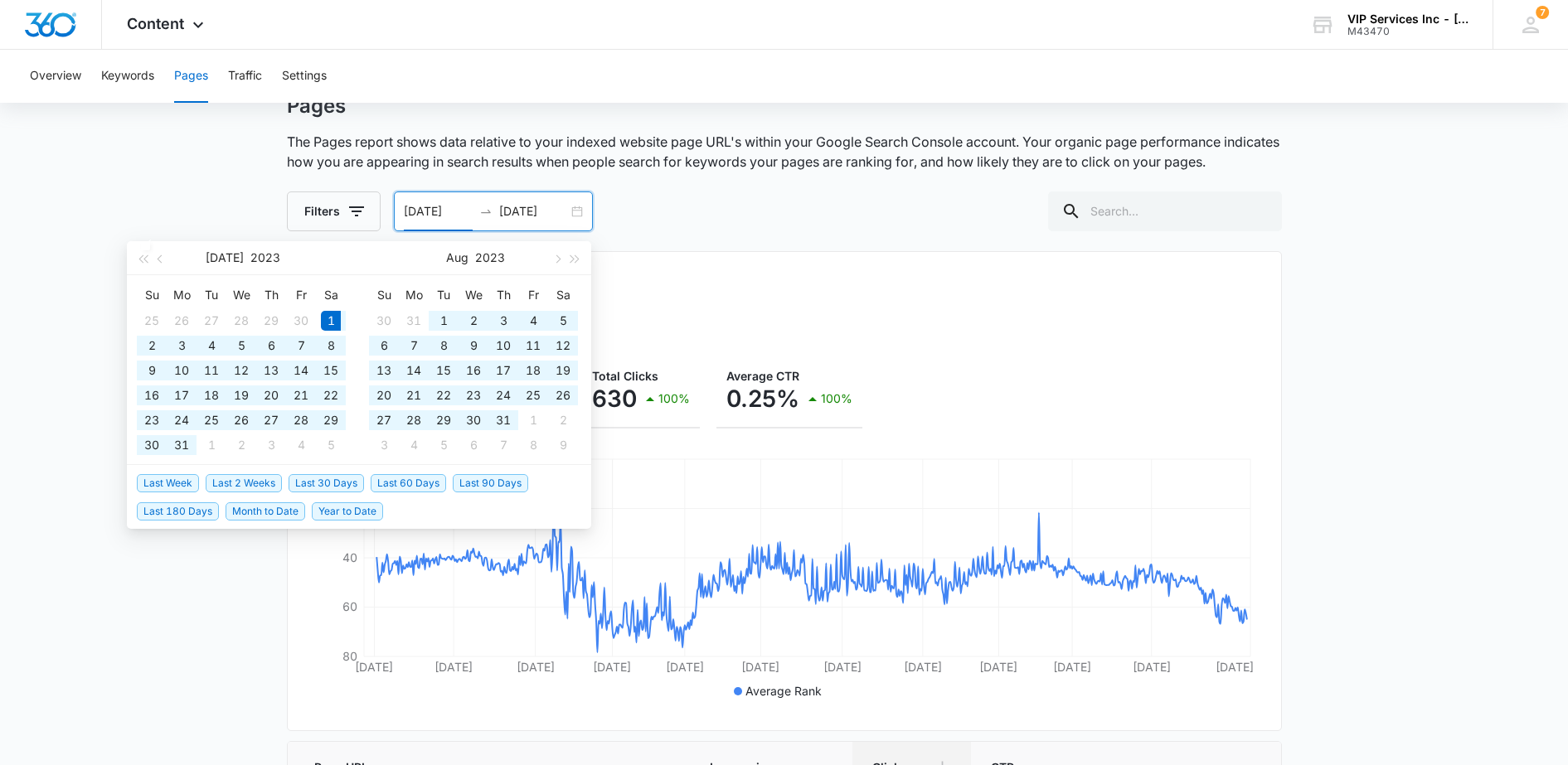
click at [721, 204] on div "Filters 07/01/2023 08/10/2025 Jul 2023 Su Mo Tu We Th Fr Sa 25 26 27 28 29 30 1…" at bounding box center [784, 211] width 995 height 40
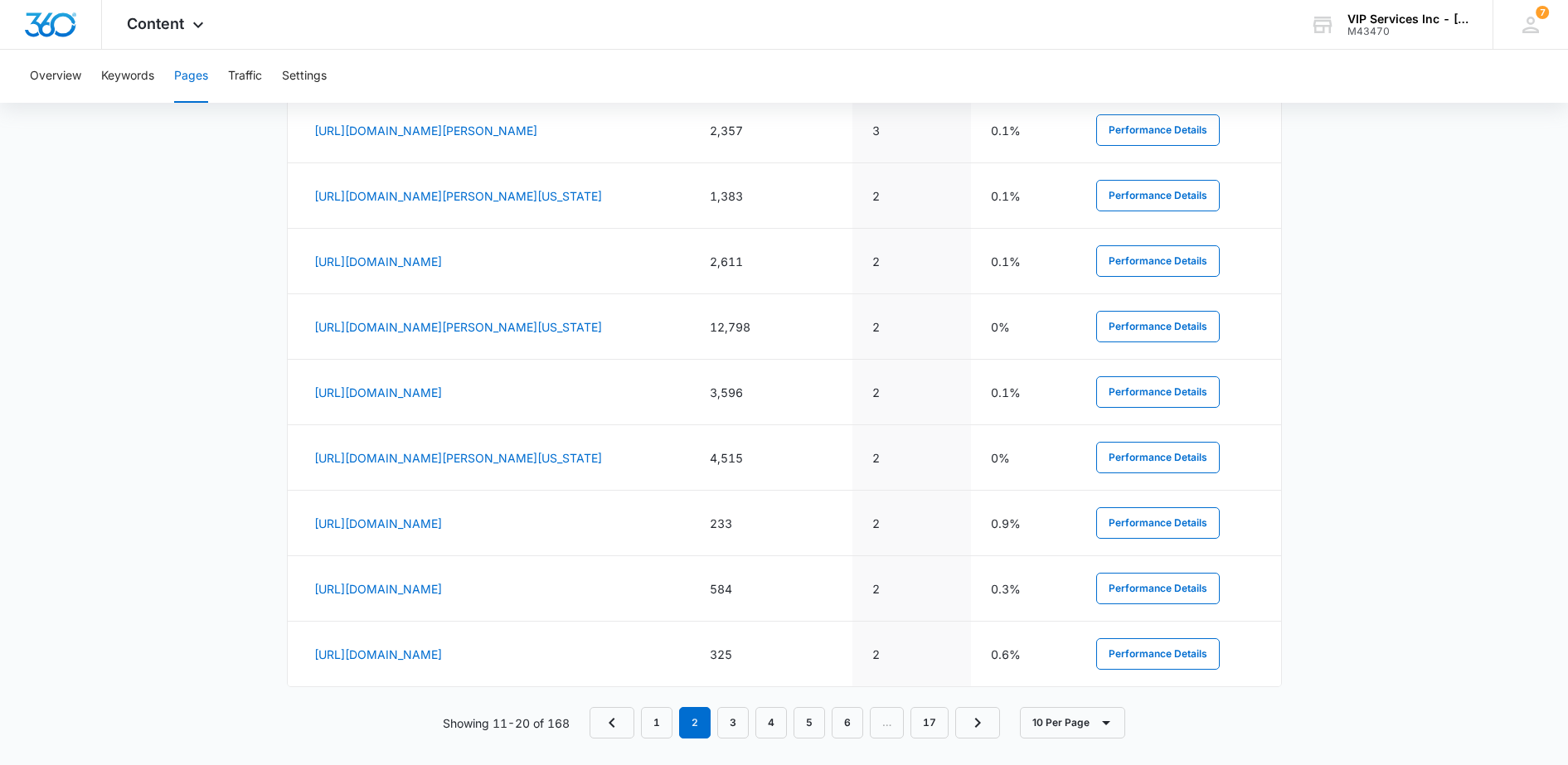
scroll to position [894, 0]
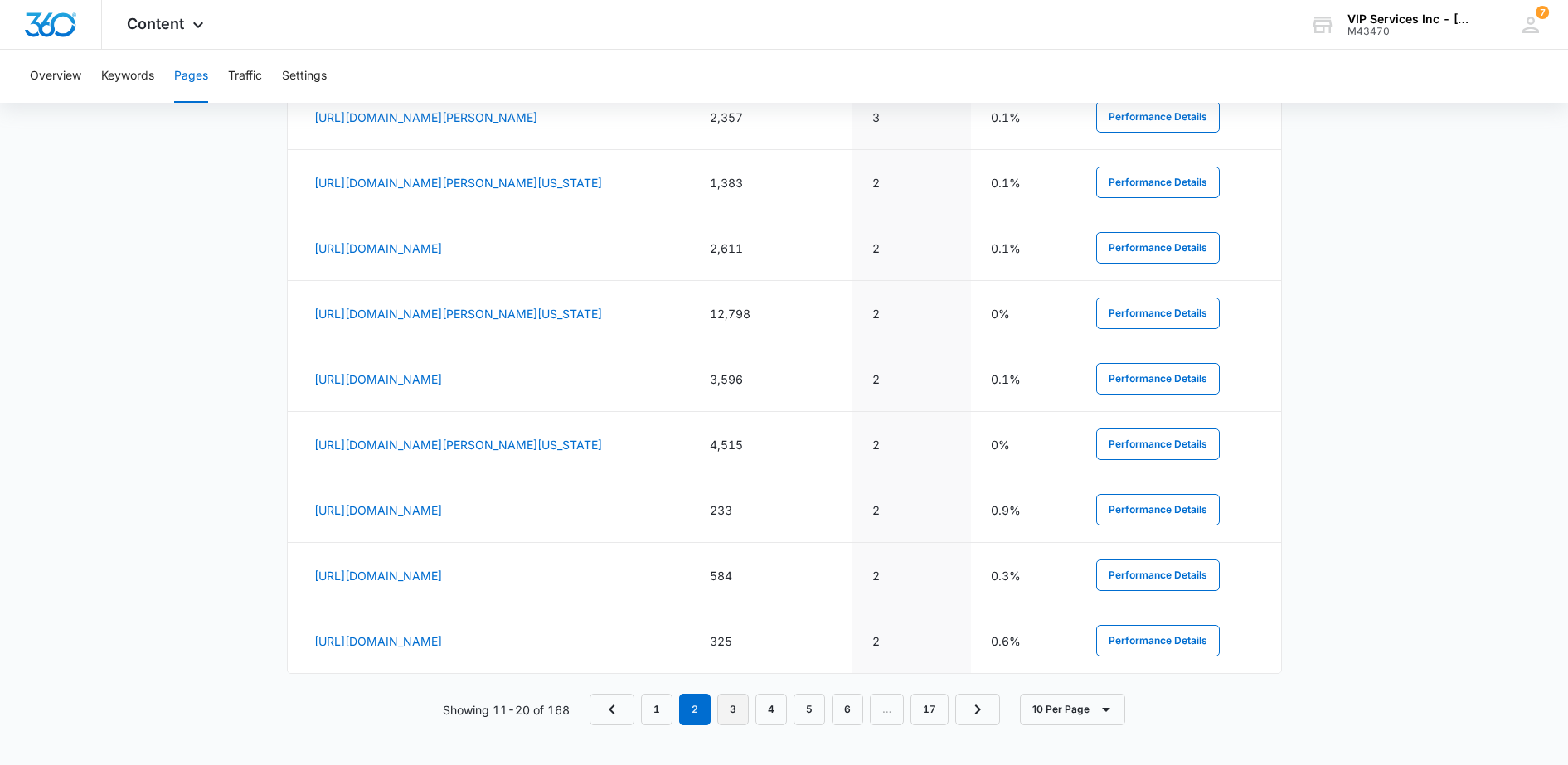
click at [737, 711] on link "3" at bounding box center [733, 709] width 31 height 31
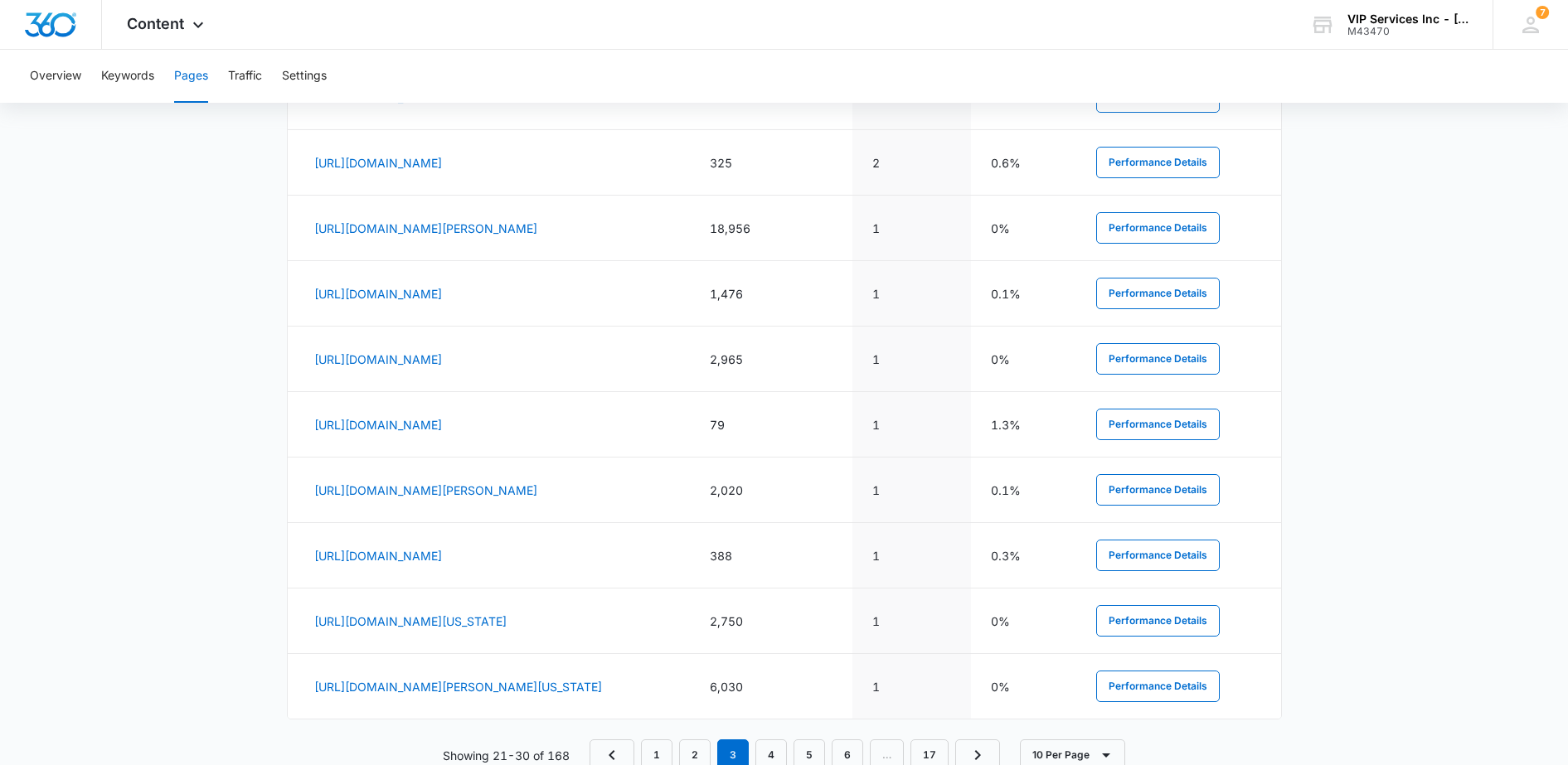
scroll to position [888, 0]
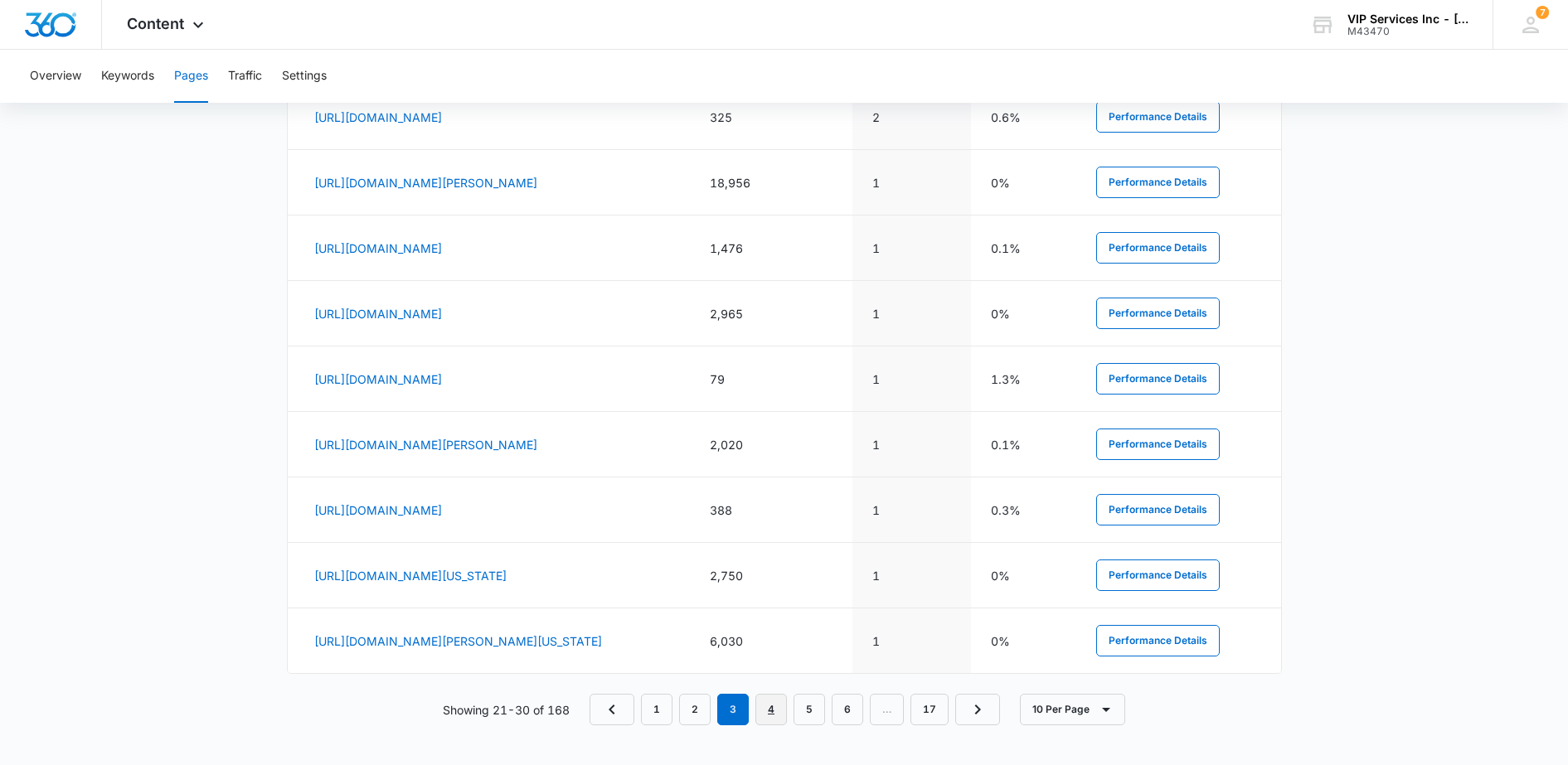
click at [776, 711] on link "4" at bounding box center [771, 709] width 31 height 31
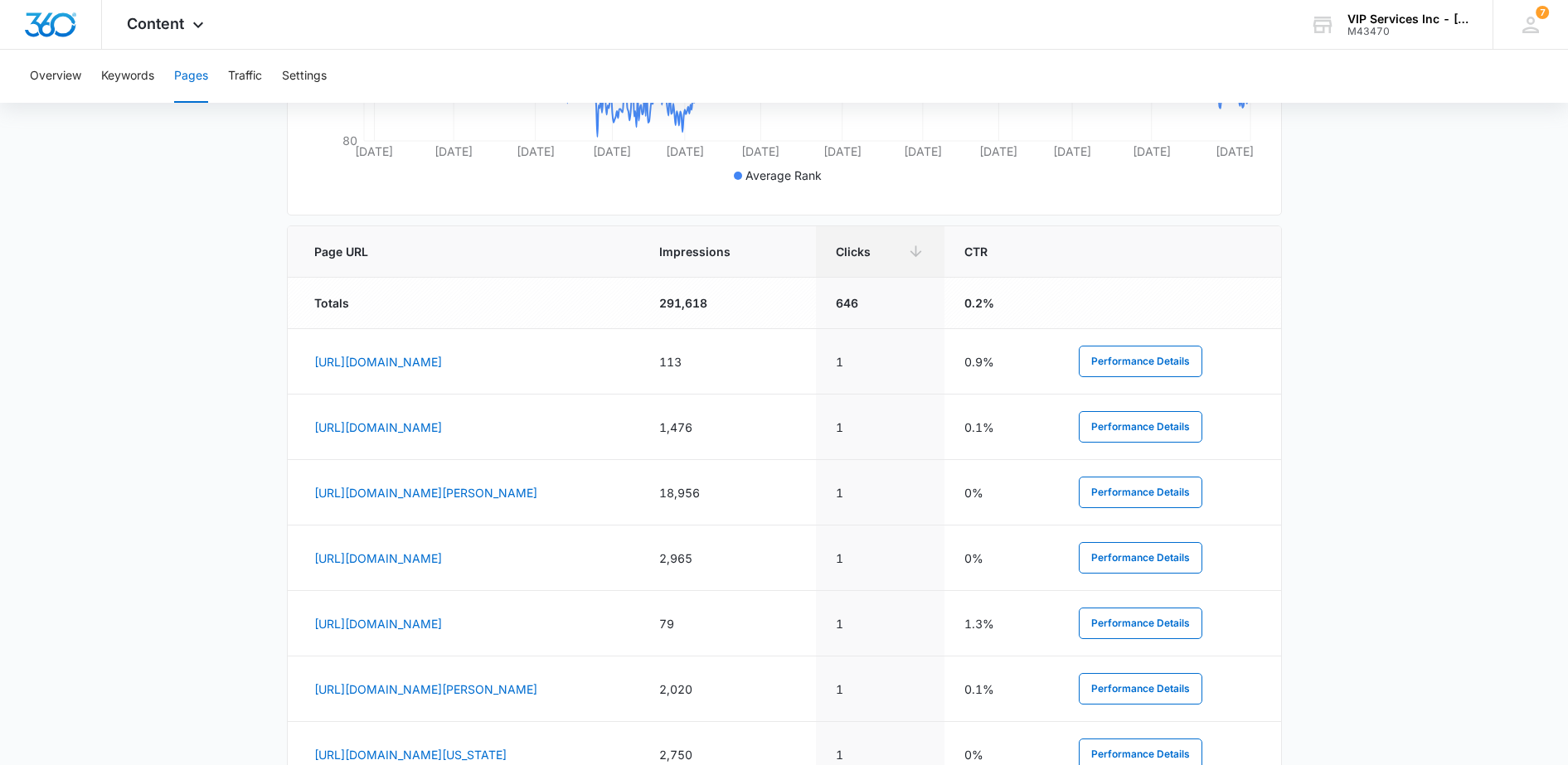
scroll to position [577, 0]
click at [1136, 499] on button "Performance Details" at bounding box center [1140, 493] width 123 height 31
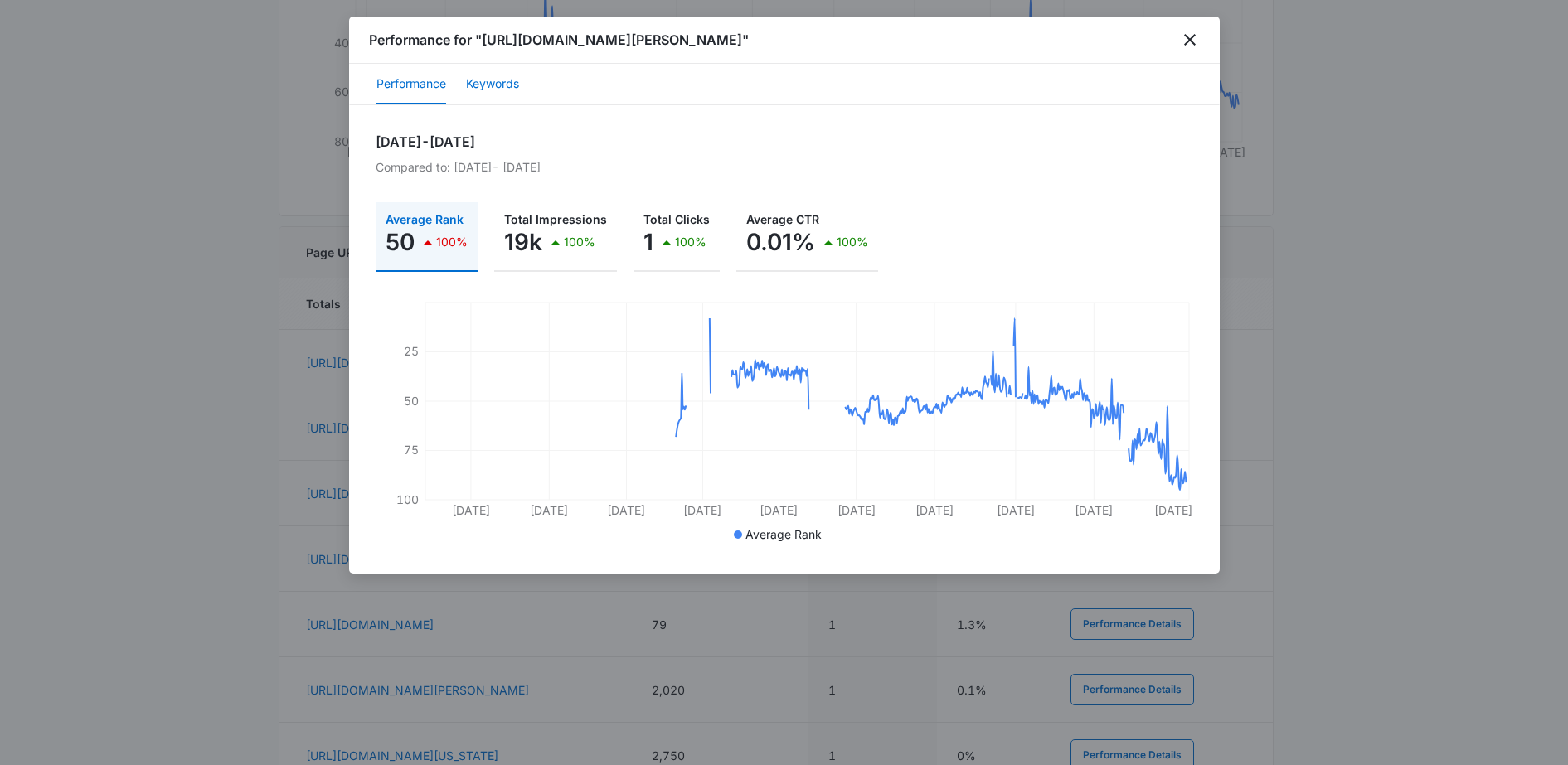
click at [480, 68] on button "Keywords" at bounding box center [492, 84] width 53 height 40
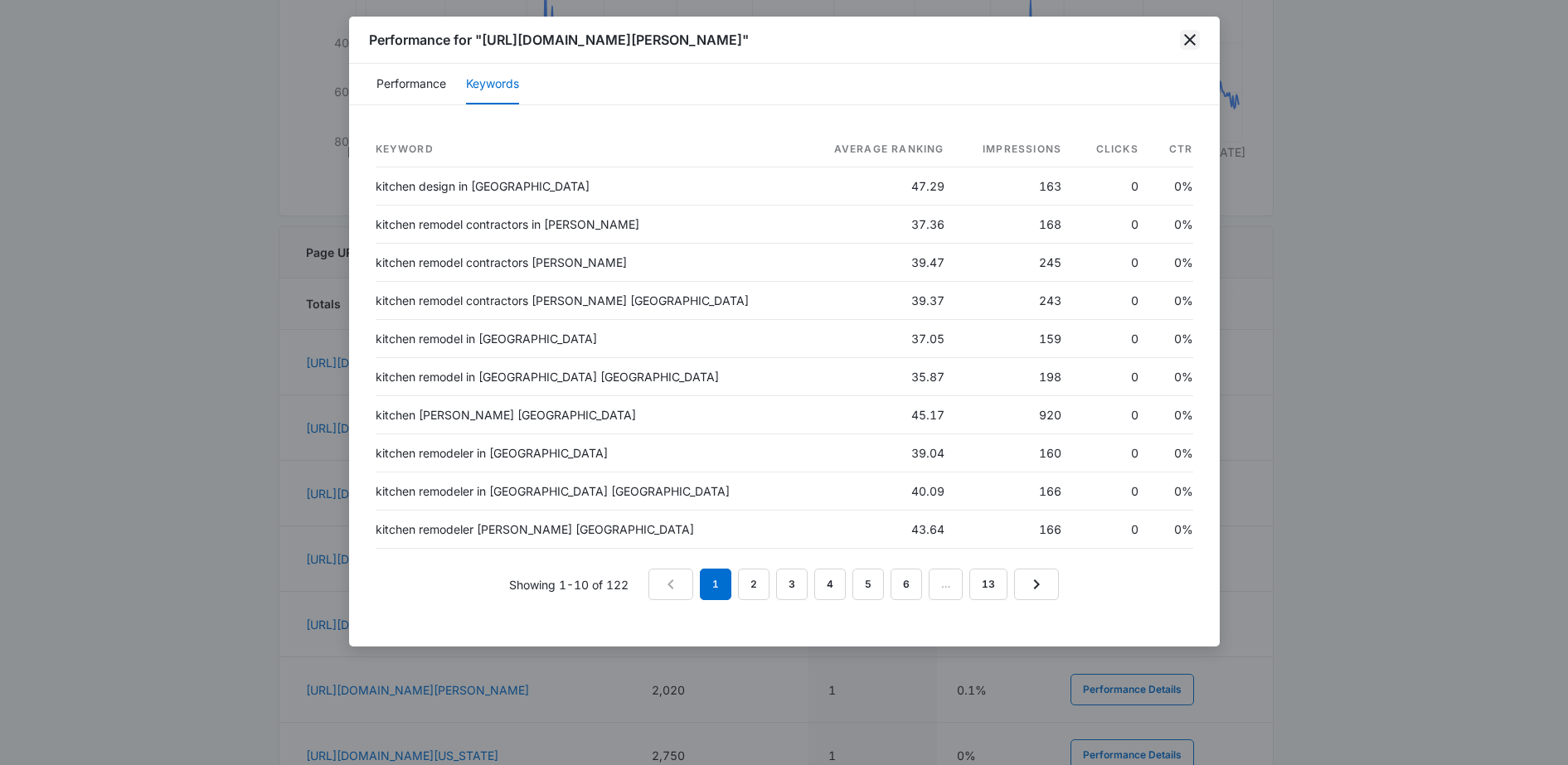
click at [1187, 39] on icon "close" at bounding box center [1190, 40] width 20 height 20
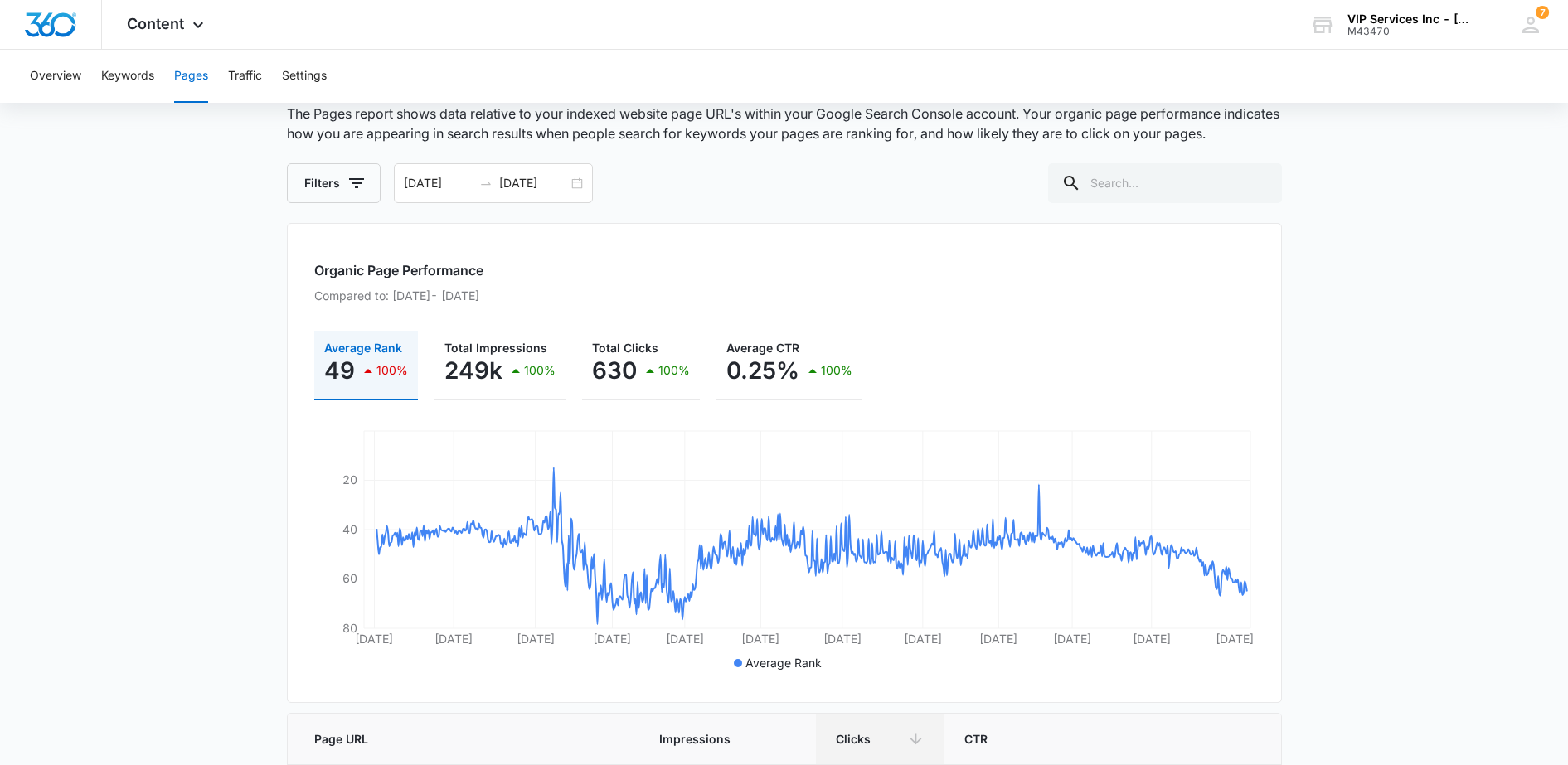
scroll to position [0, 0]
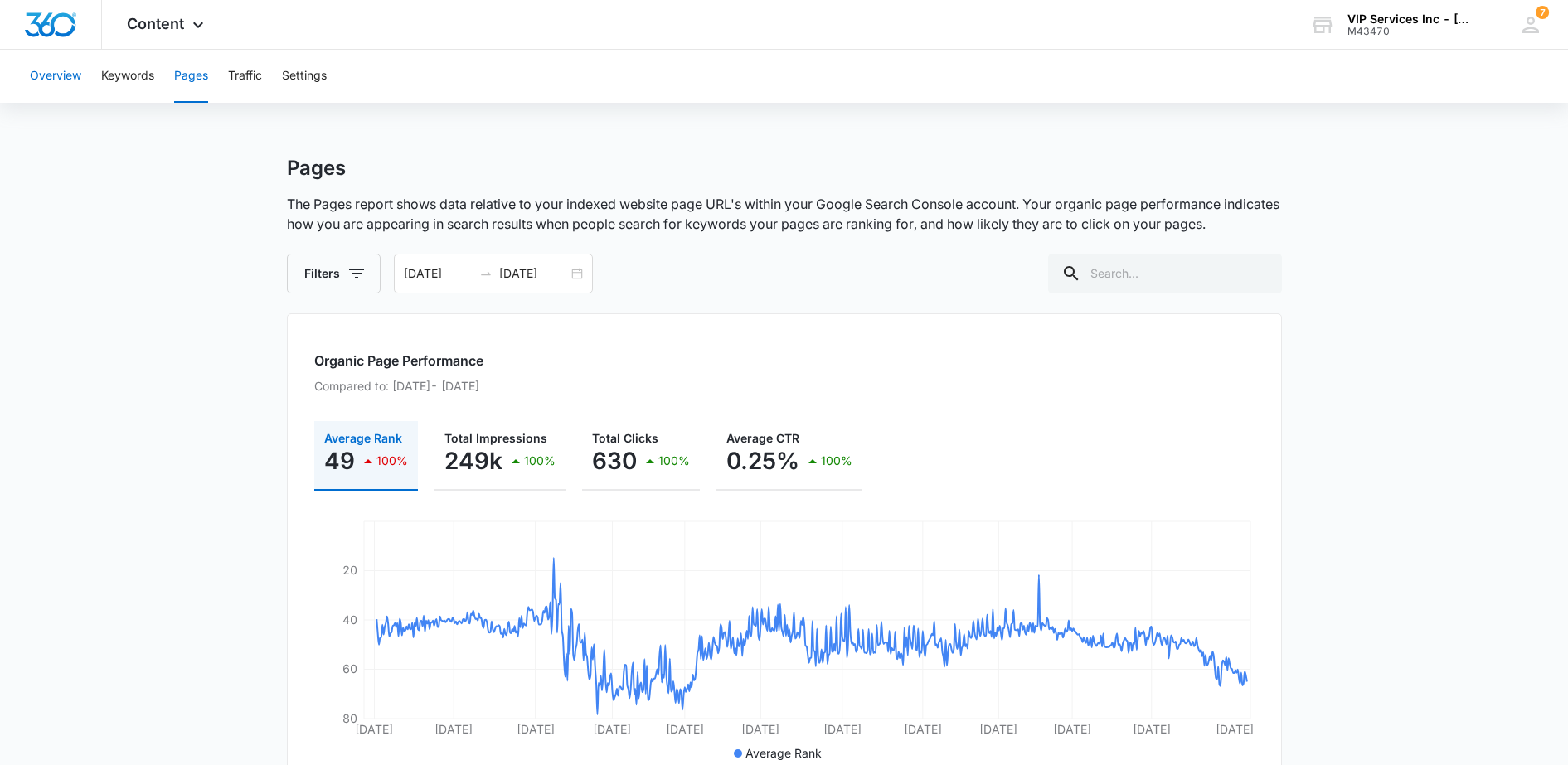
click at [60, 72] on button "Overview" at bounding box center [56, 76] width 52 height 53
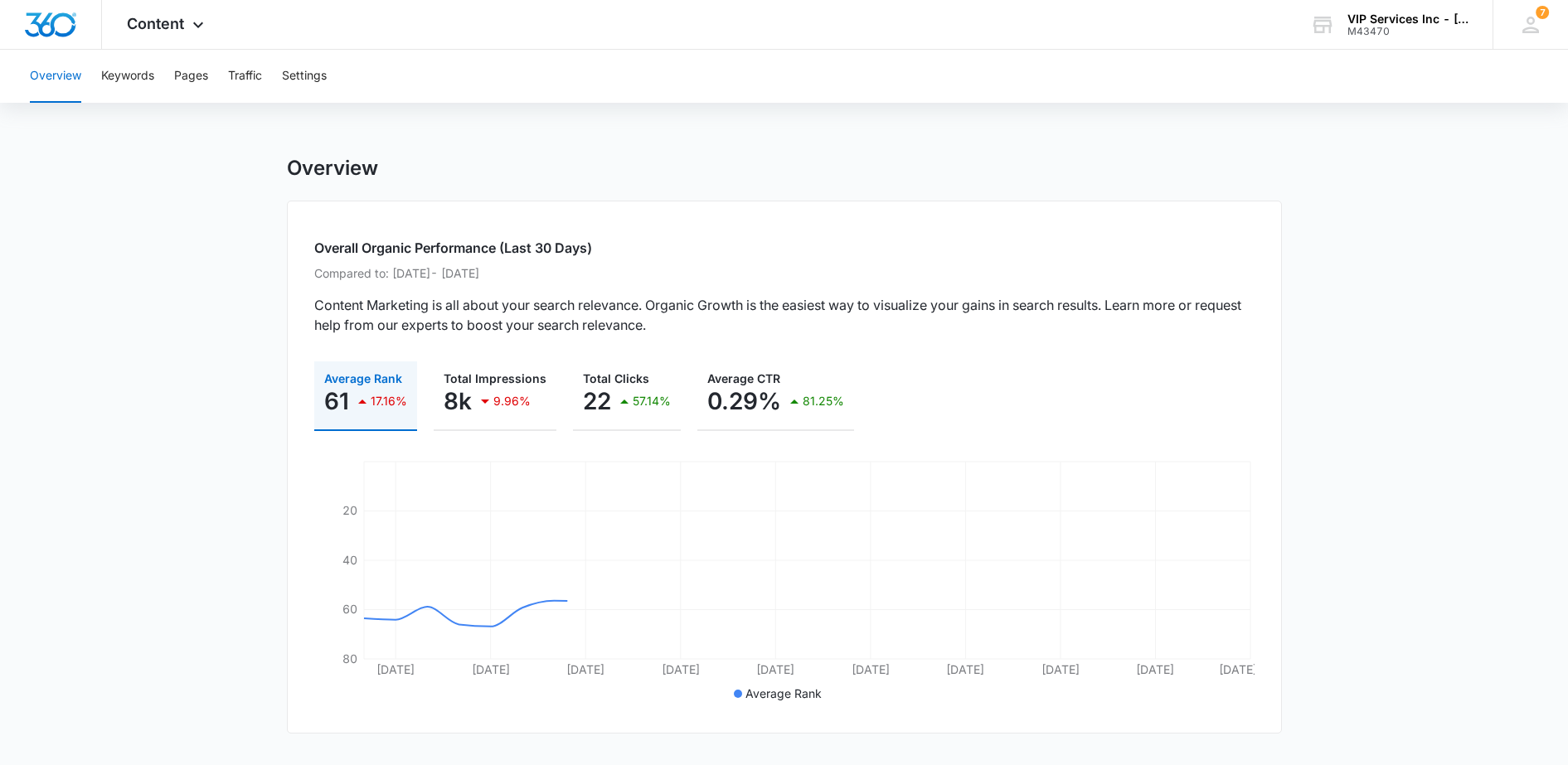
click at [158, 27] on span "Content" at bounding box center [156, 23] width 57 height 18
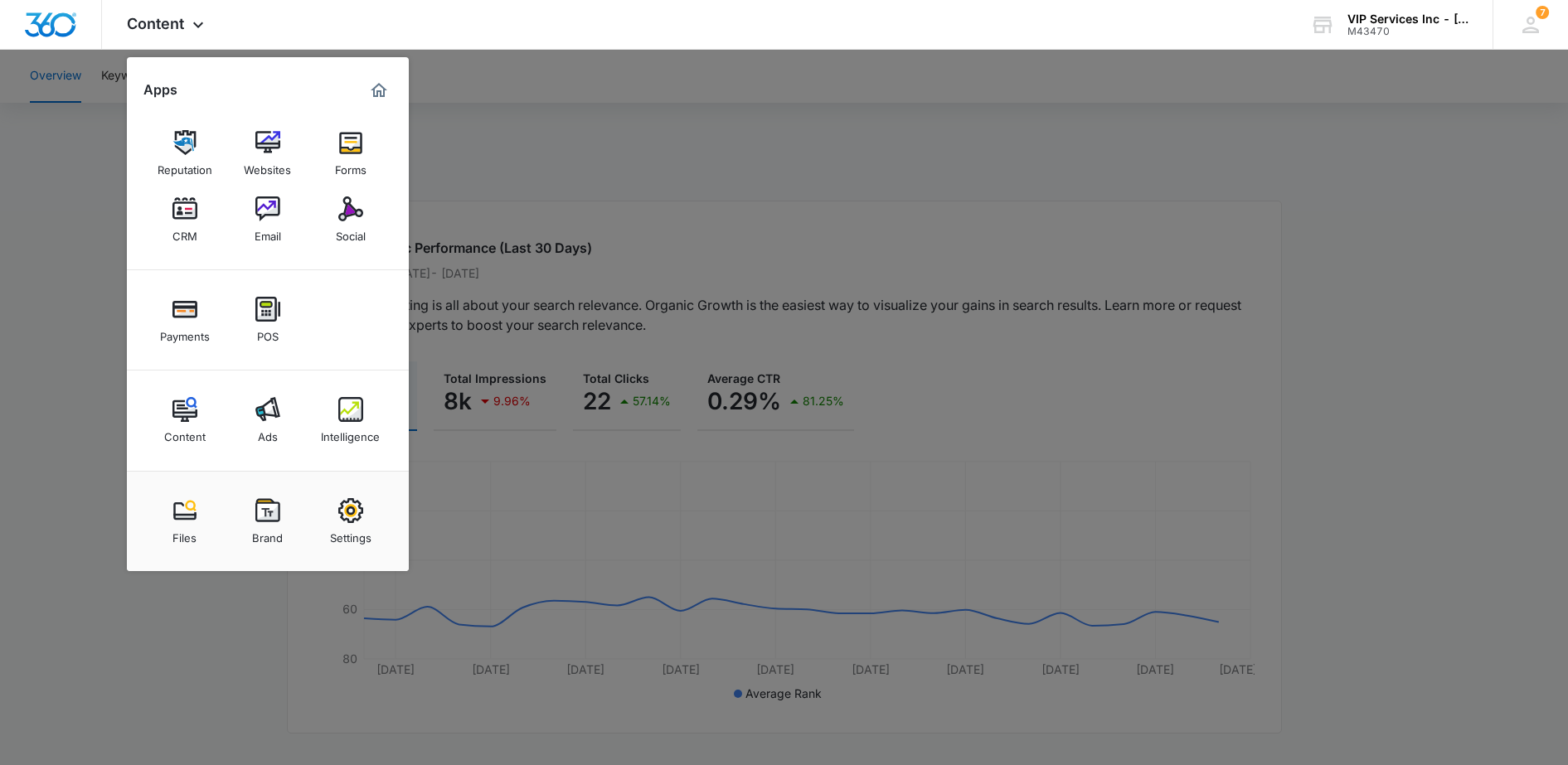
click at [199, 429] on div "Content" at bounding box center [185, 432] width 41 height 22
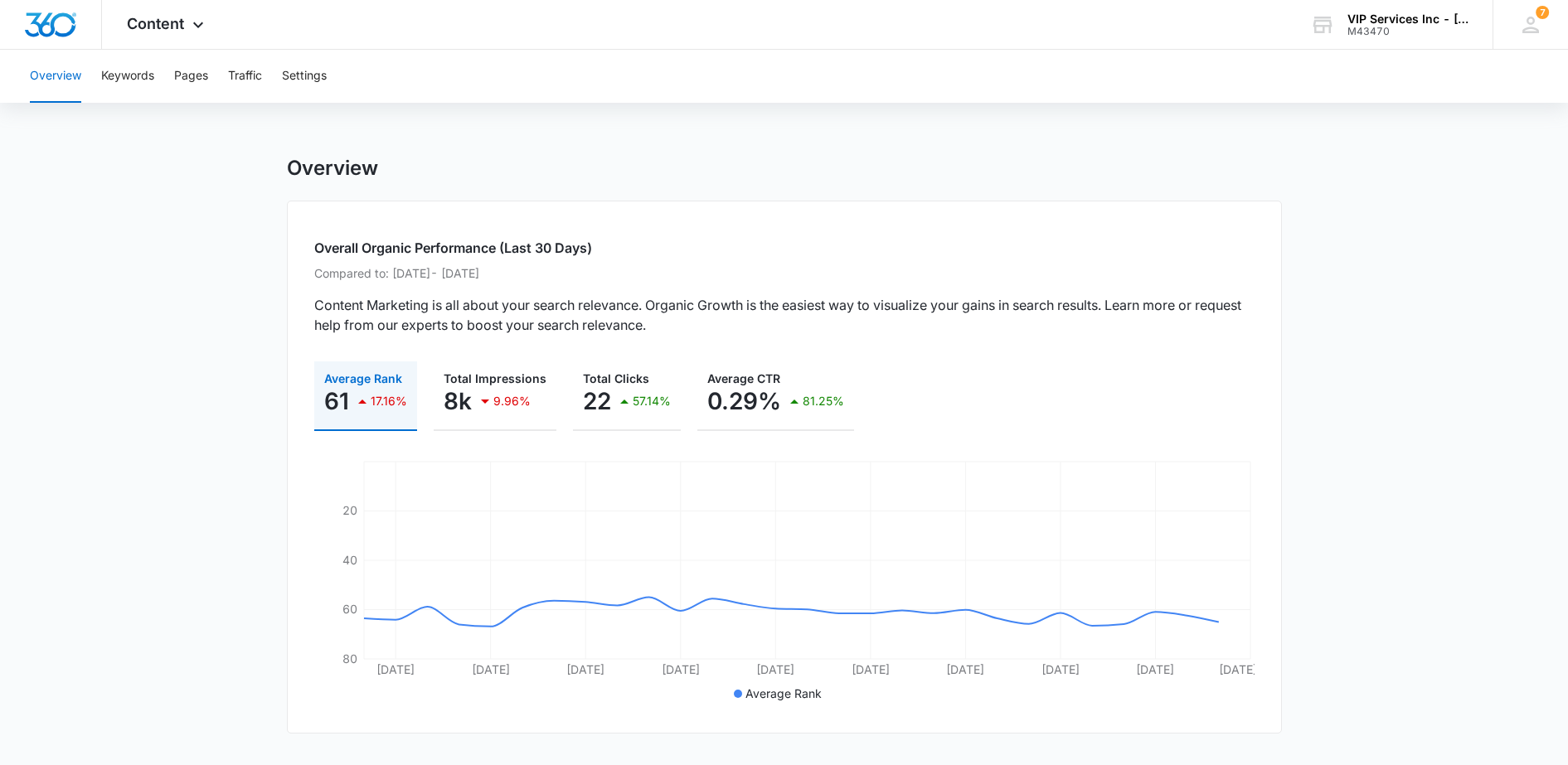
click at [196, 22] on icon at bounding box center [198, 24] width 20 height 20
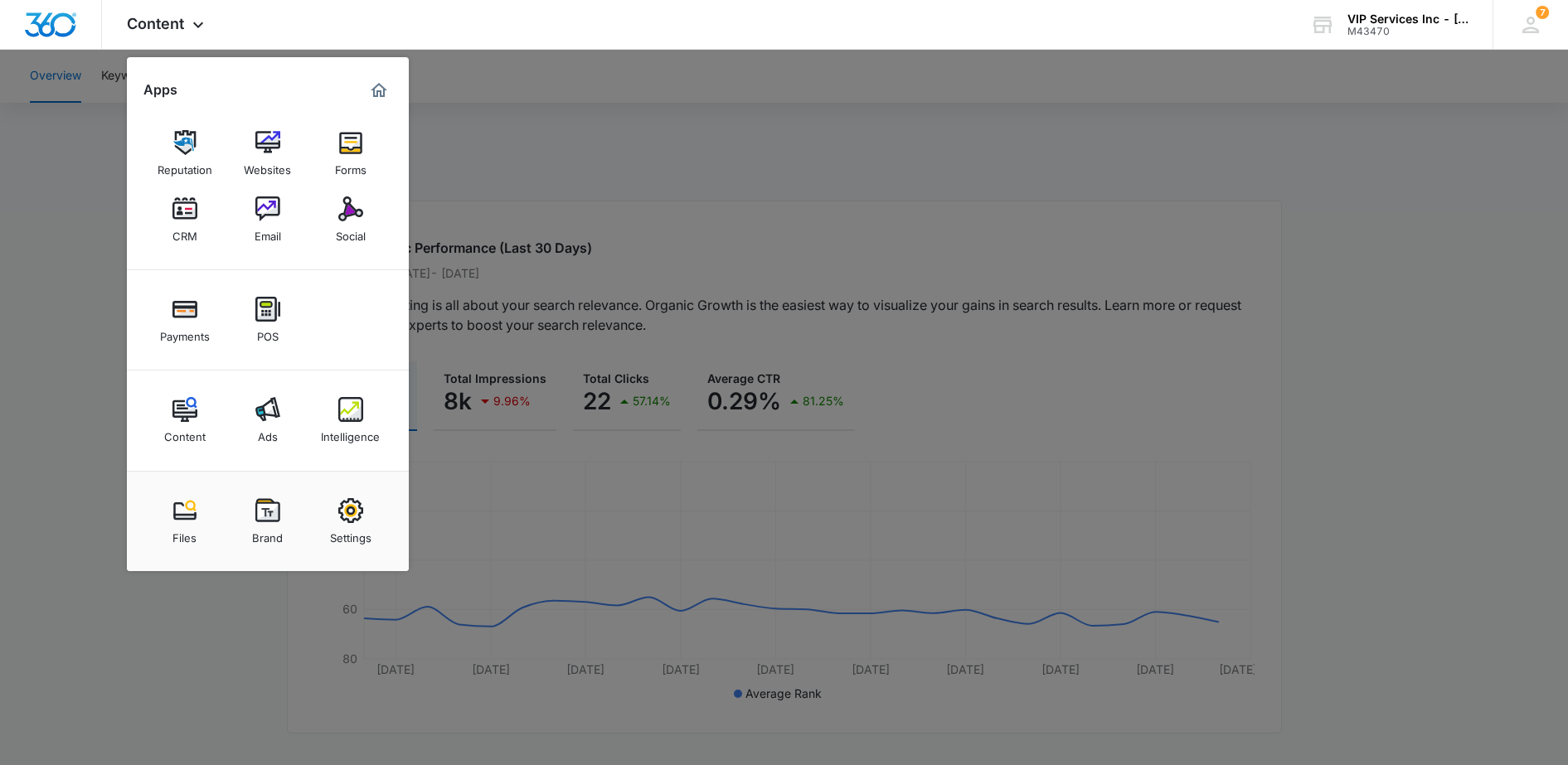
click at [352, 433] on div "Intelligence" at bounding box center [350, 432] width 59 height 22
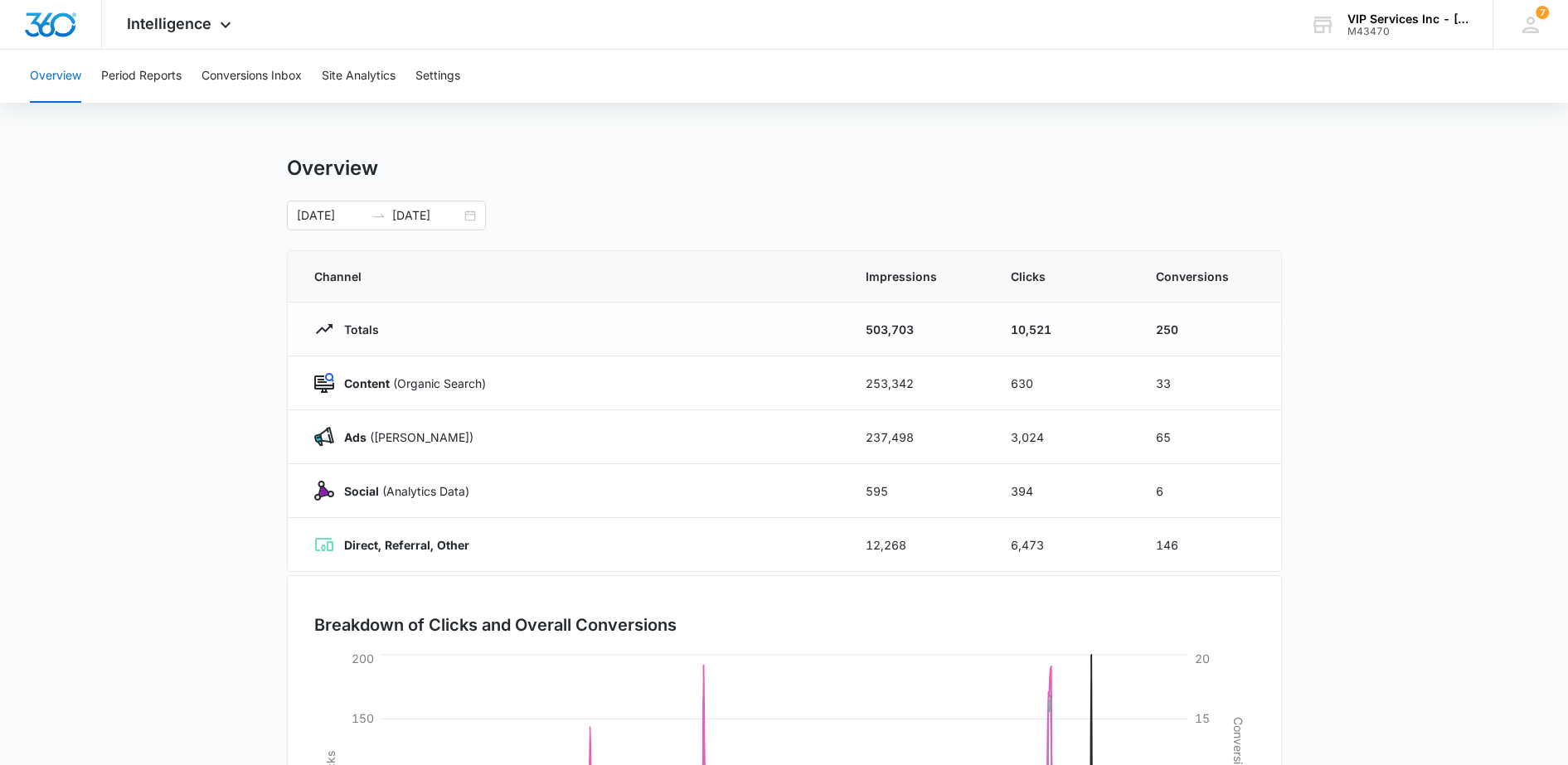
click at [344, 438] on p "Ads (Ad Campaigns)" at bounding box center [404, 437] width 139 height 18
click at [384, 441] on p "Ads (Ad Campaigns)" at bounding box center [404, 437] width 139 height 18
click at [1170, 434] on td "65" at bounding box center [1209, 436] width 145 height 54
